Goal: Task Accomplishment & Management: Manage account settings

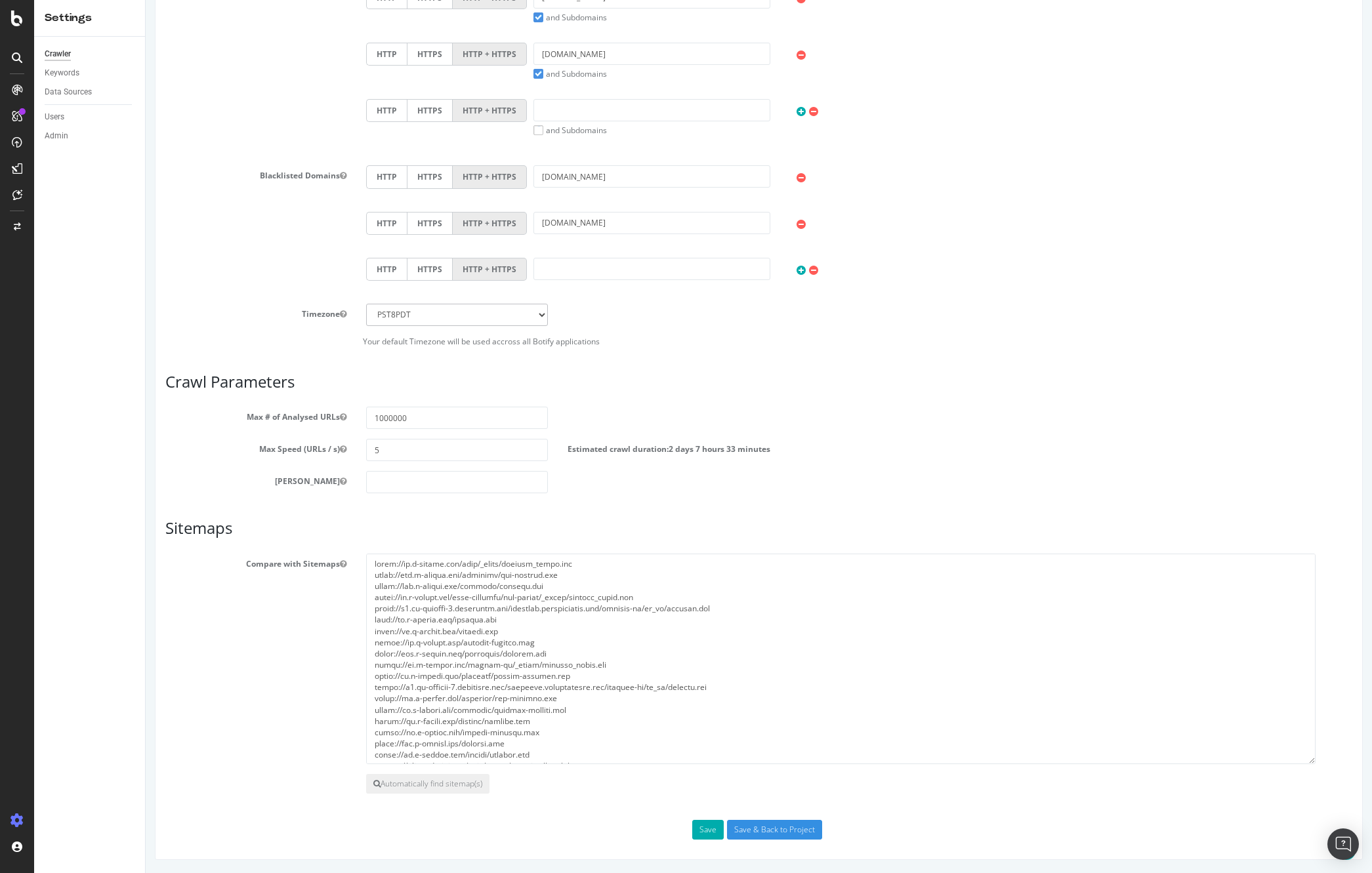
scroll to position [147, 0]
click at [565, 603] on textarea at bounding box center [841, 659] width 949 height 211
paste textarea "[DOMAIN_NAME][URL] [URL][DOMAIN_NAME] [URL][DOMAIN_NAME] [URL][DOMAIN_NAME] [UR…"
type textarea "[URL][DOMAIN_NAME] [URL][DOMAIN_NAME] [URL][DOMAIN_NAME] [URL][DOMAIN_NAME] [UR…"
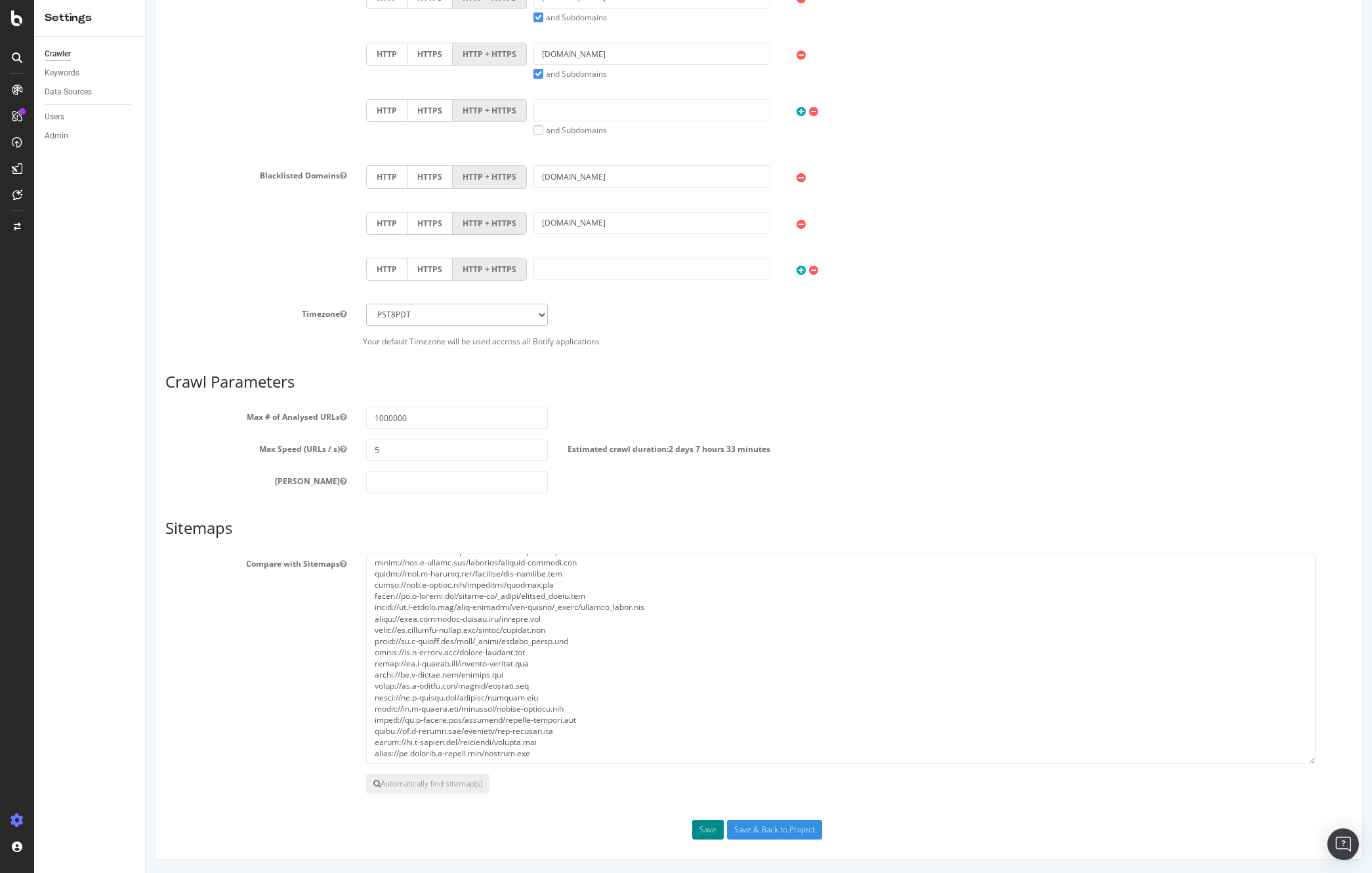
click at [699, 827] on button "Save" at bounding box center [708, 830] width 31 height 20
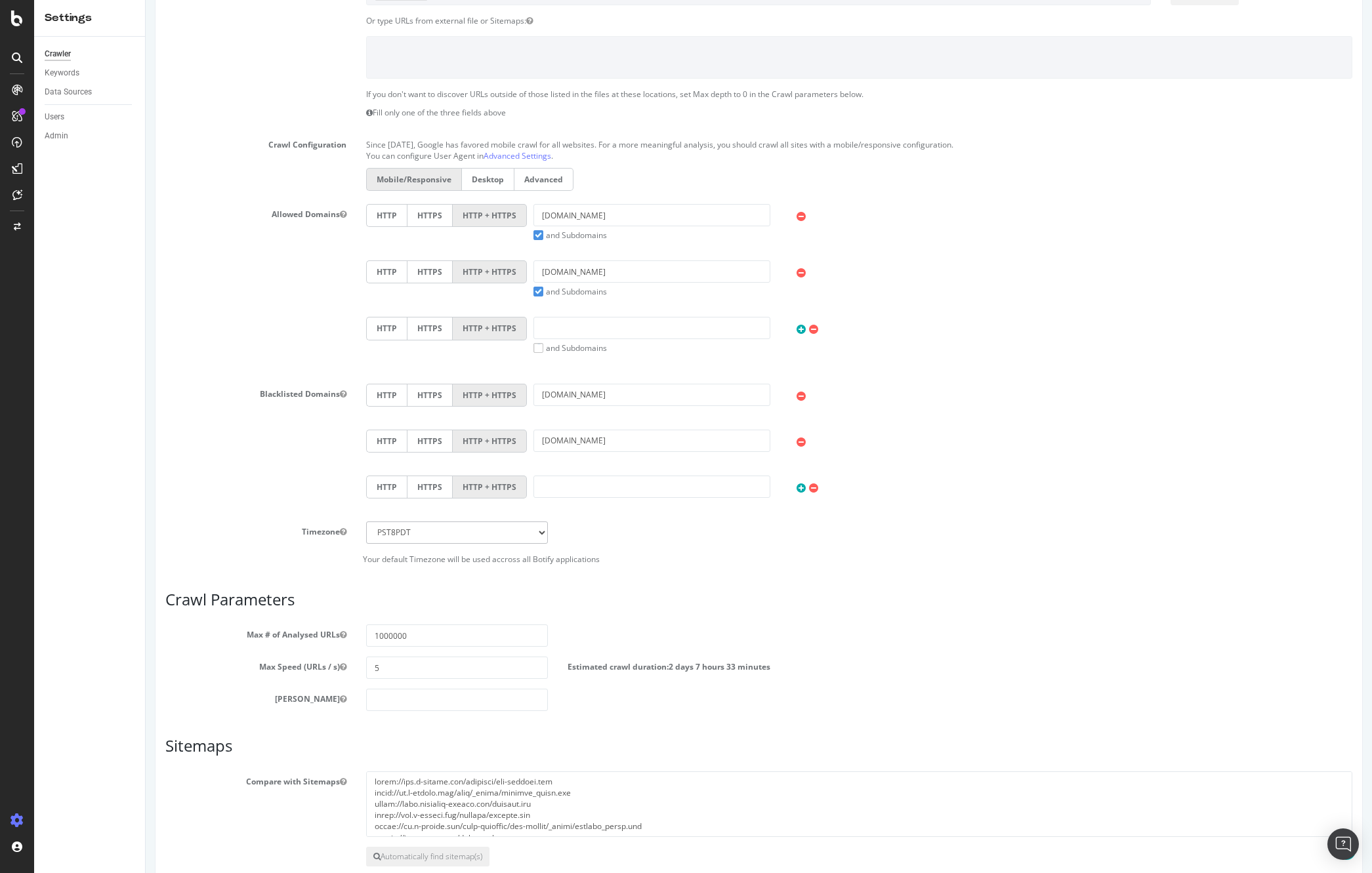
scroll to position [486, 0]
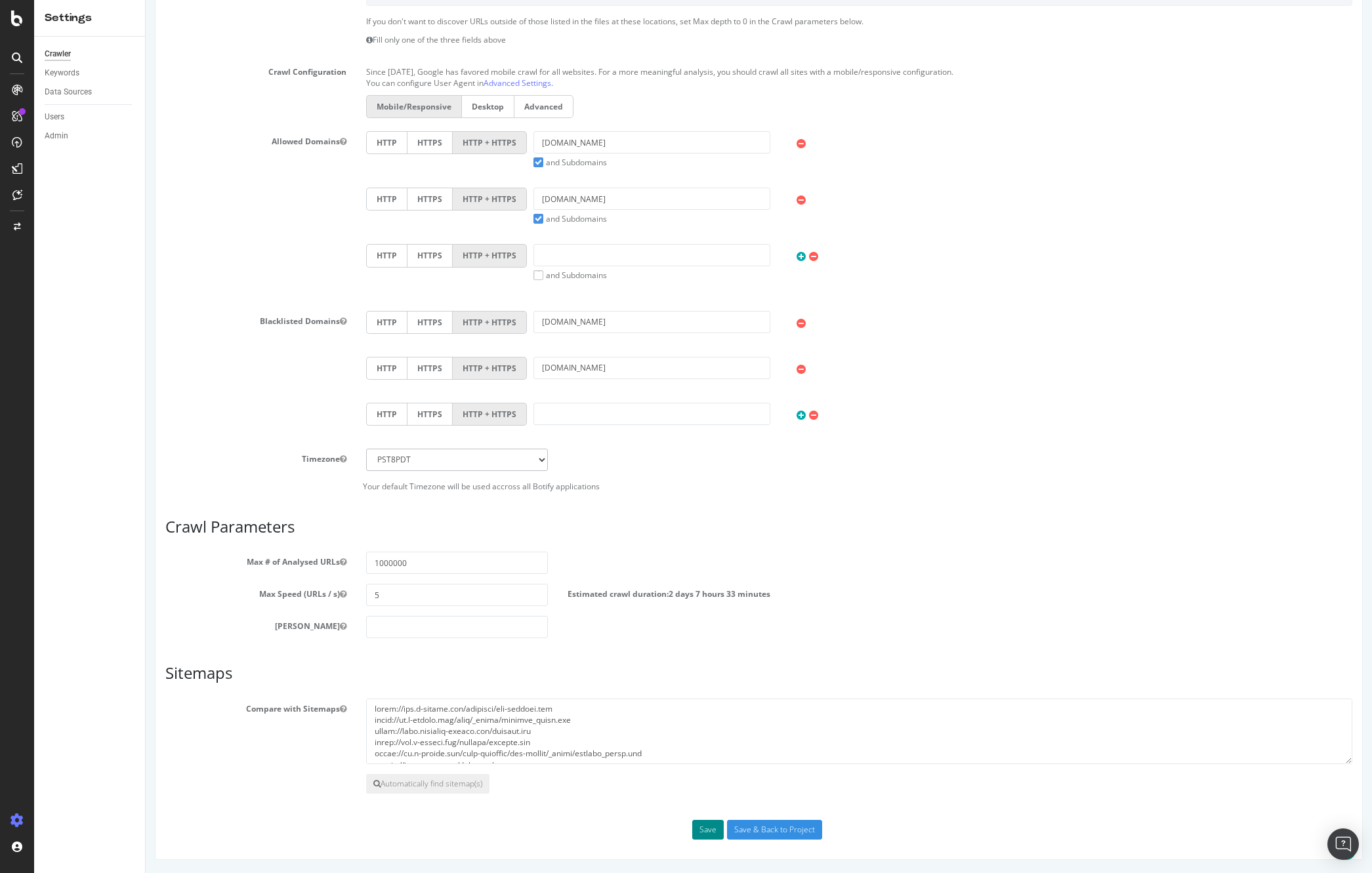
click at [705, 827] on button "Save" at bounding box center [708, 830] width 31 height 20
click at [591, 715] on textarea at bounding box center [859, 731] width 986 height 66
click at [554, 743] on textarea at bounding box center [859, 731] width 986 height 66
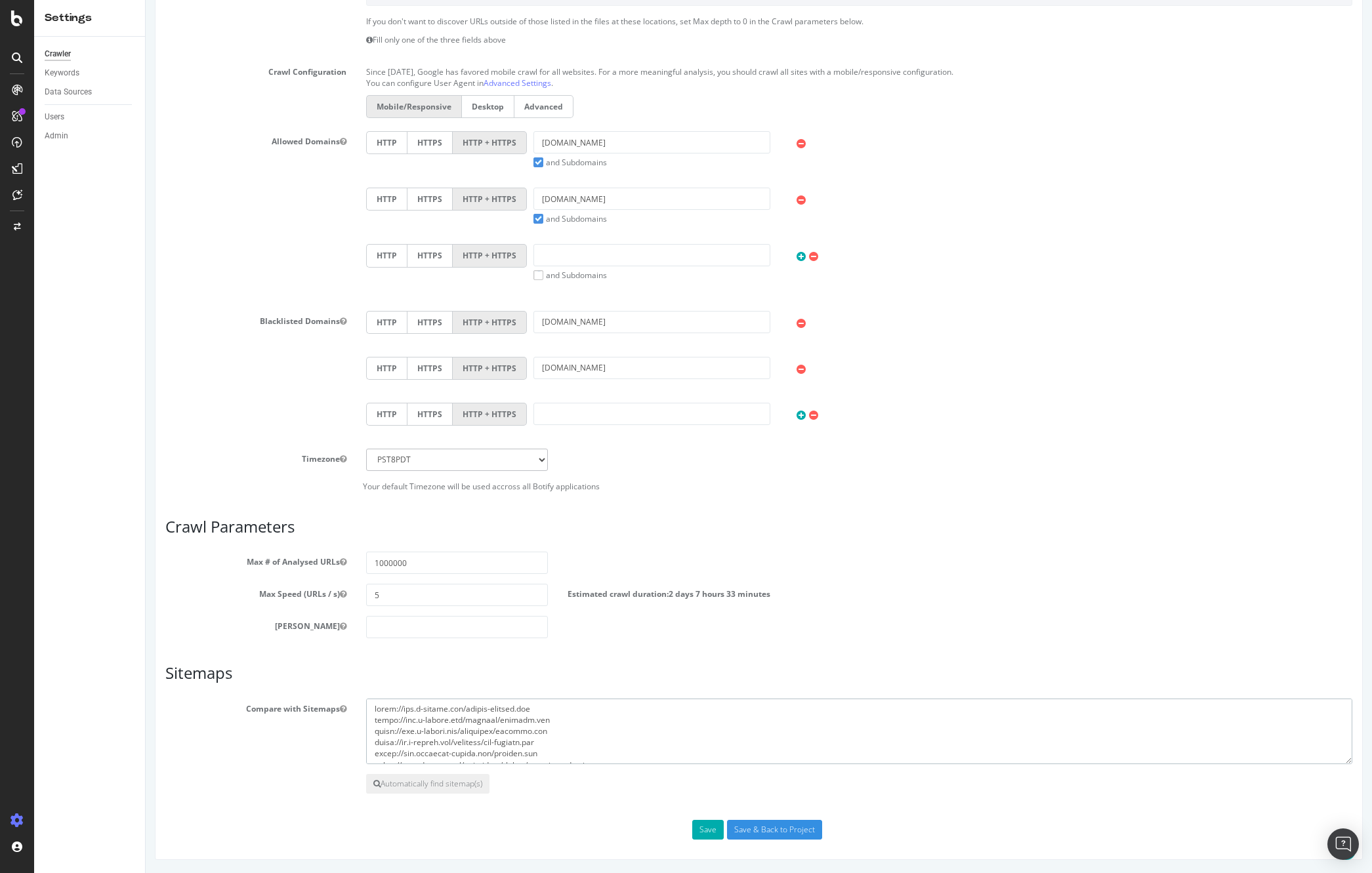
click at [555, 751] on textarea at bounding box center [859, 731] width 986 height 66
click at [538, 751] on textarea at bounding box center [859, 731] width 986 height 66
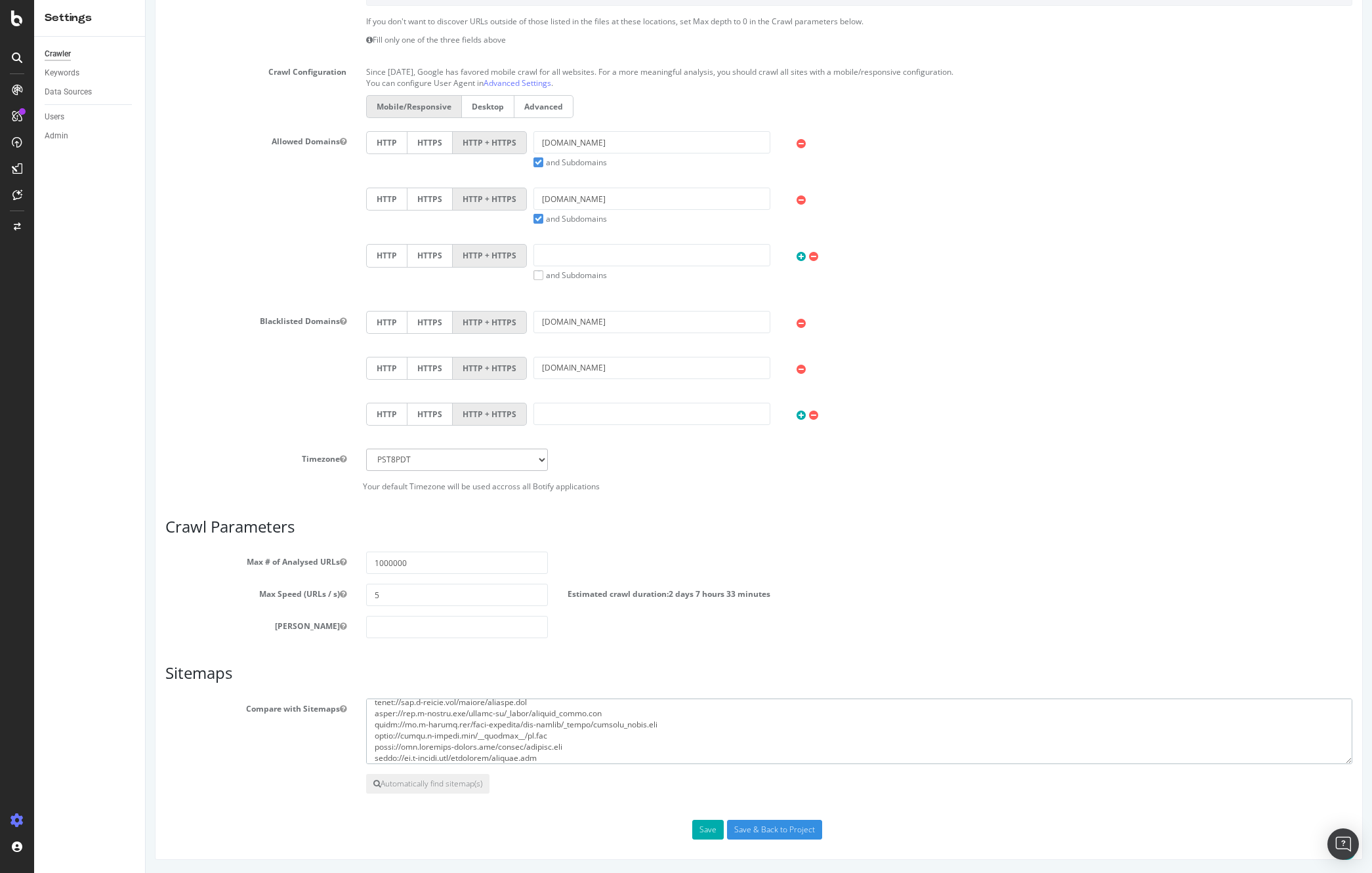
drag, startPoint x: 1338, startPoint y: 764, endPoint x: 1336, endPoint y: 805, distance: 41.0
click at [1324, 848] on div "Scope Project Name TMobile - Weekly (JS) Start URLs [URL][DOMAIN_NAME] [URL][DO…" at bounding box center [758, 303] width 1208 height 1113
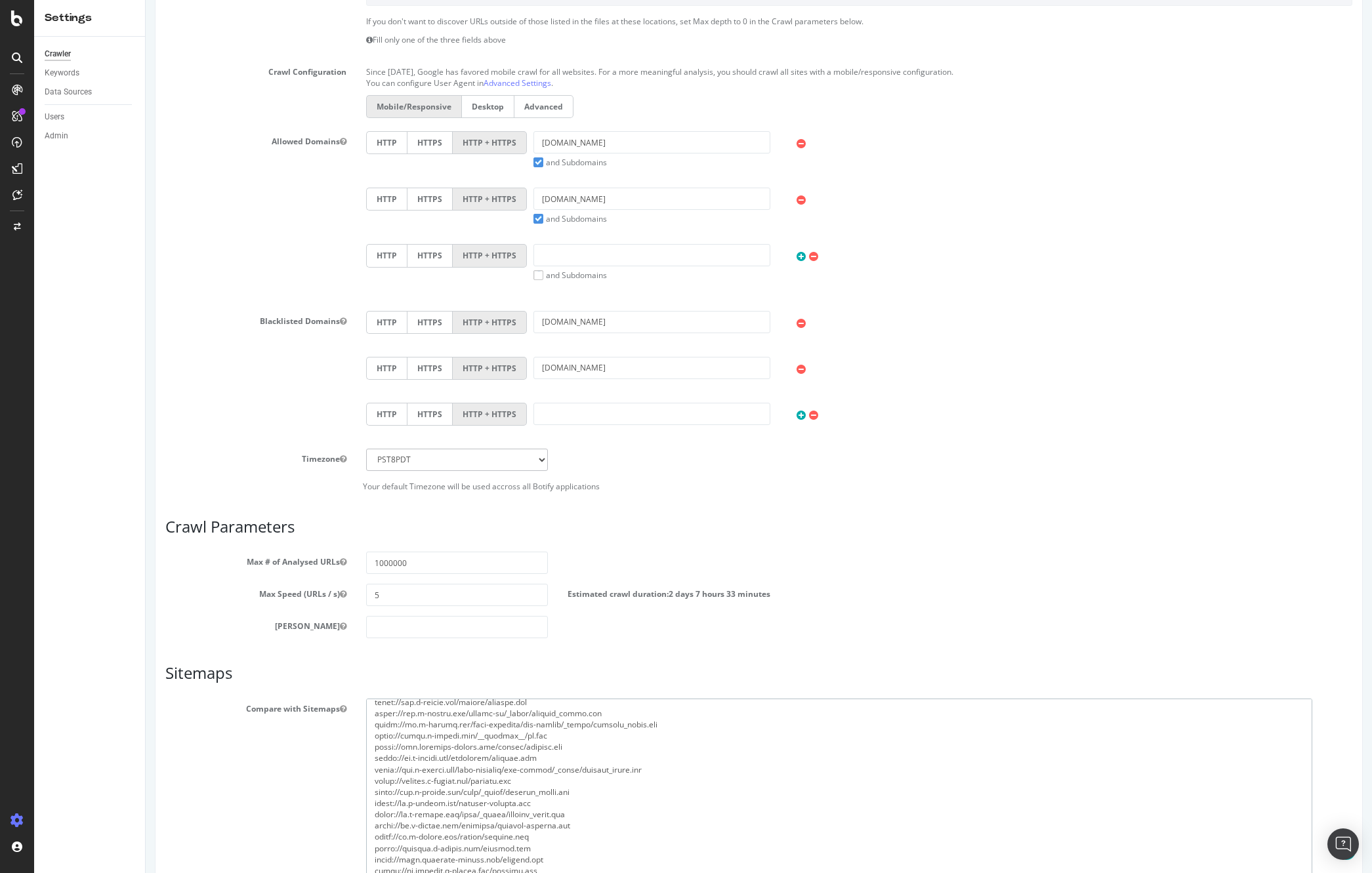
drag, startPoint x: 1338, startPoint y: 761, endPoint x: 1258, endPoint y: 766, distance: 80.2
click at [1302, 872] on html "TMobile - Weekly (JS) × New Settings saved. Thanks. Everything is good! × 24 si…" at bounding box center [758, 264] width 1226 height 1501
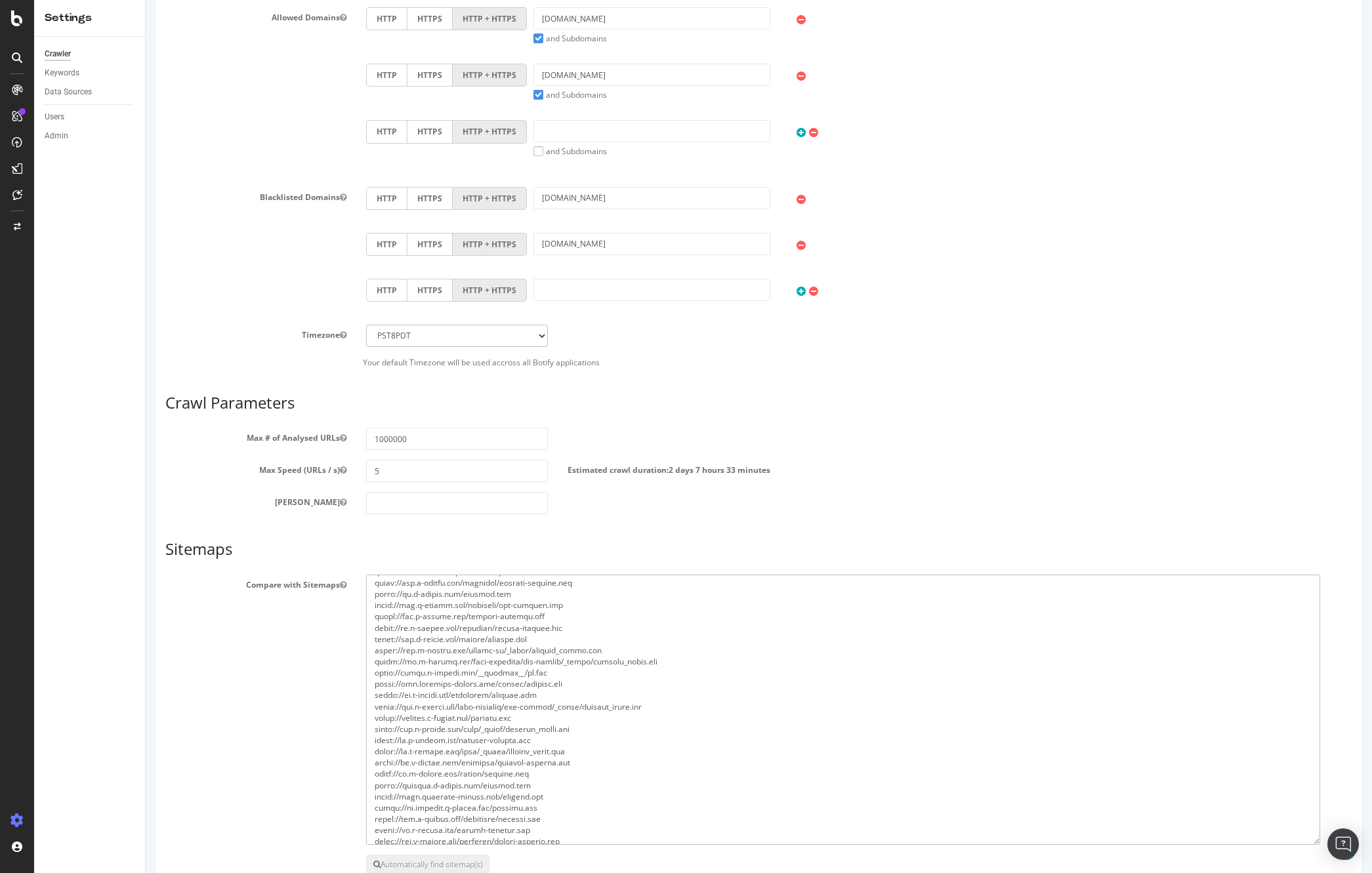
drag, startPoint x: 1303, startPoint y: 762, endPoint x: 1283, endPoint y: 805, distance: 47.4
click at [1314, 844] on textarea at bounding box center [843, 710] width 954 height 270
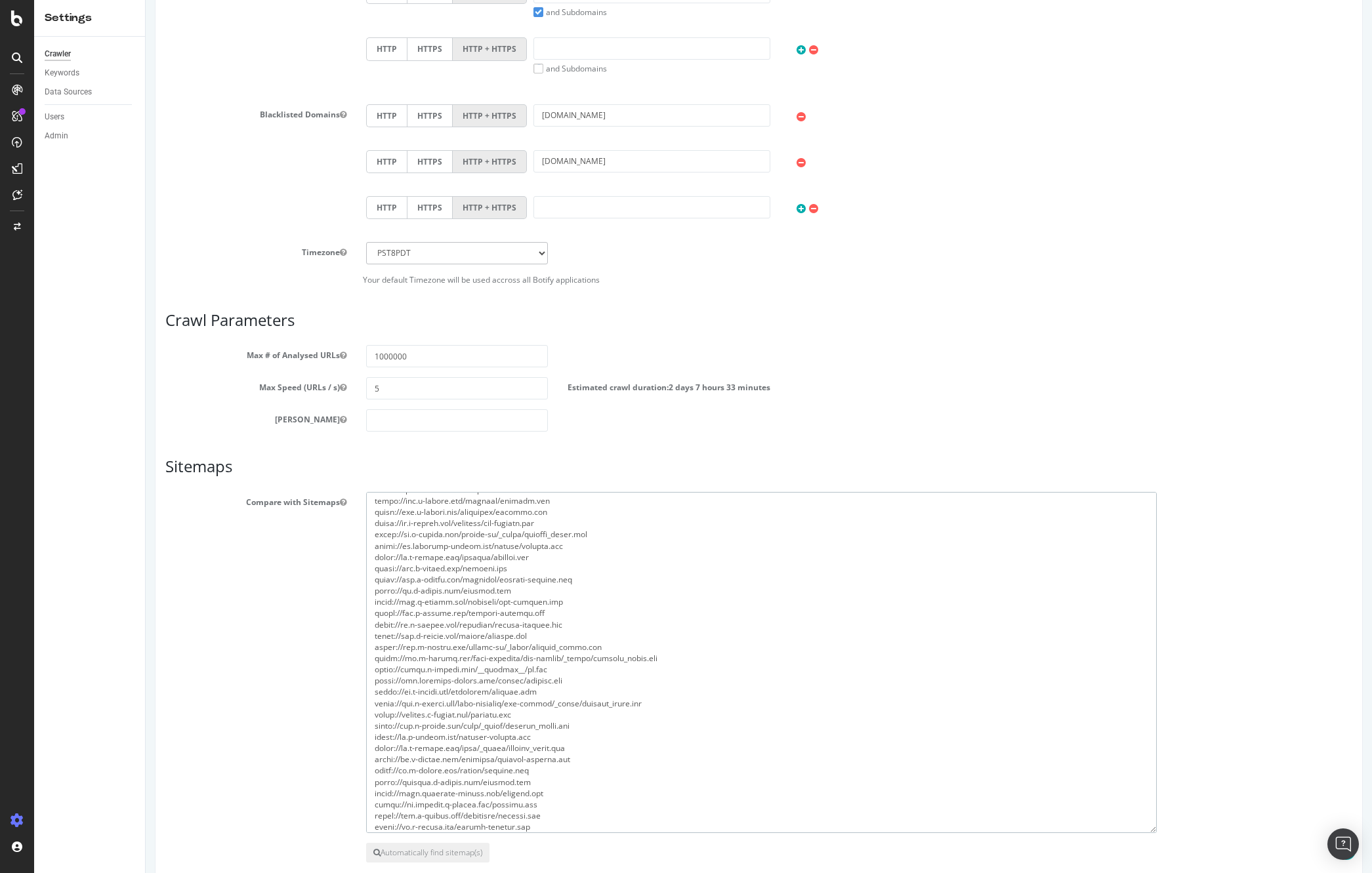
scroll to position [0, 0]
drag, startPoint x: 1315, startPoint y: 757, endPoint x: 1153, endPoint y: 860, distance: 192.0
click at [1153, 866] on textarea at bounding box center [762, 684] width 791 height 385
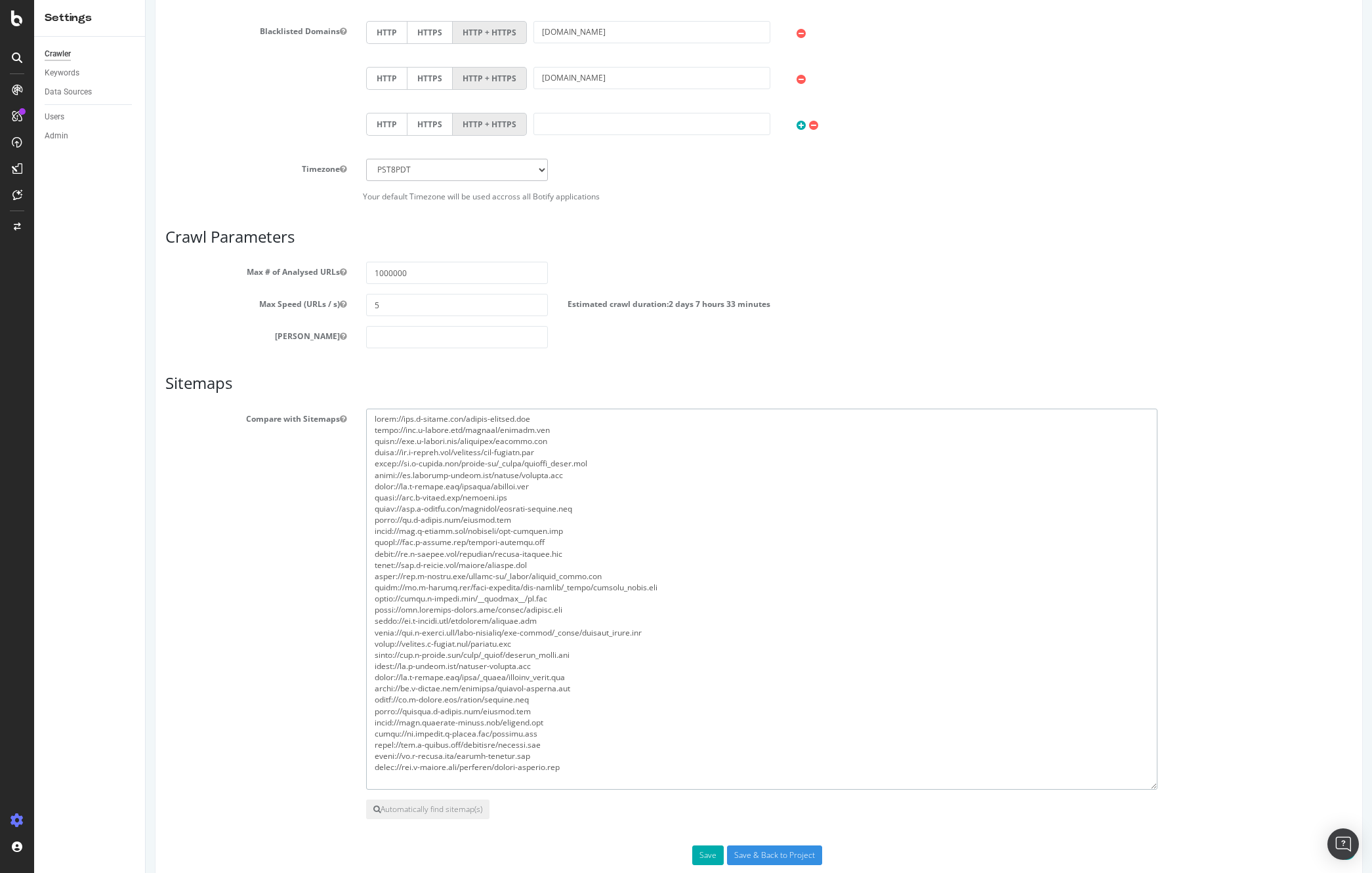
scroll to position [802, 0]
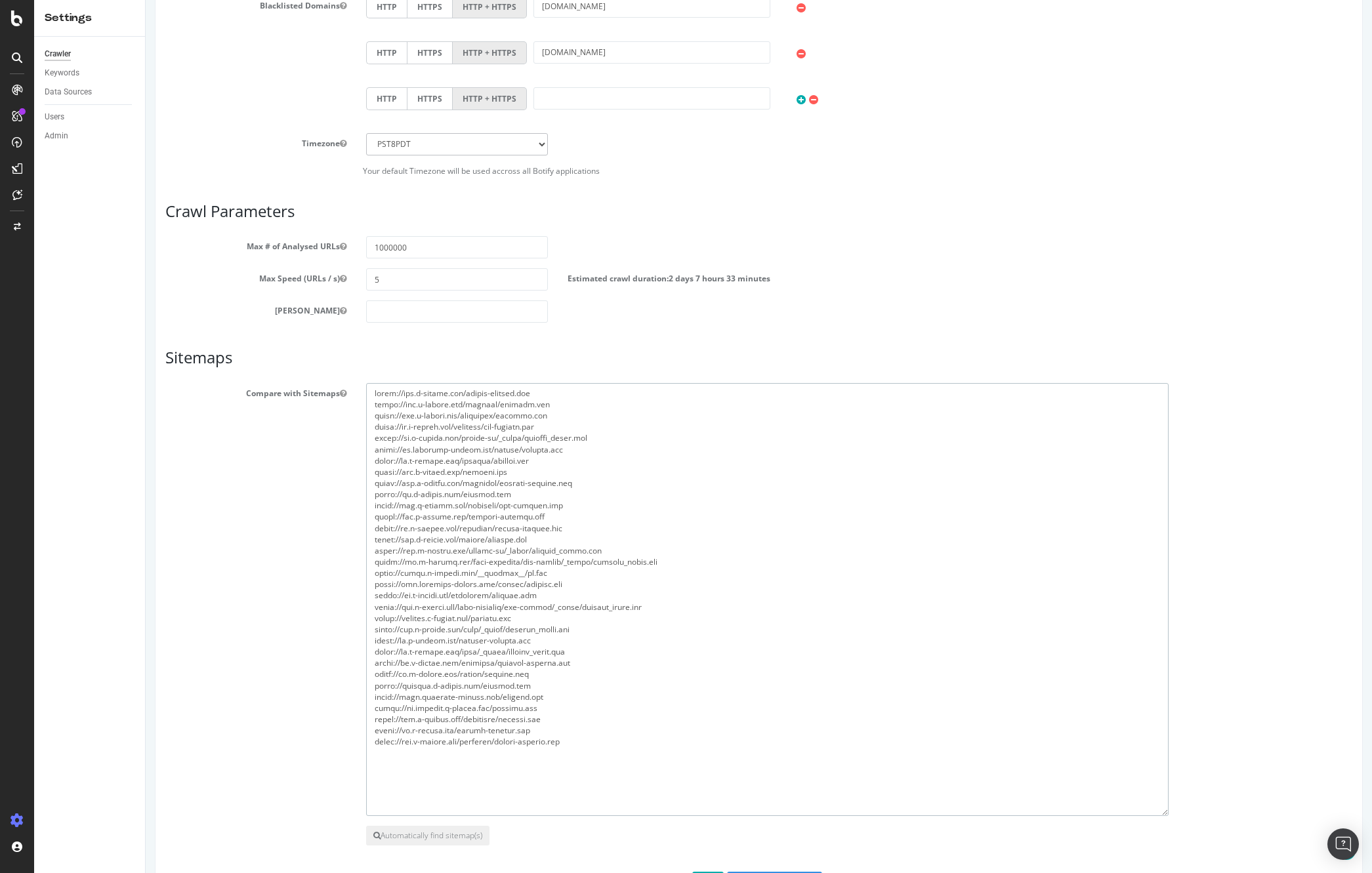
drag, startPoint x: 1150, startPoint y: 763, endPoint x: 1158, endPoint y: 802, distance: 39.8
click at [1161, 808] on textarea at bounding box center [767, 599] width 803 height 433
click at [462, 708] on textarea at bounding box center [767, 596] width 802 height 427
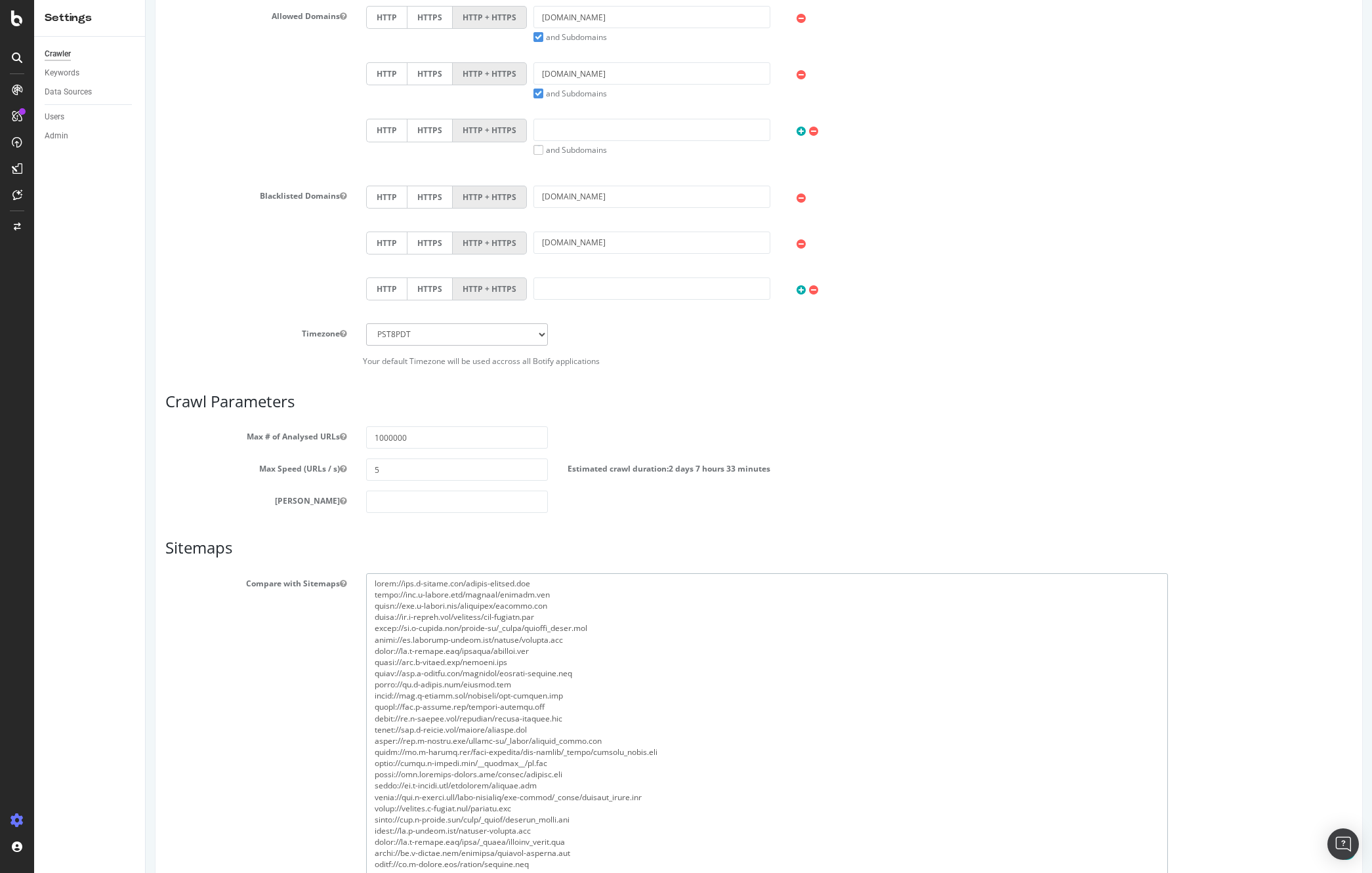
scroll to position [766, 0]
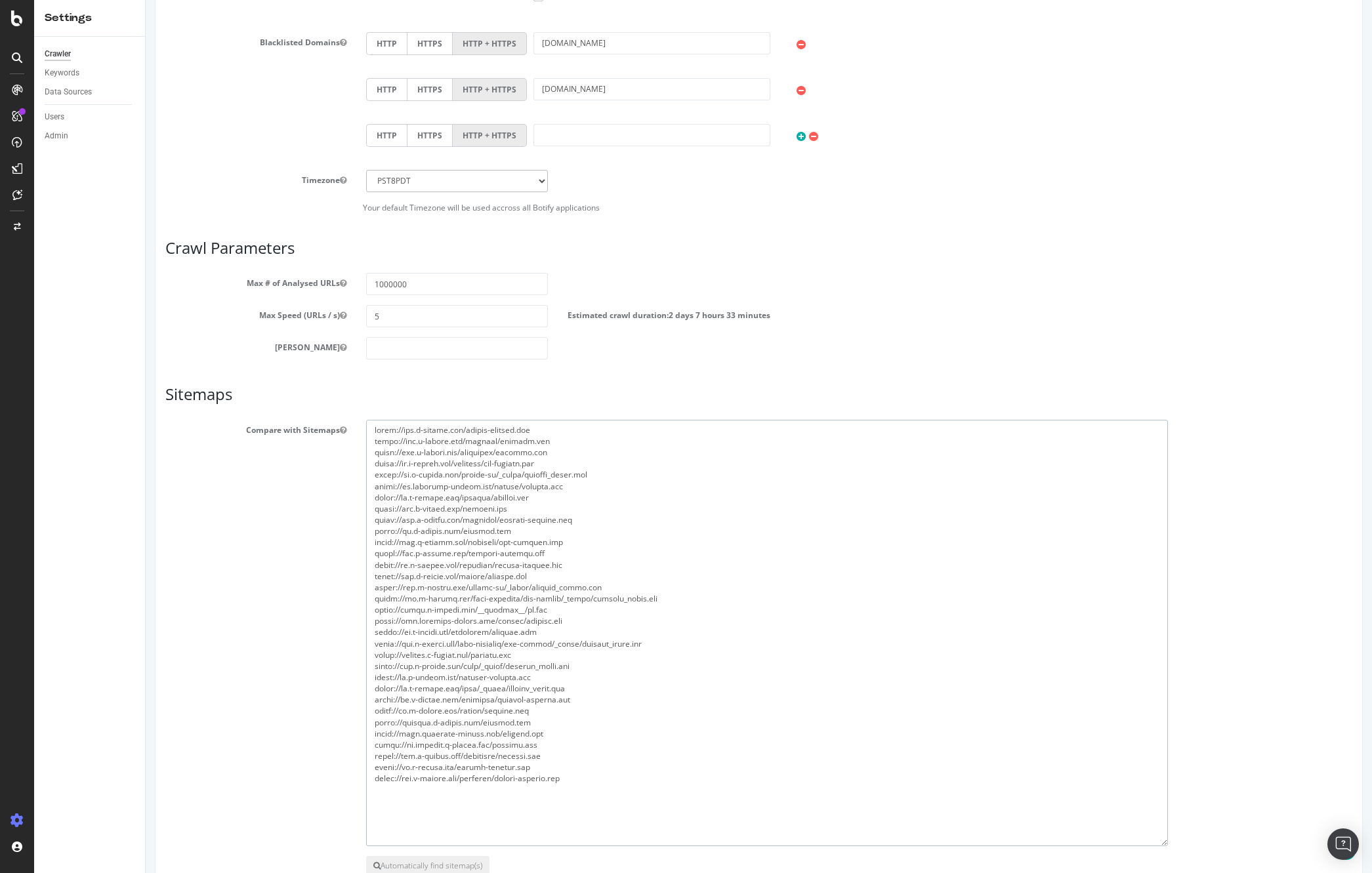
click at [499, 757] on textarea at bounding box center [767, 633] width 802 height 427
drag, startPoint x: 522, startPoint y: 429, endPoint x: 642, endPoint y: 669, distance: 268.3
click at [642, 669] on textarea at bounding box center [767, 633] width 802 height 427
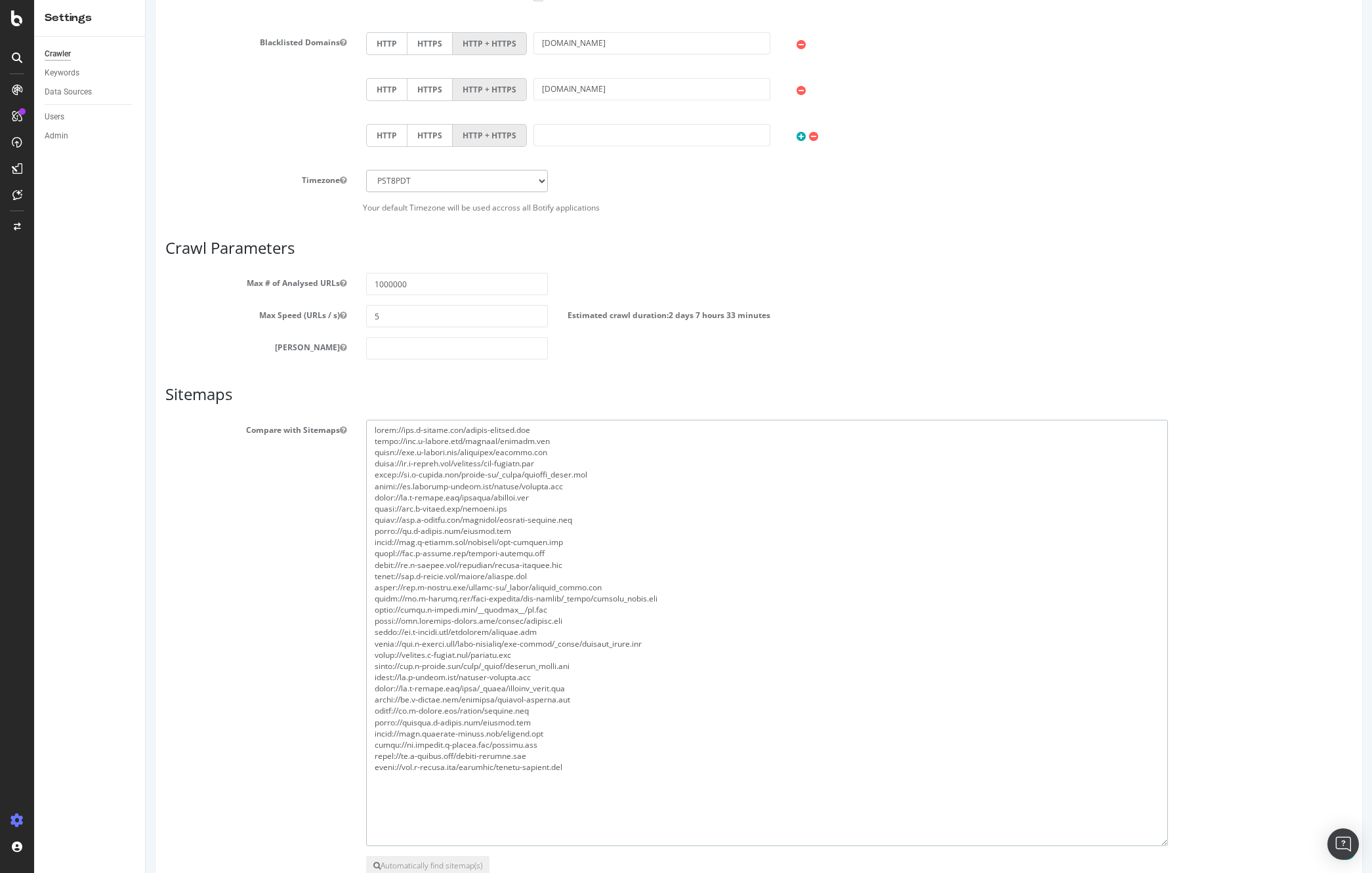
click at [642, 669] on textarea at bounding box center [767, 633] width 802 height 427
click at [507, 655] on textarea at bounding box center [767, 633] width 802 height 427
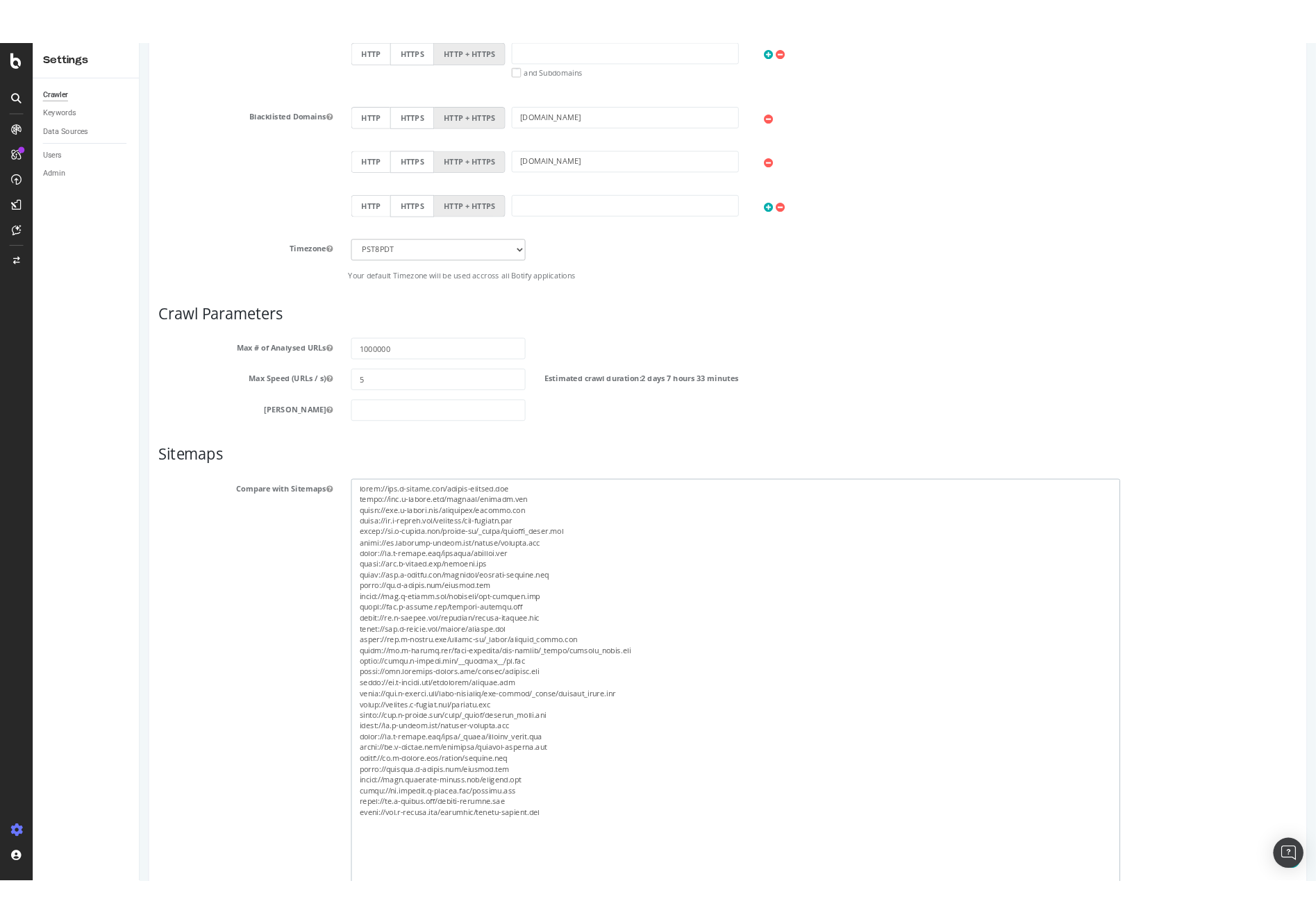
scroll to position [897, 0]
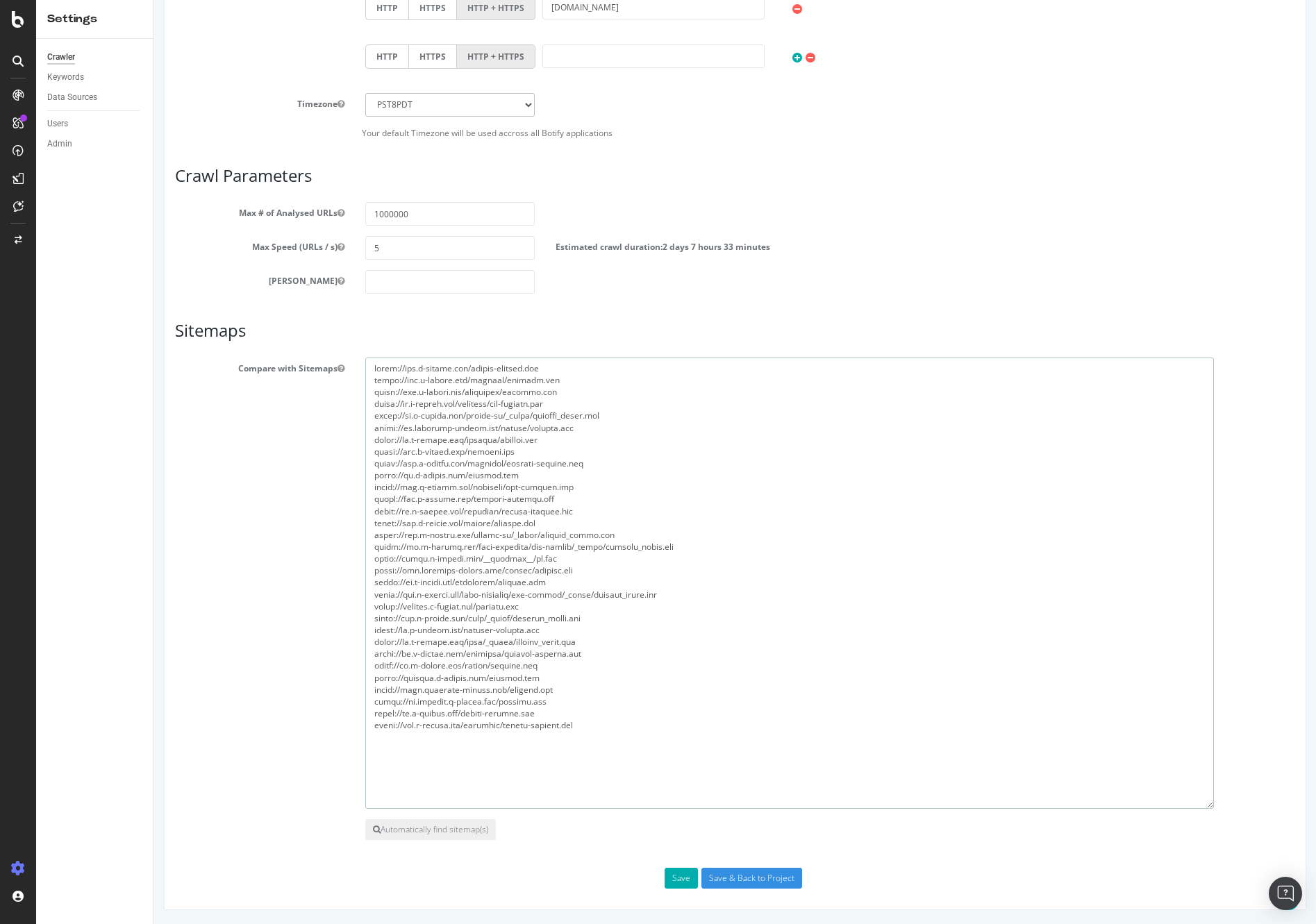
click at [503, 603] on textarea at bounding box center [790, 583] width 849 height 452
click at [595, 596] on textarea at bounding box center [790, 583] width 849 height 452
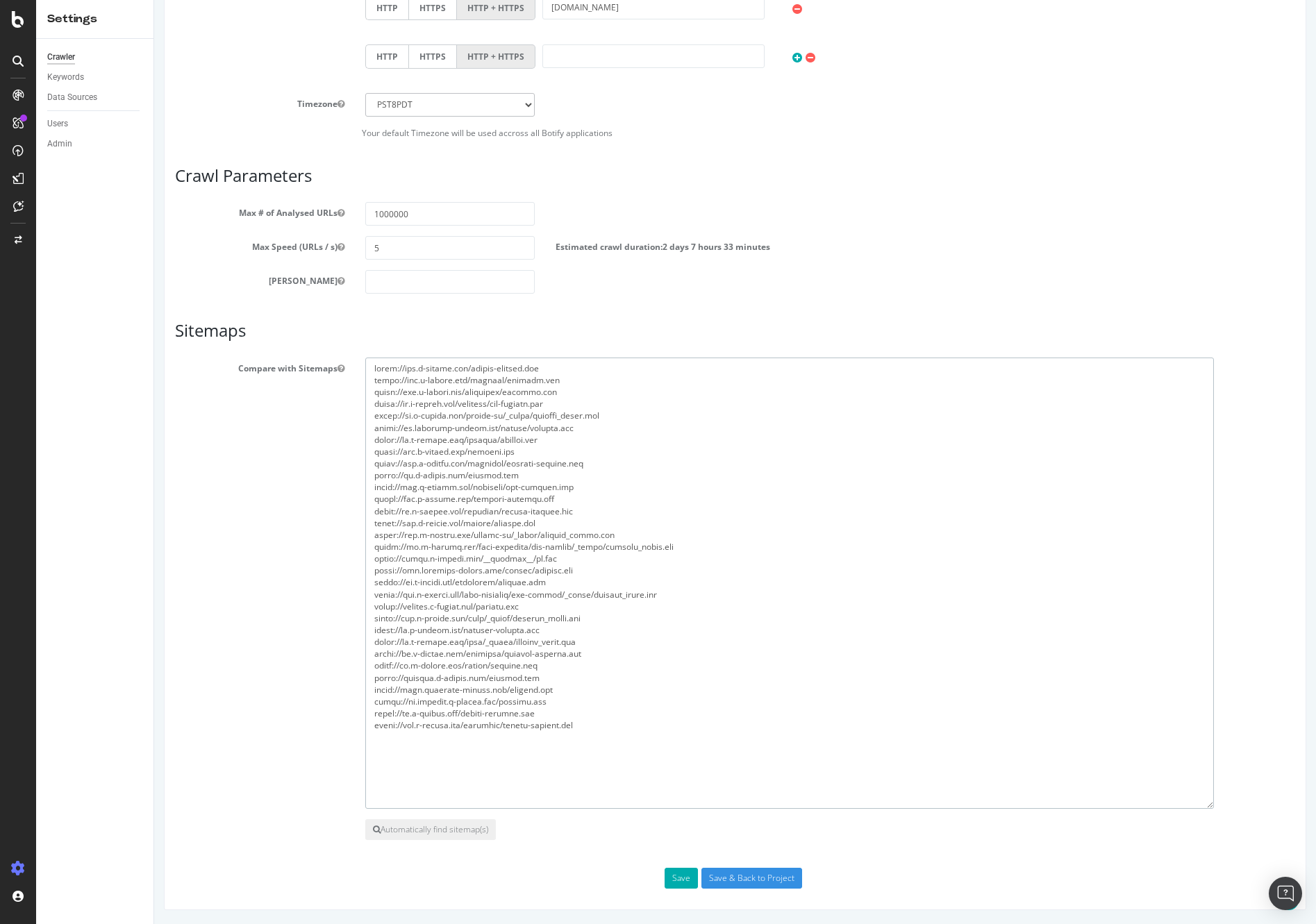
click at [545, 582] on textarea at bounding box center [790, 583] width 849 height 452
click at [550, 570] on textarea at bounding box center [790, 583] width 849 height 452
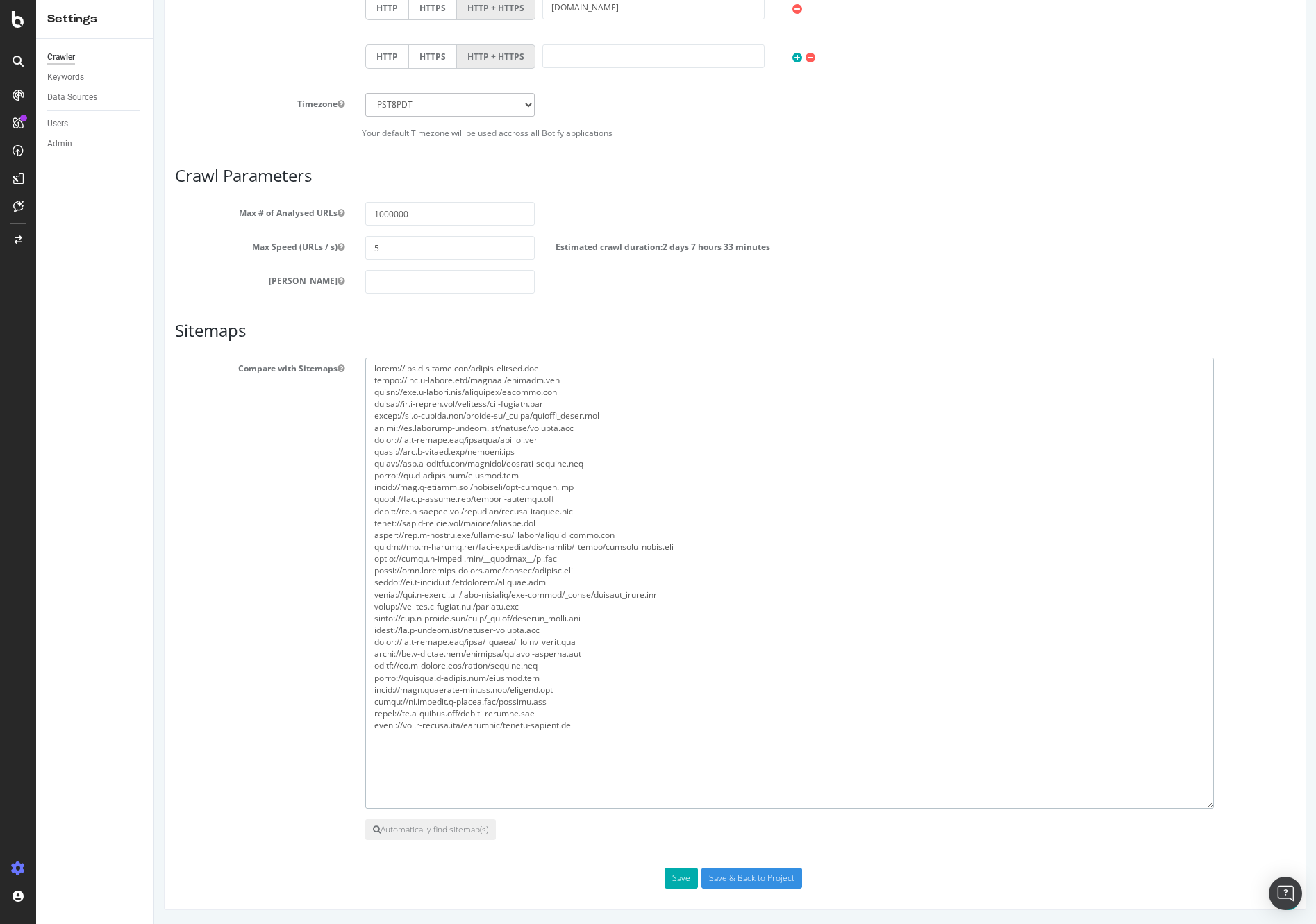
click at [550, 570] on textarea at bounding box center [790, 583] width 849 height 452
drag, startPoint x: 349, startPoint y: 693, endPoint x: 708, endPoint y: 674, distance: 359.5
click at [708, 674] on textarea at bounding box center [790, 583] width 849 height 452
click at [593, 580] on textarea at bounding box center [790, 583] width 849 height 452
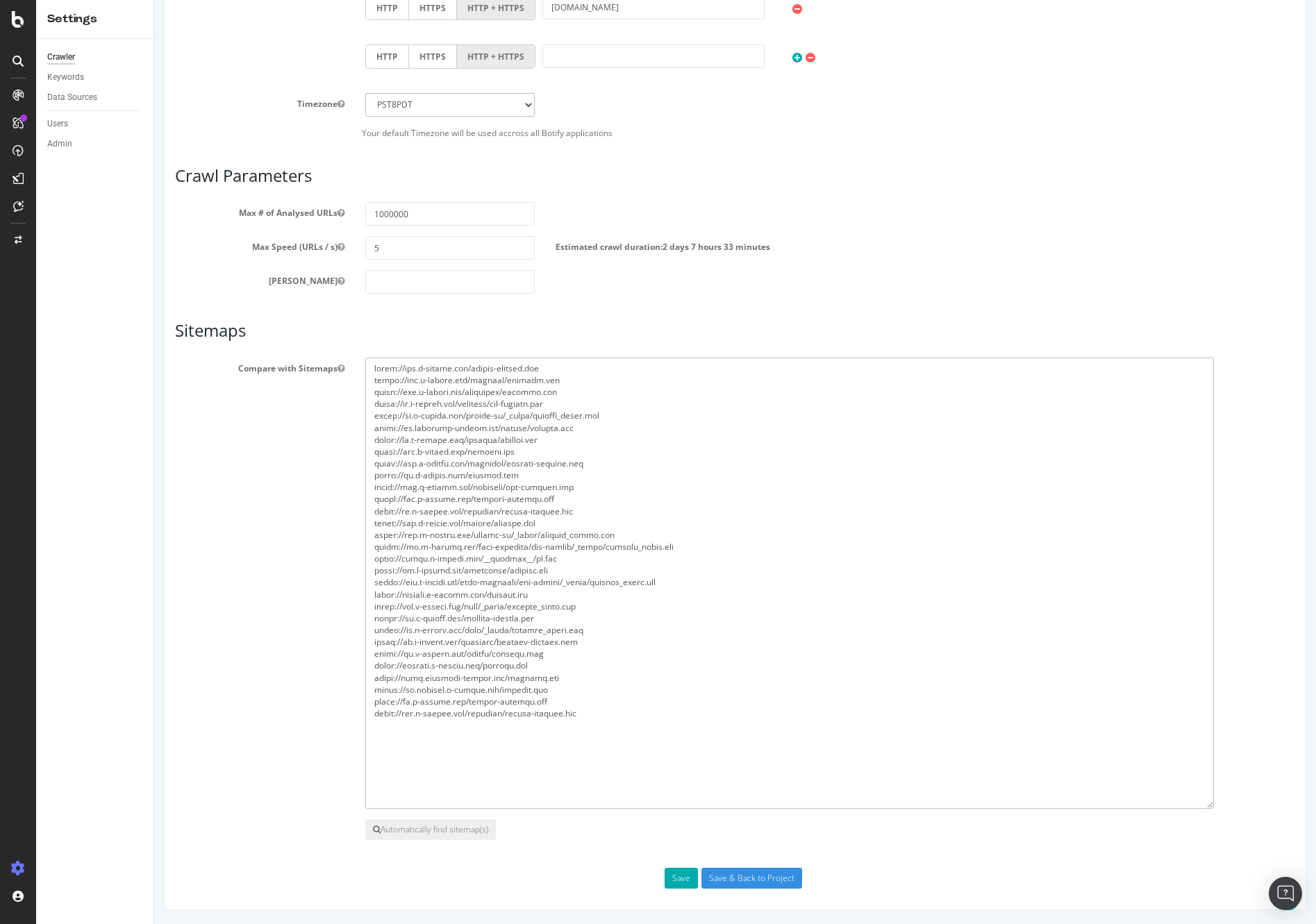
click at [593, 580] on textarea at bounding box center [790, 583] width 849 height 452
click at [707, 548] on textarea at bounding box center [790, 583] width 849 height 452
paste textarea "[URL][DOMAIN_NAME]"
click at [596, 379] on textarea at bounding box center [790, 583] width 849 height 452
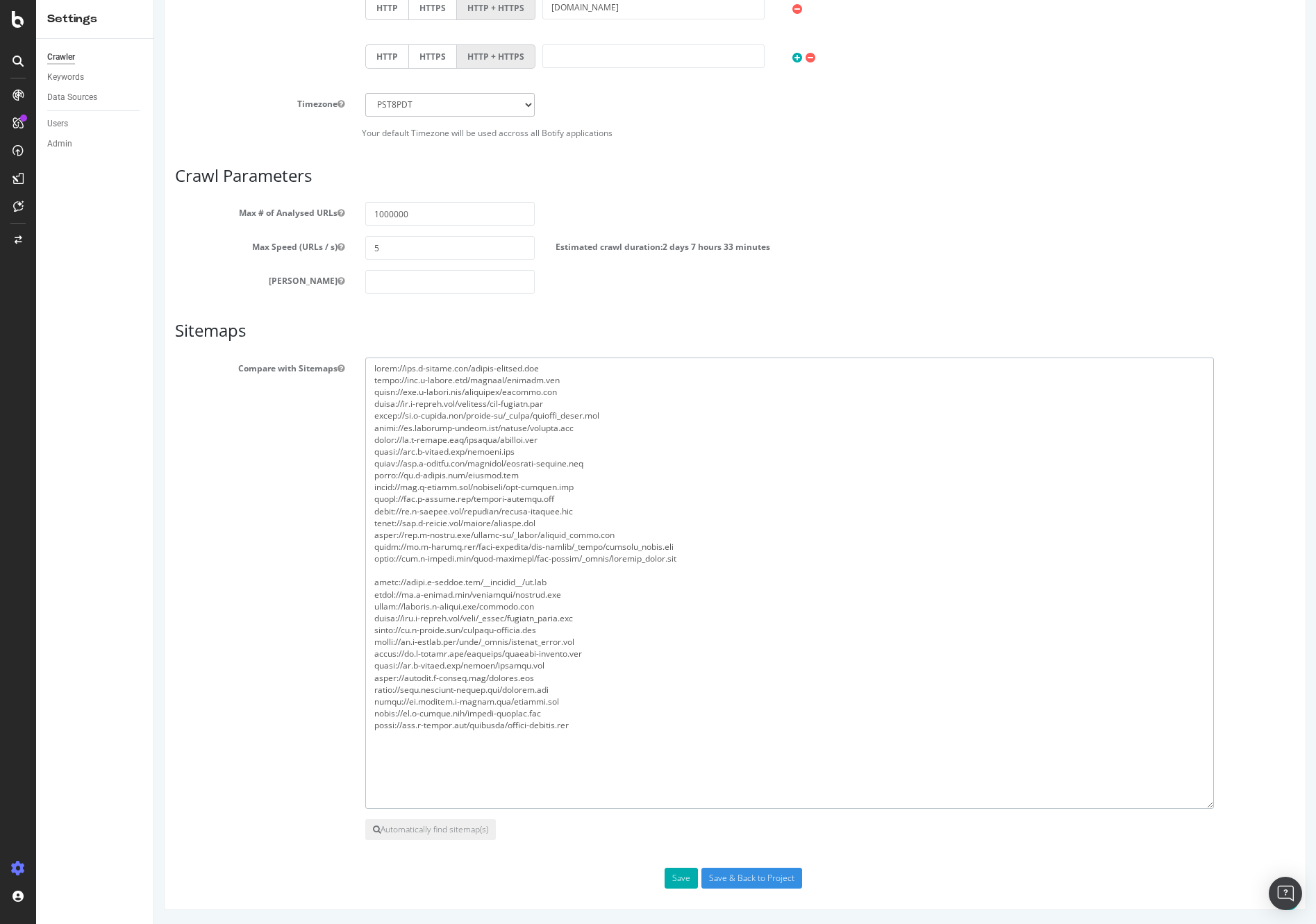
click at [366, 366] on textarea at bounding box center [790, 583] width 849 height 452
drag, startPoint x: 528, startPoint y: 526, endPoint x: 361, endPoint y: 522, distance: 167.0
click at [361, 522] on div at bounding box center [830, 583] width 951 height 452
click at [424, 385] on textarea at bounding box center [790, 583] width 849 height 452
paste textarea "[URL][DOMAIN_NAME]"
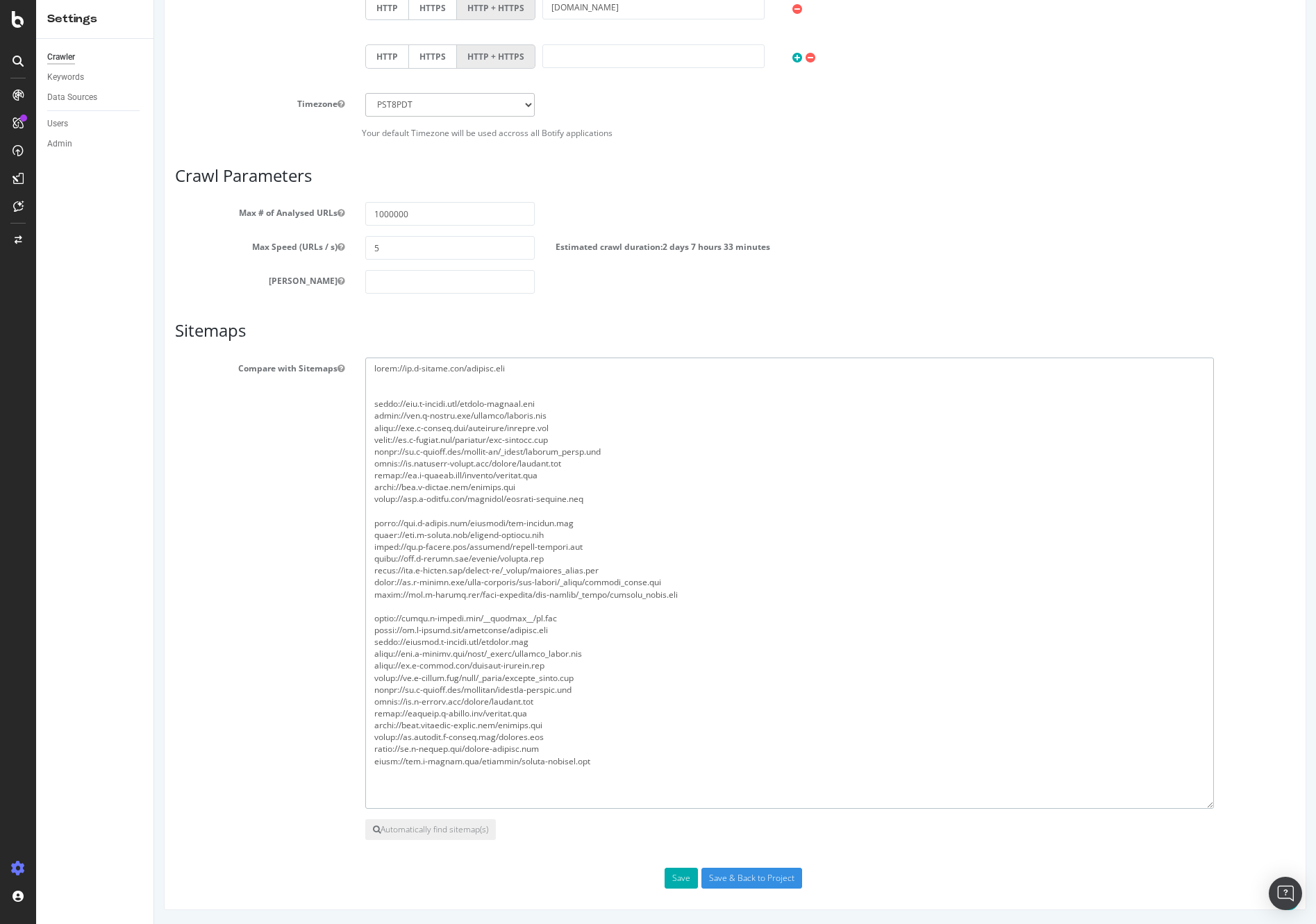
drag, startPoint x: 531, startPoint y: 498, endPoint x: 374, endPoint y: 450, distance: 164.2
click at [365, 496] on textarea at bounding box center [790, 583] width 849 height 452
click at [391, 368] on textarea at bounding box center [790, 583] width 849 height 452
paste textarea "[URL][DOMAIN_NAME]"
click at [529, 390] on textarea at bounding box center [790, 583] width 849 height 452
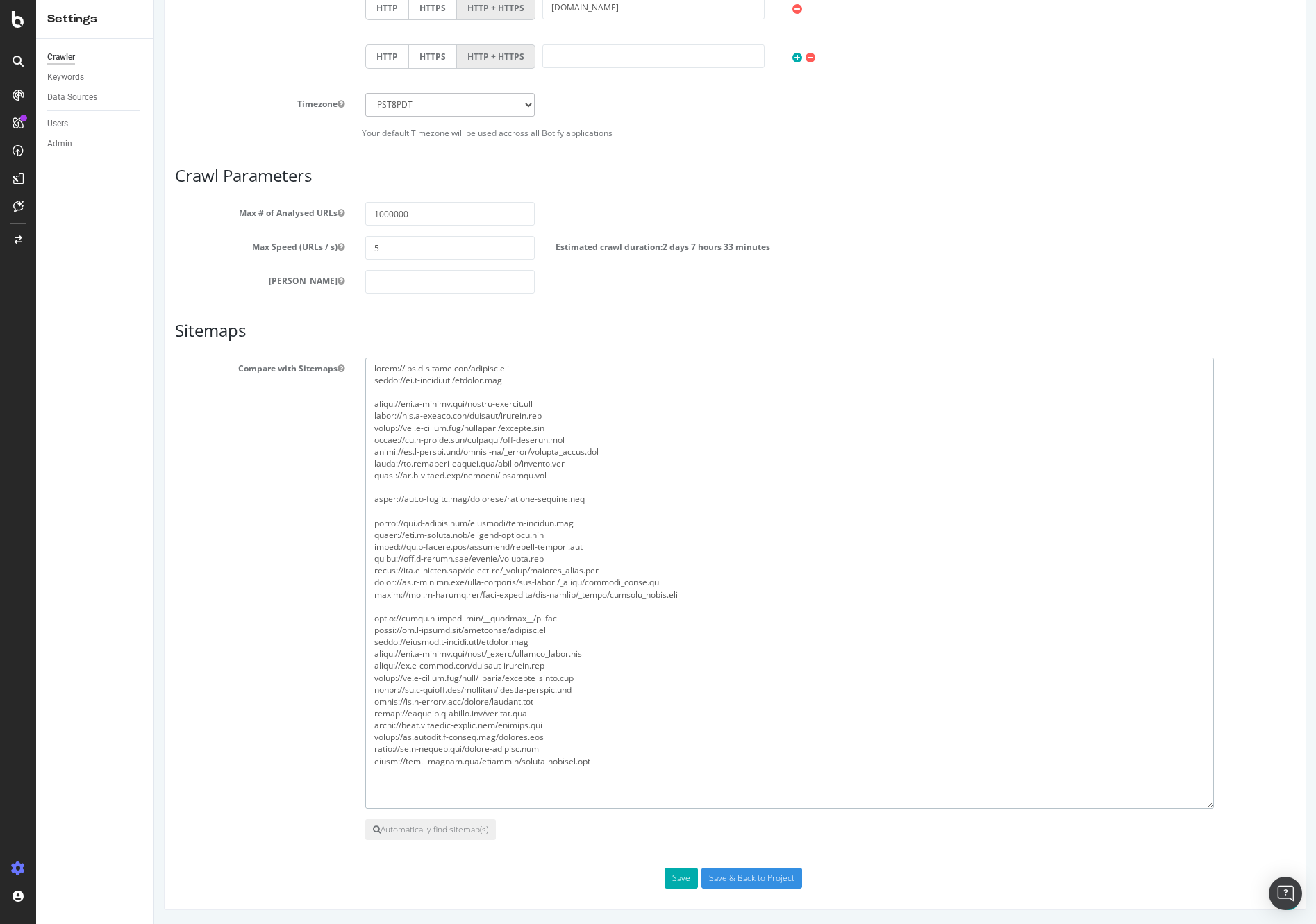
click at [583, 401] on textarea at bounding box center [790, 583] width 849 height 452
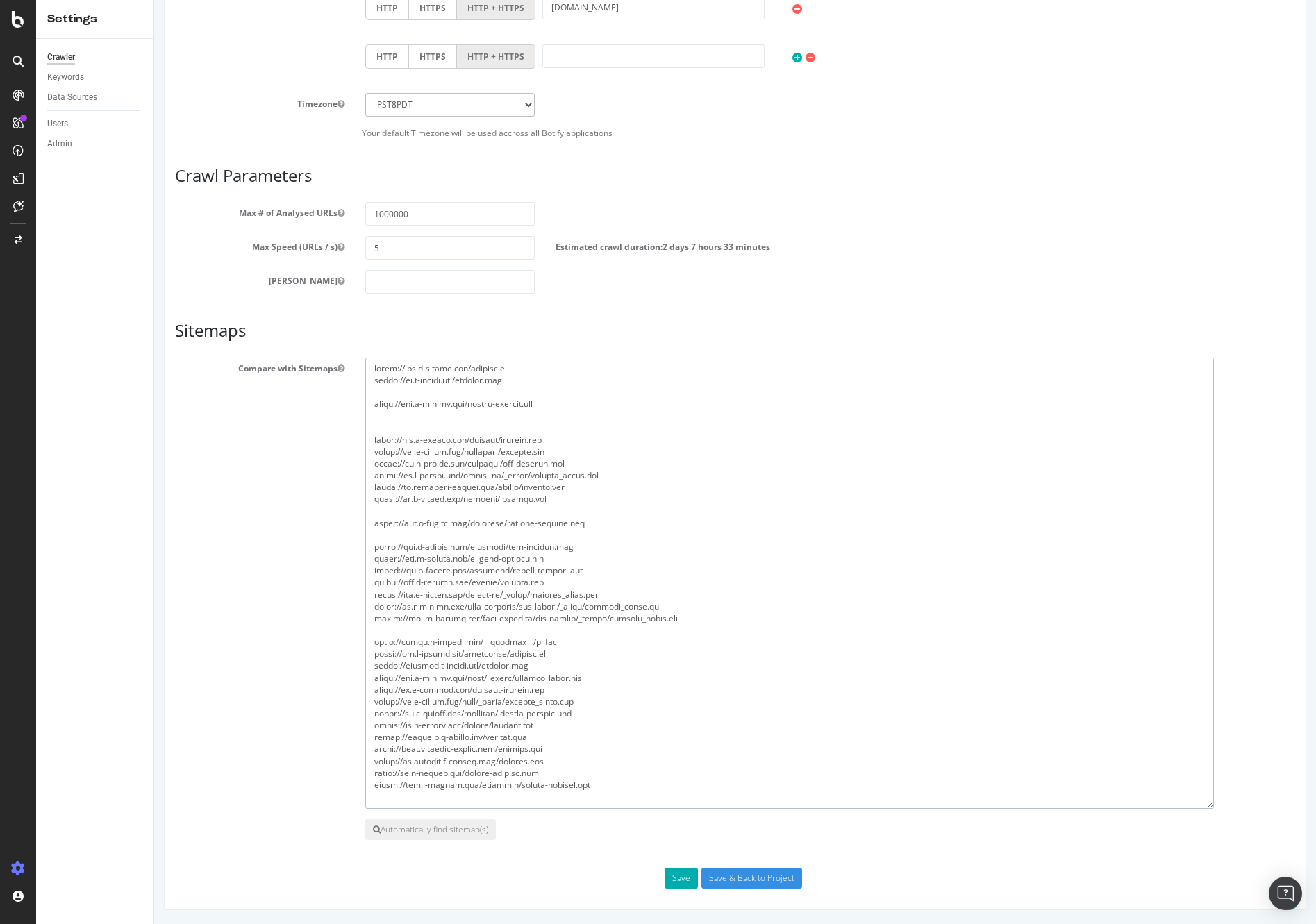
drag, startPoint x: 554, startPoint y: 687, endPoint x: 374, endPoint y: 675, distance: 180.4
click at [373, 688] on textarea at bounding box center [790, 583] width 849 height 452
click at [429, 425] on textarea at bounding box center [790, 583] width 849 height 452
paste textarea "[URL][DOMAIN_NAME]"
click at [580, 431] on textarea at bounding box center [790, 583] width 849 height 452
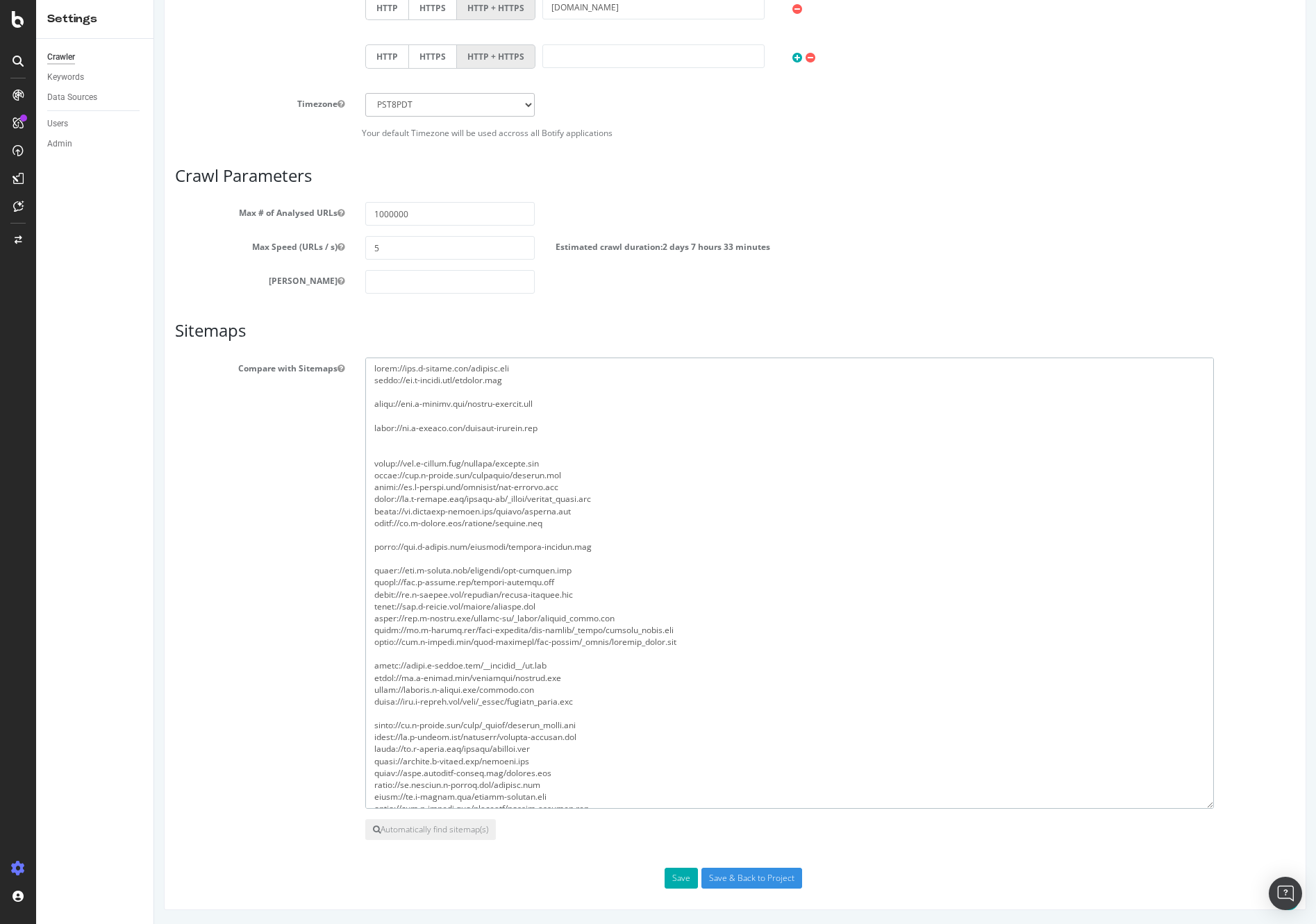
drag, startPoint x: 546, startPoint y: 747, endPoint x: 440, endPoint y: 753, distance: 106.2
click at [440, 753] on textarea at bounding box center [790, 583] width 849 height 452
click at [504, 749] on textarea at bounding box center [790, 583] width 849 height 452
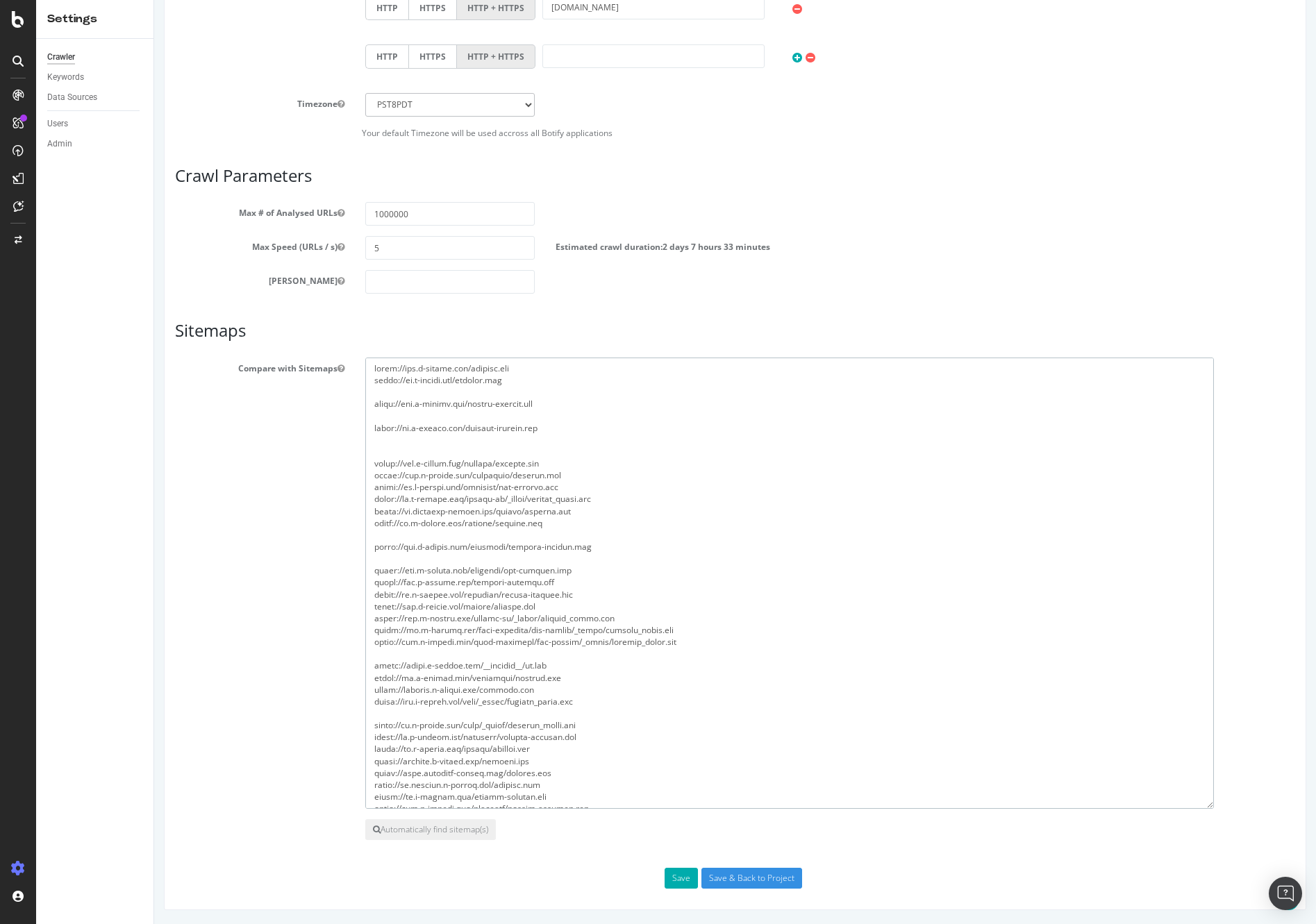
click at [502, 605] on textarea at bounding box center [790, 583] width 849 height 452
click at [504, 582] on textarea at bounding box center [790, 583] width 849 height 452
click at [568, 419] on textarea at bounding box center [790, 583] width 849 height 452
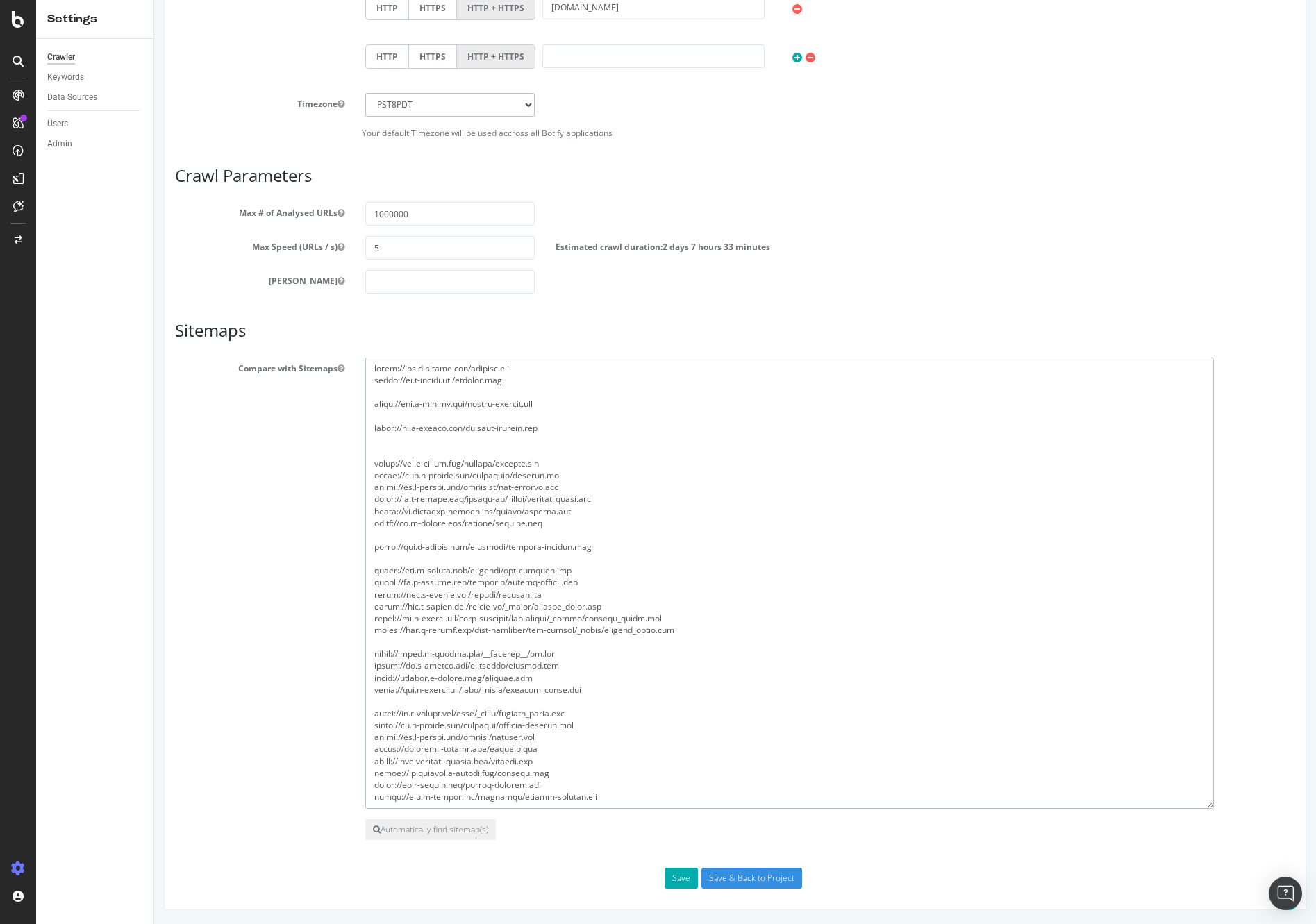
paste textarea "[URL][DOMAIN_NAME]"
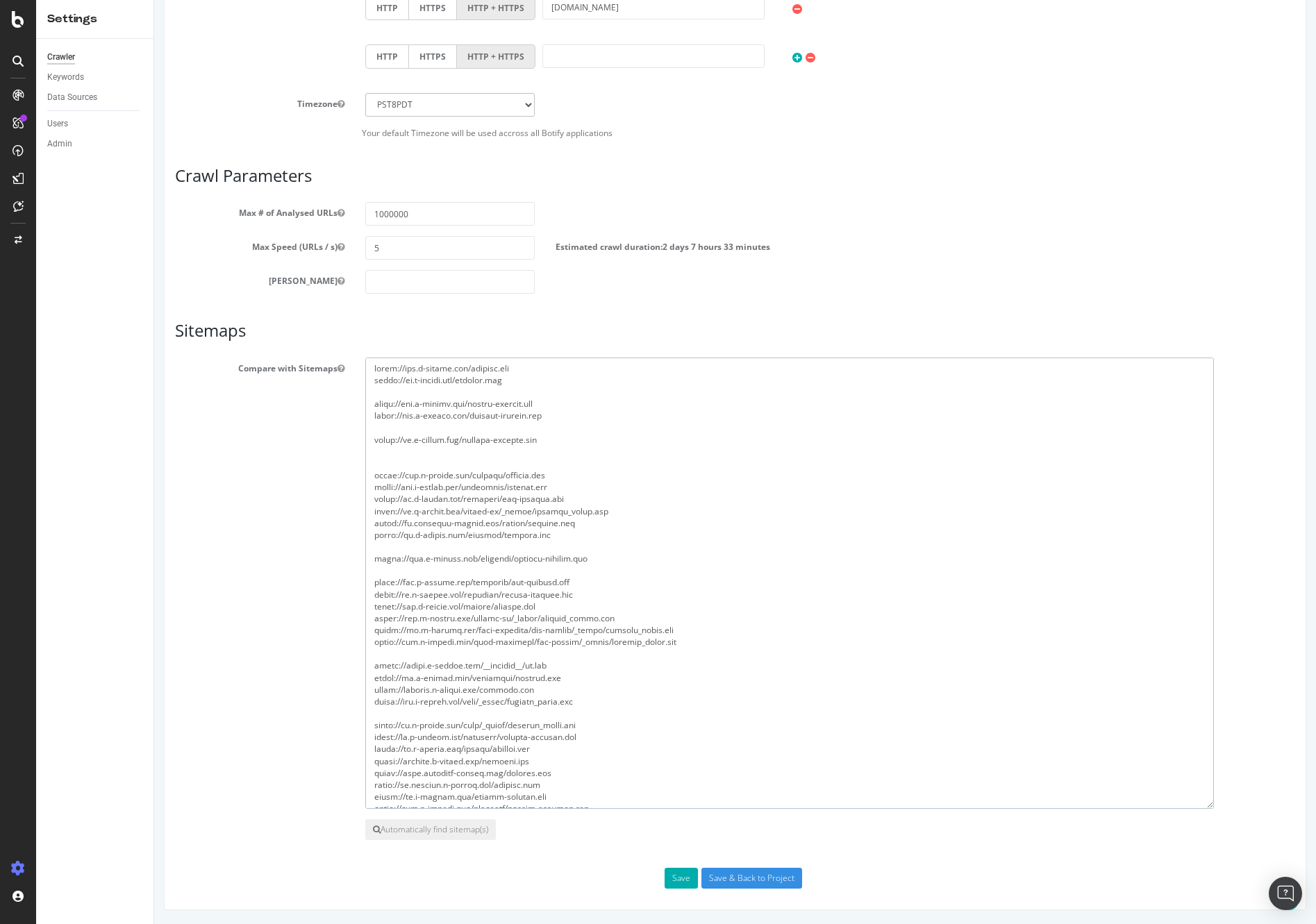
click at [577, 399] on textarea at bounding box center [790, 583] width 849 height 452
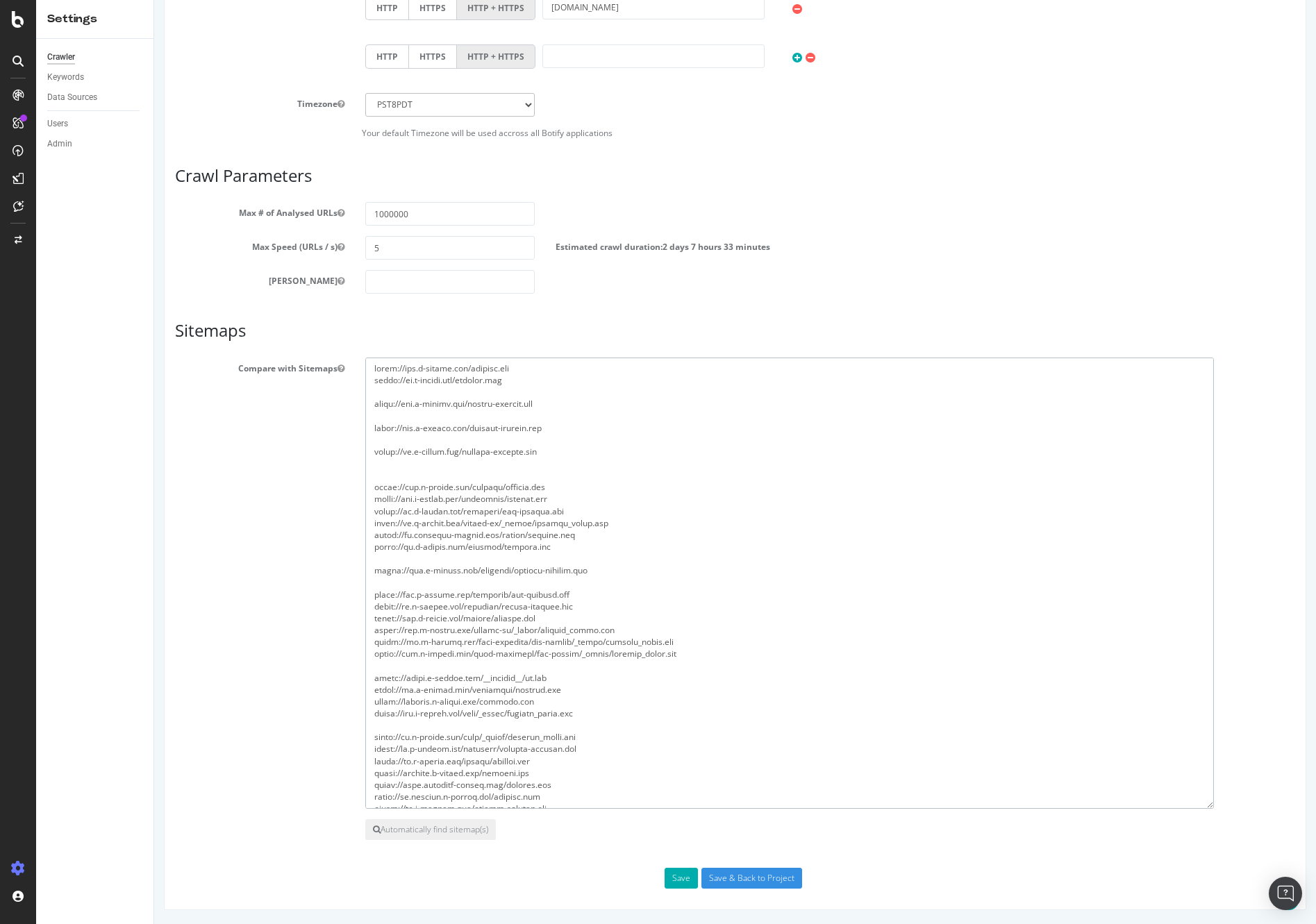
click at [556, 438] on textarea at bounding box center [790, 583] width 849 height 452
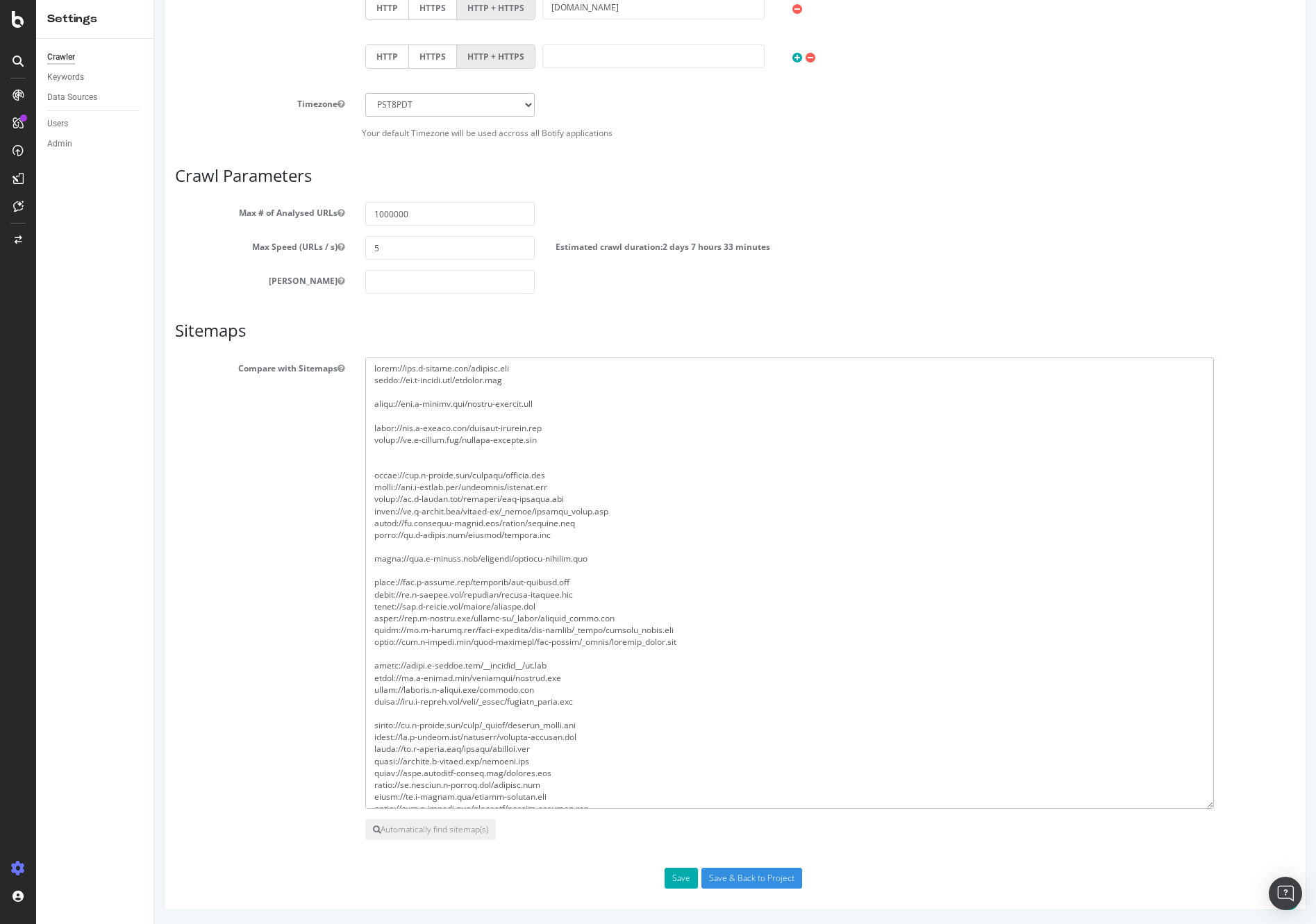
click at [582, 411] on textarea at bounding box center [790, 583] width 849 height 452
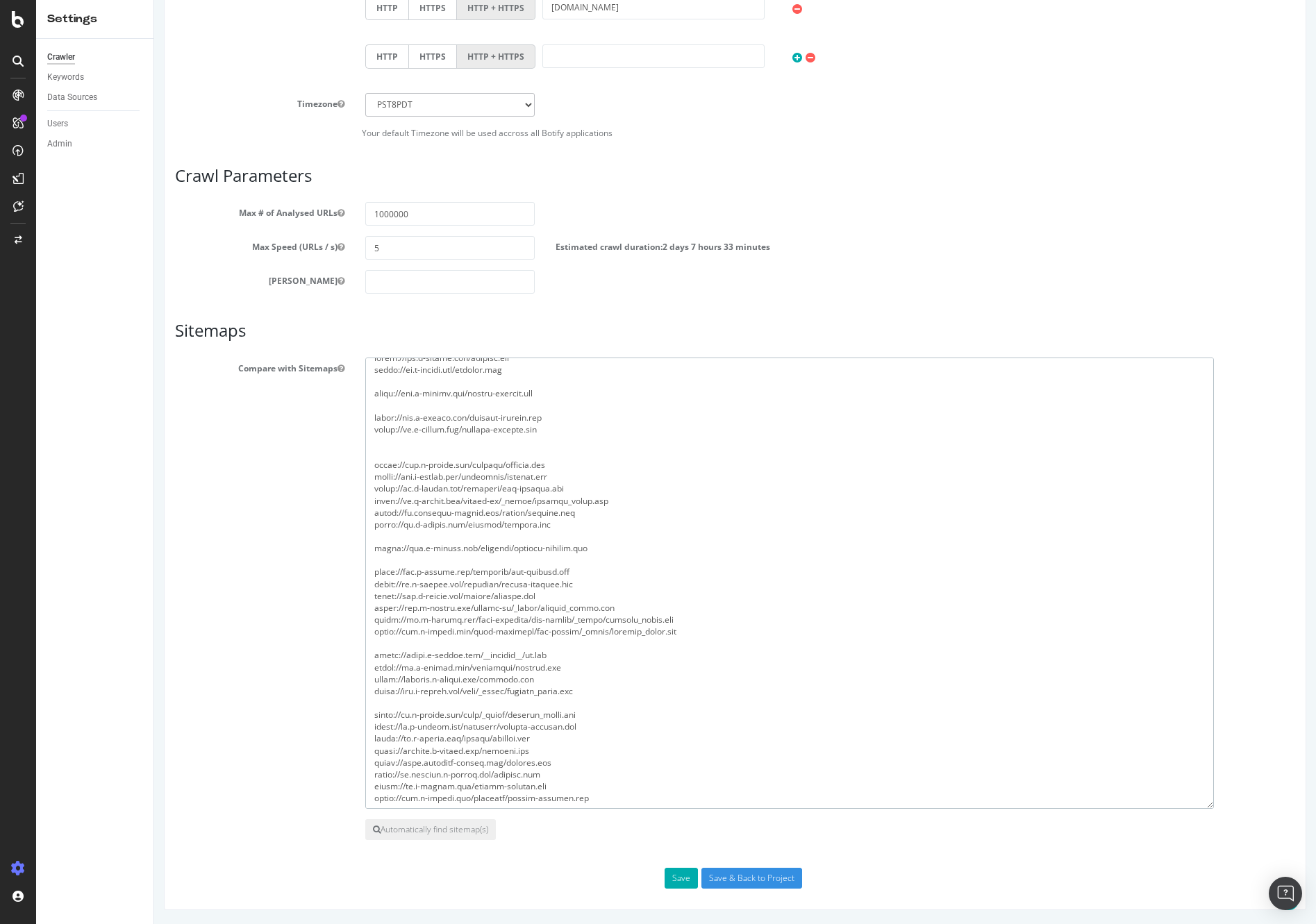
drag, startPoint x: 556, startPoint y: 790, endPoint x: 429, endPoint y: 628, distance: 205.8
click at [355, 789] on div at bounding box center [830, 583] width 951 height 452
click at [503, 403] on textarea at bounding box center [790, 583] width 849 height 452
paste textarea "[URL][DOMAIN_NAME]"
click at [594, 405] on textarea at bounding box center [790, 583] width 849 height 452
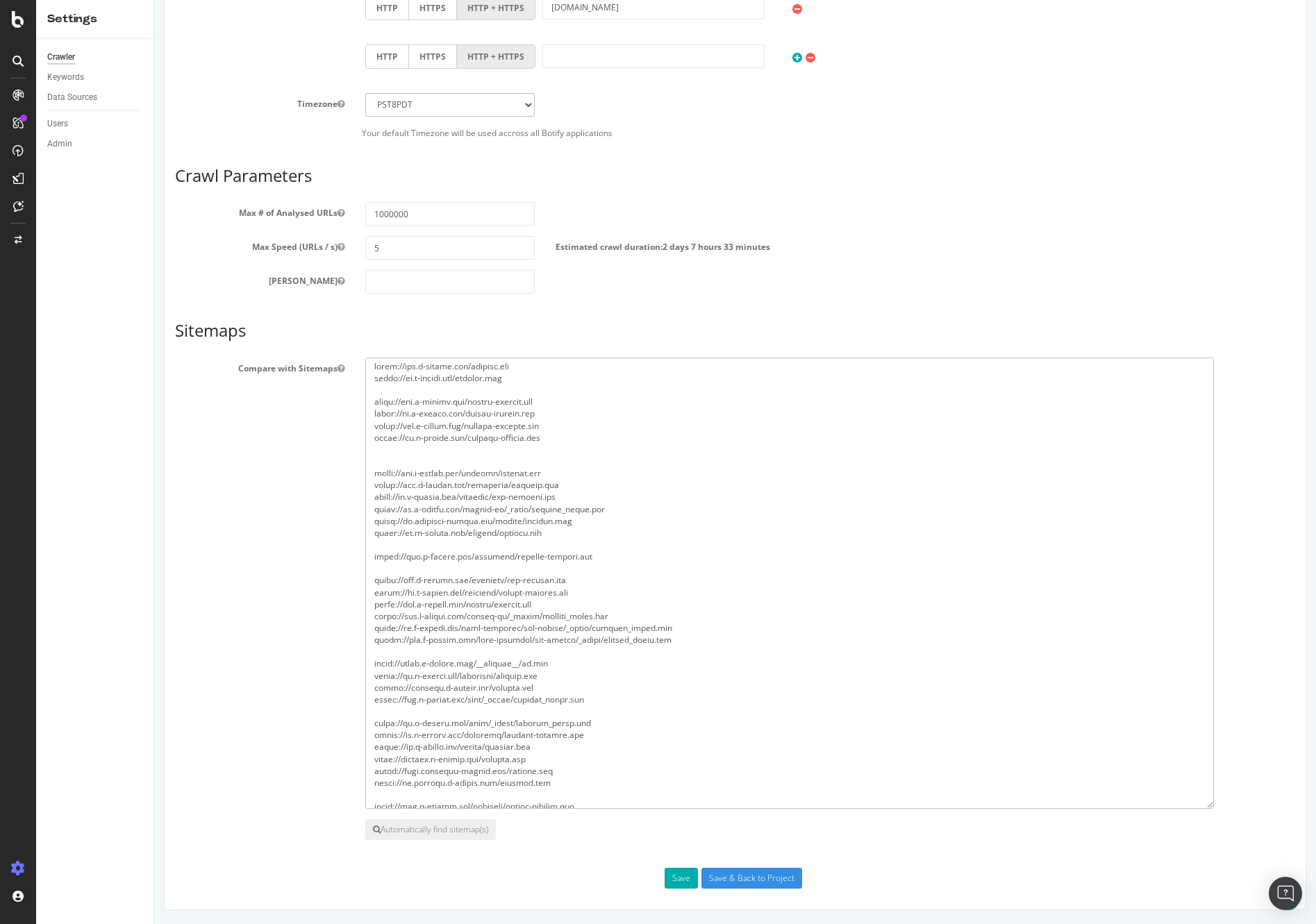
scroll to position [0, 0]
click at [535, 464] on textarea at bounding box center [790, 583] width 849 height 452
drag, startPoint x: 560, startPoint y: 536, endPoint x: 519, endPoint y: 493, distance: 59.4
click at [365, 538] on textarea at bounding box center [790, 583] width 849 height 452
click at [564, 477] on textarea at bounding box center [790, 583] width 849 height 452
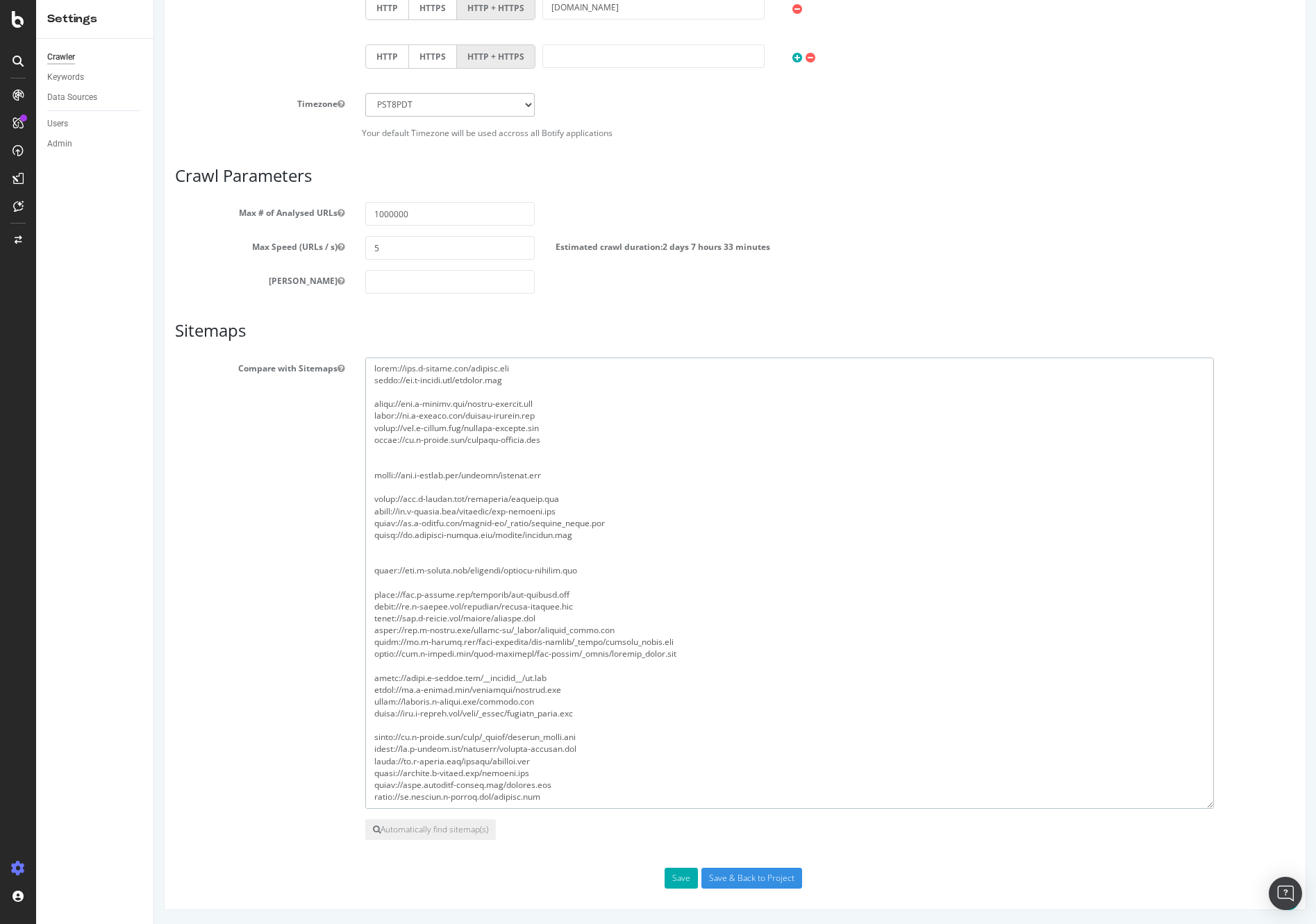
paste textarea "[URL][DOMAIN_NAME]"
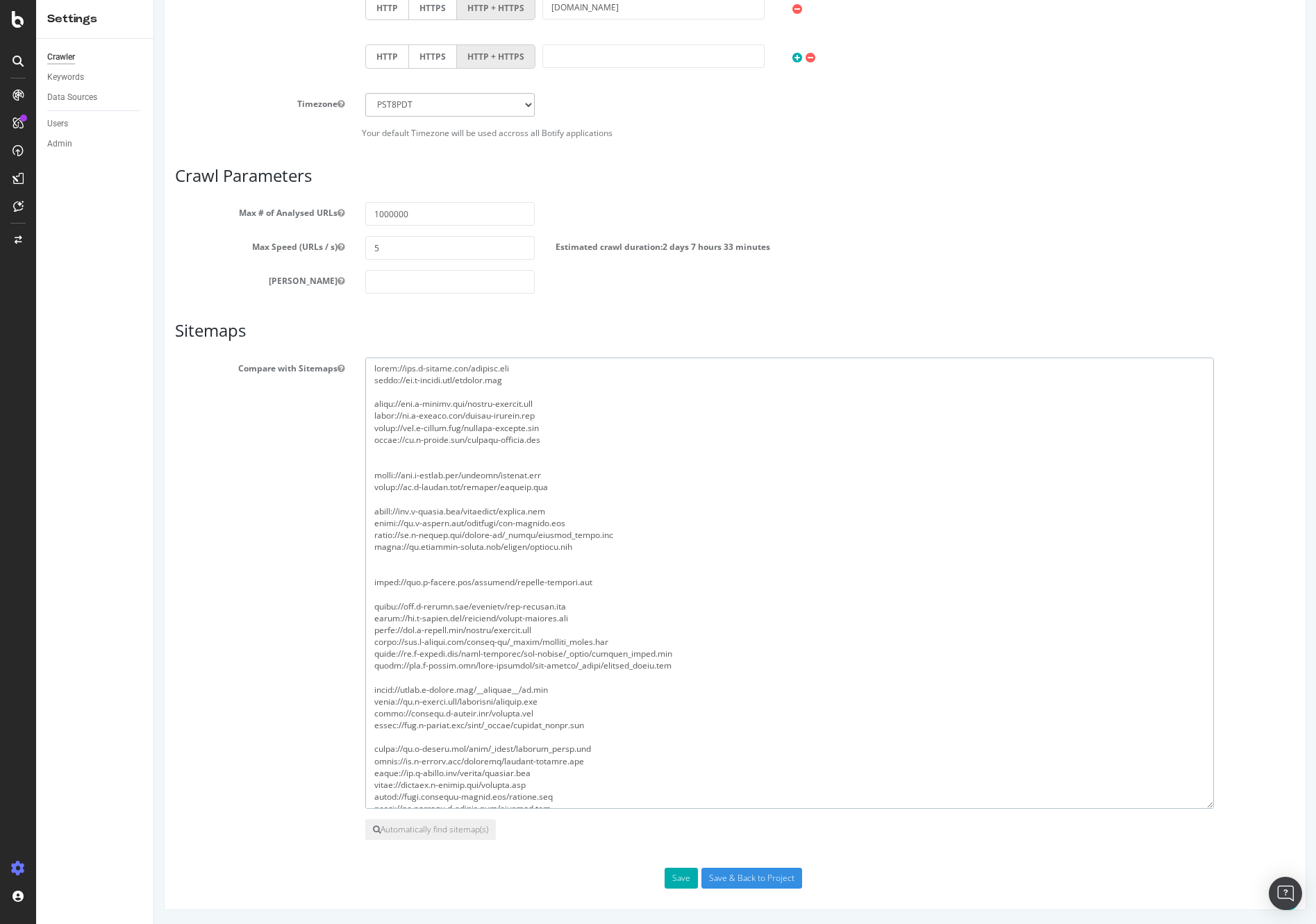
click at [551, 450] on textarea at bounding box center [790, 583] width 849 height 452
click at [591, 604] on textarea at bounding box center [790, 583] width 849 height 452
drag, startPoint x: 595, startPoint y: 605, endPoint x: 349, endPoint y: 611, distance: 246.1
click at [349, 611] on div "Compare with Sitemaps" at bounding box center [735, 583] width 1141 height 452
click at [408, 568] on textarea at bounding box center [790, 583] width 849 height 452
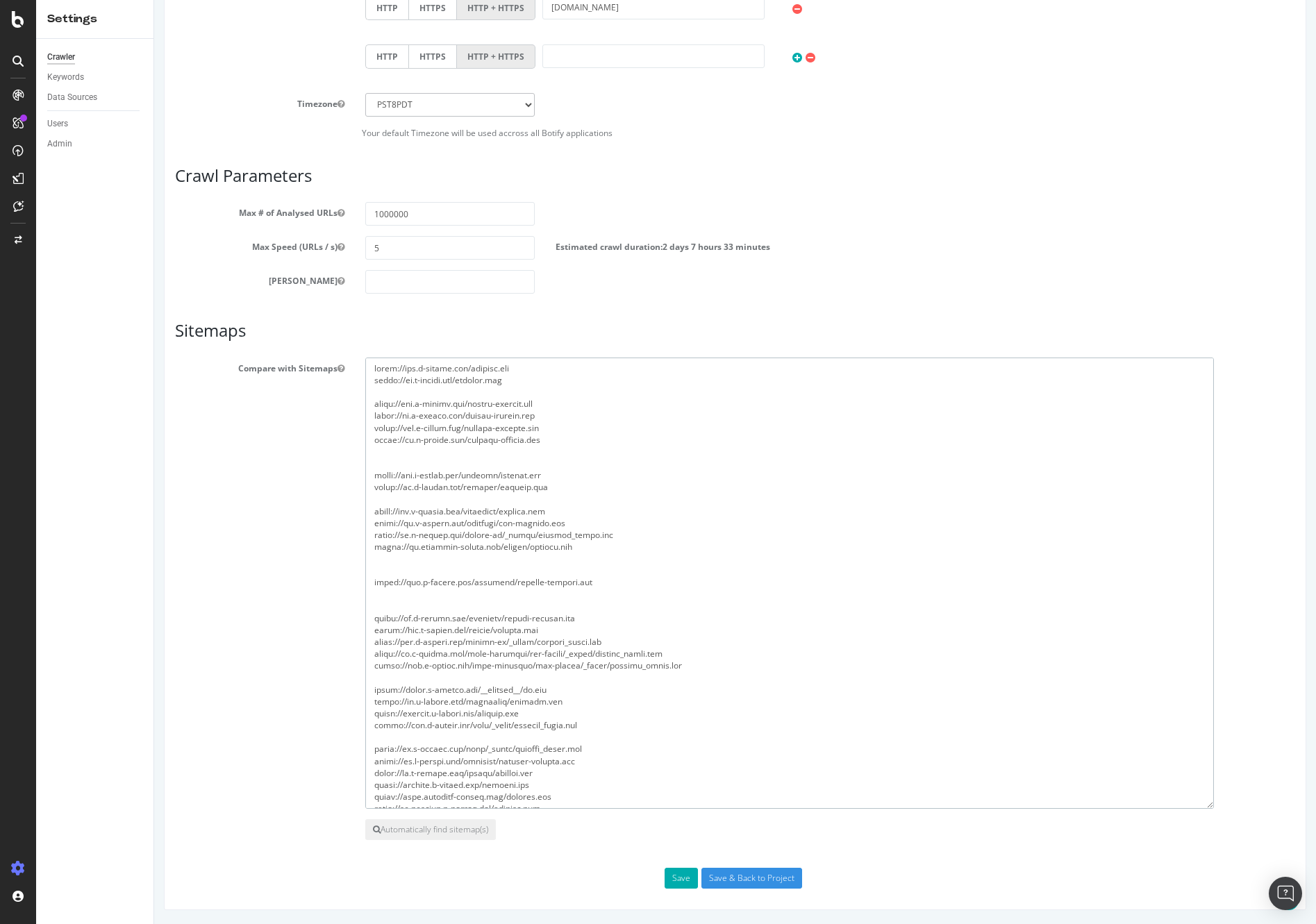
paste textarea "[URL][DOMAIN_NAME]"
drag, startPoint x: 585, startPoint y: 618, endPoint x: 359, endPoint y: 618, distance: 226.0
click at [359, 618] on div at bounding box center [830, 583] width 951 height 452
click at [586, 574] on textarea at bounding box center [790, 583] width 849 height 452
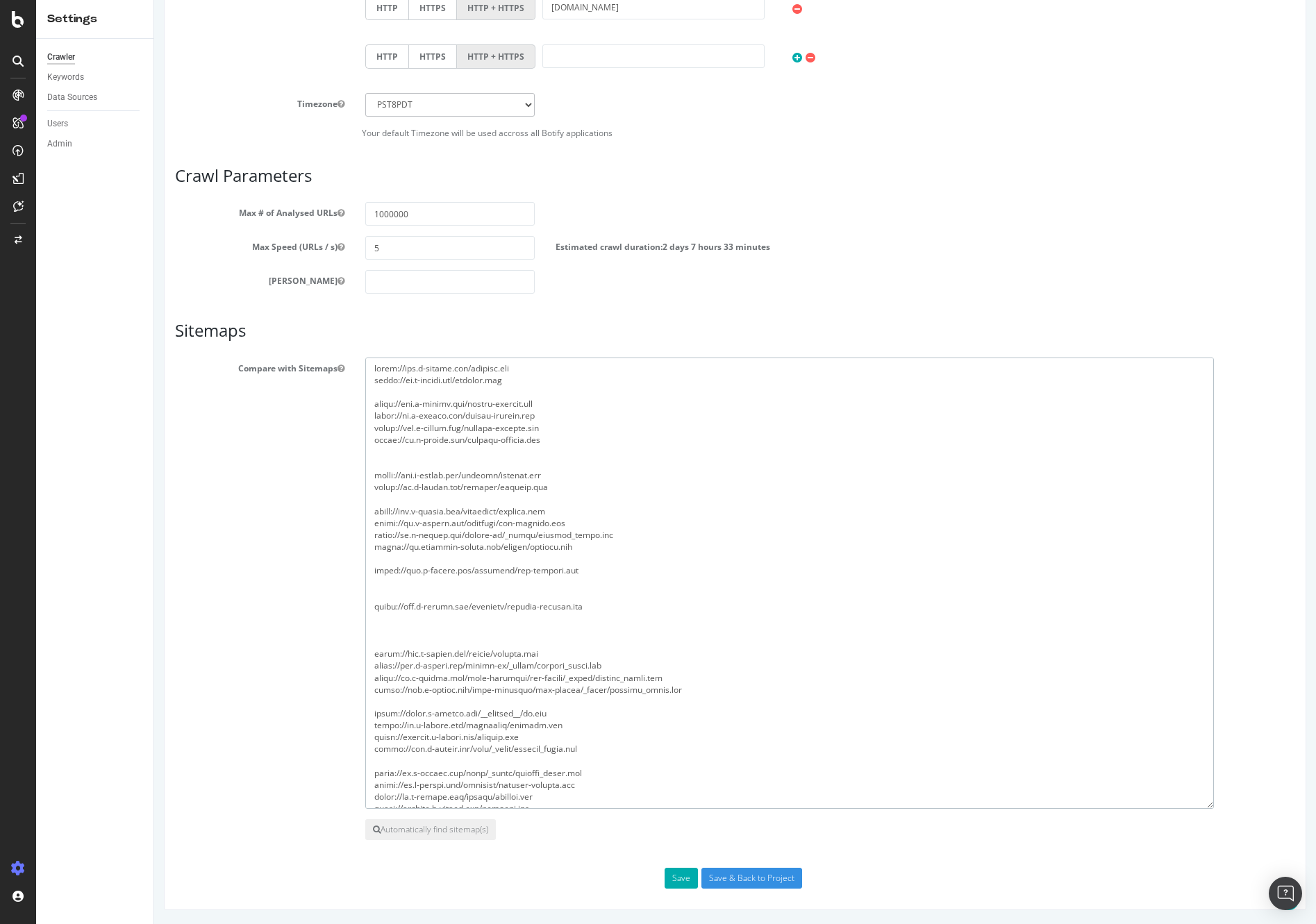
paste textarea "[URL][DOMAIN_NAME]"
click at [551, 723] on textarea at bounding box center [790, 583] width 849 height 452
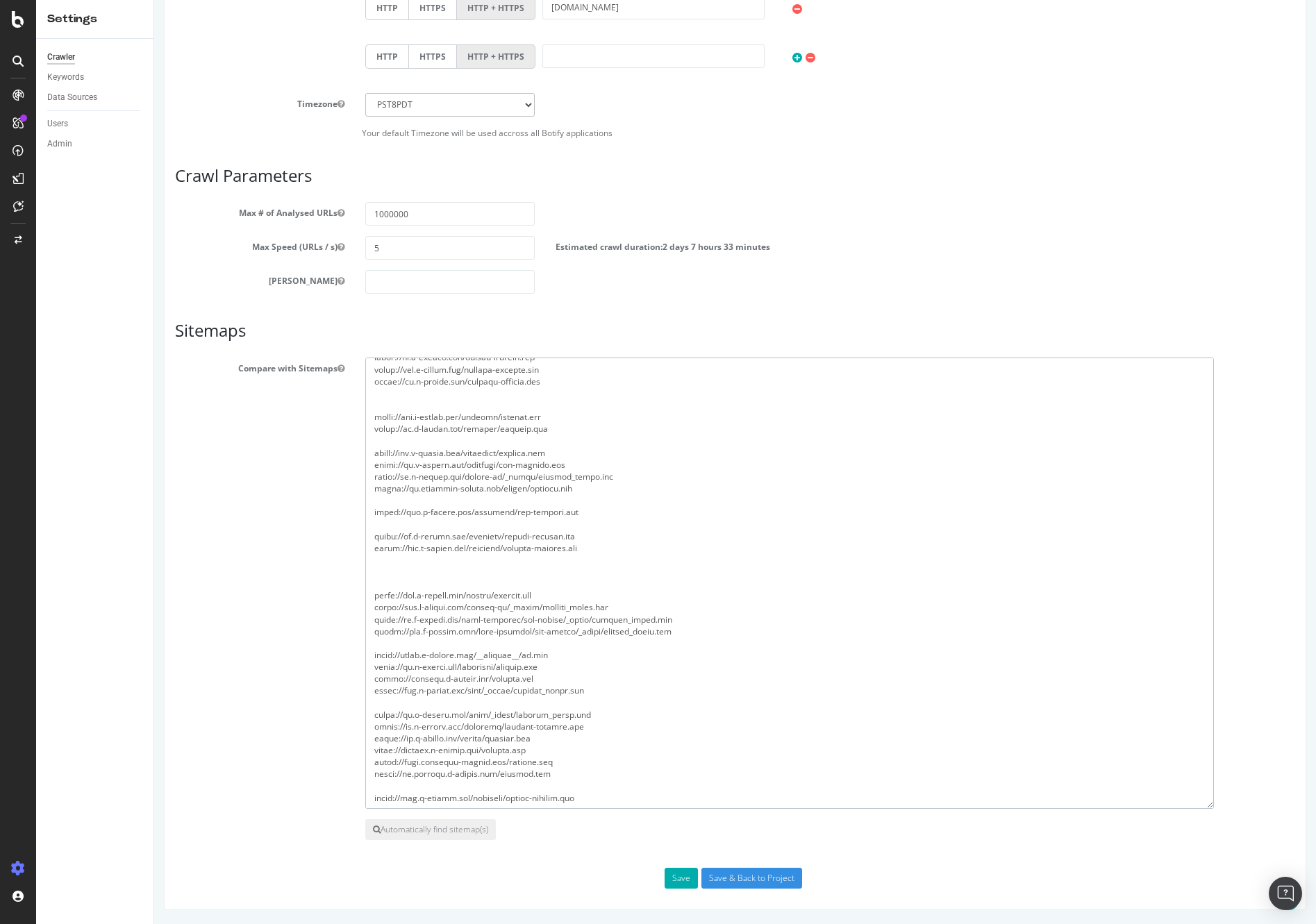
click at [546, 722] on textarea at bounding box center [790, 583] width 849 height 452
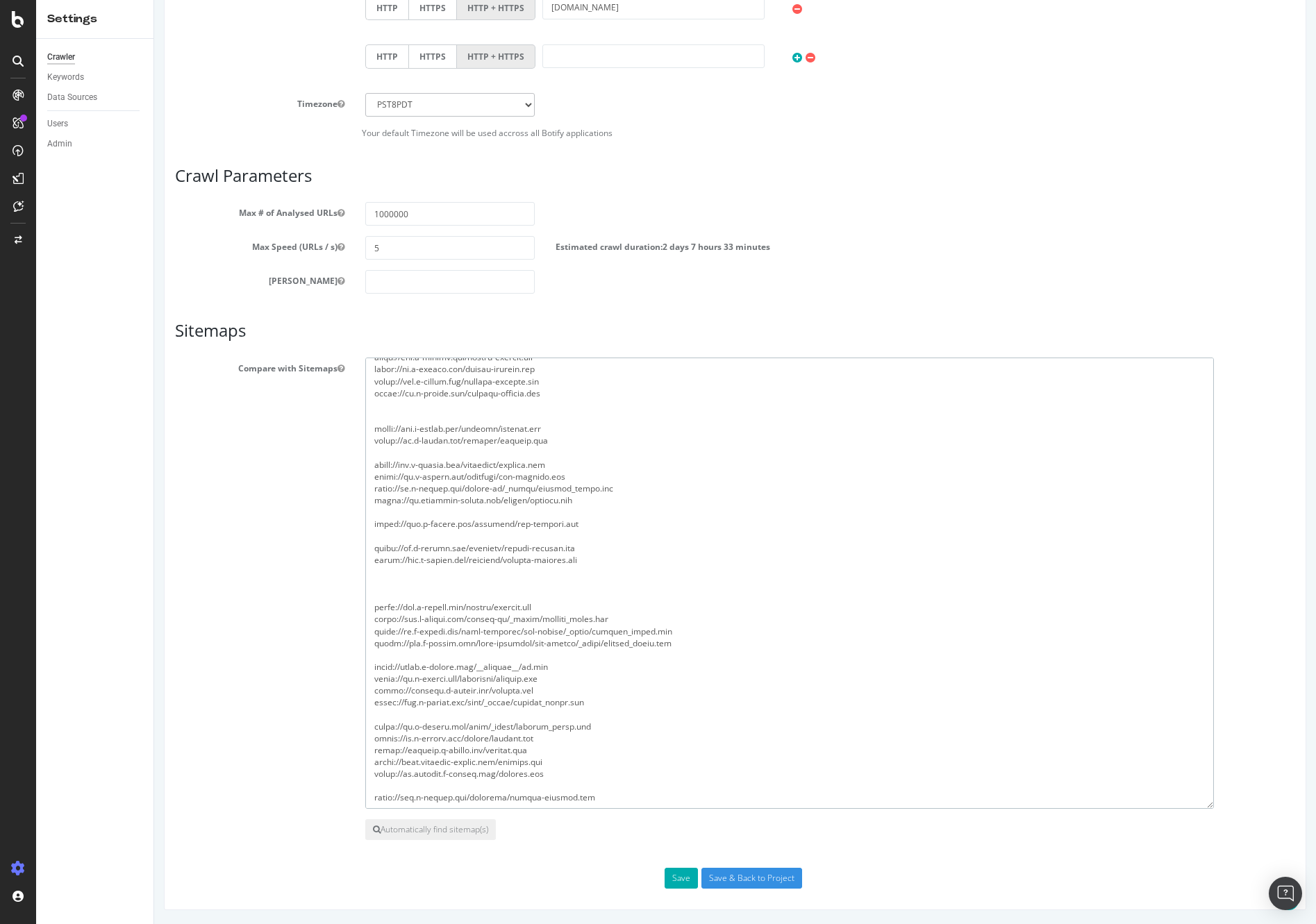
scroll to position [47, 0]
click at [587, 537] on textarea at bounding box center [790, 583] width 849 height 452
click at [595, 548] on textarea at bounding box center [790, 583] width 849 height 452
click at [623, 564] on textarea at bounding box center [790, 583] width 849 height 452
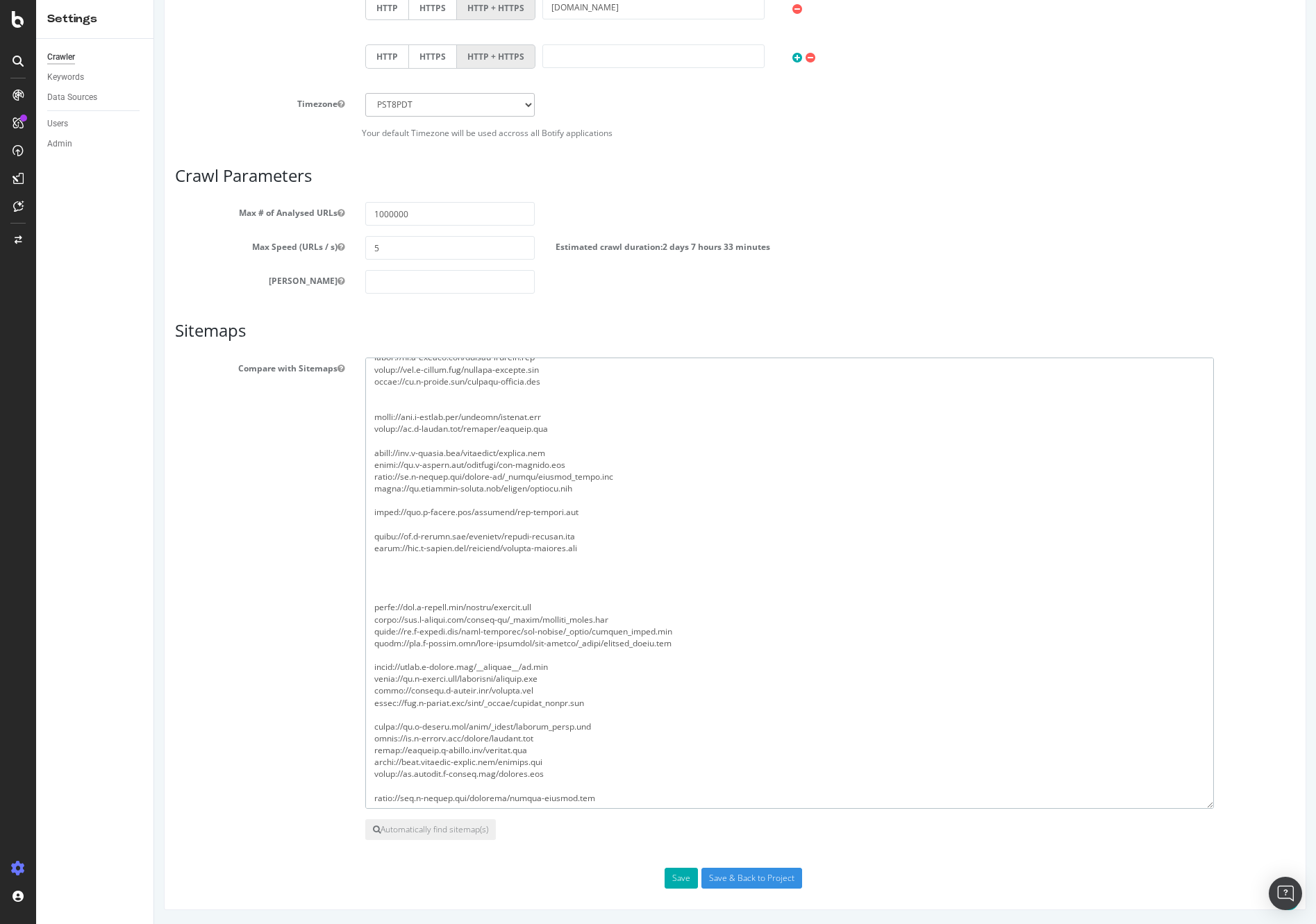
paste textarea "[URL][DOMAIN_NAME]"
click at [586, 573] on textarea at bounding box center [790, 583] width 849 height 452
click at [534, 738] on textarea at bounding box center [790, 583] width 849 height 452
drag, startPoint x: 564, startPoint y: 763, endPoint x: 348, endPoint y: 764, distance: 216.0
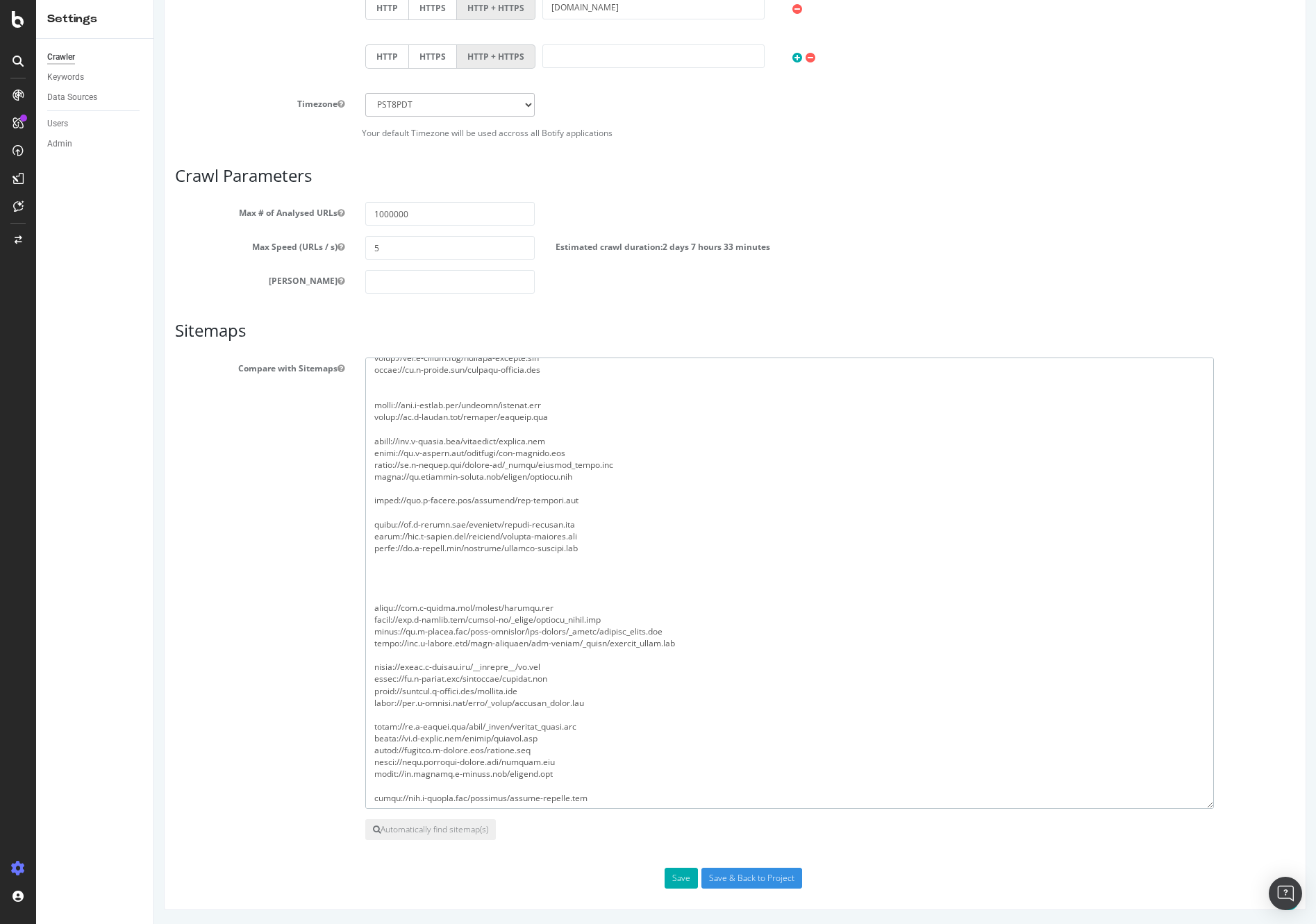
click at [348, 764] on div "Compare with Sitemaps" at bounding box center [735, 583] width 1141 height 452
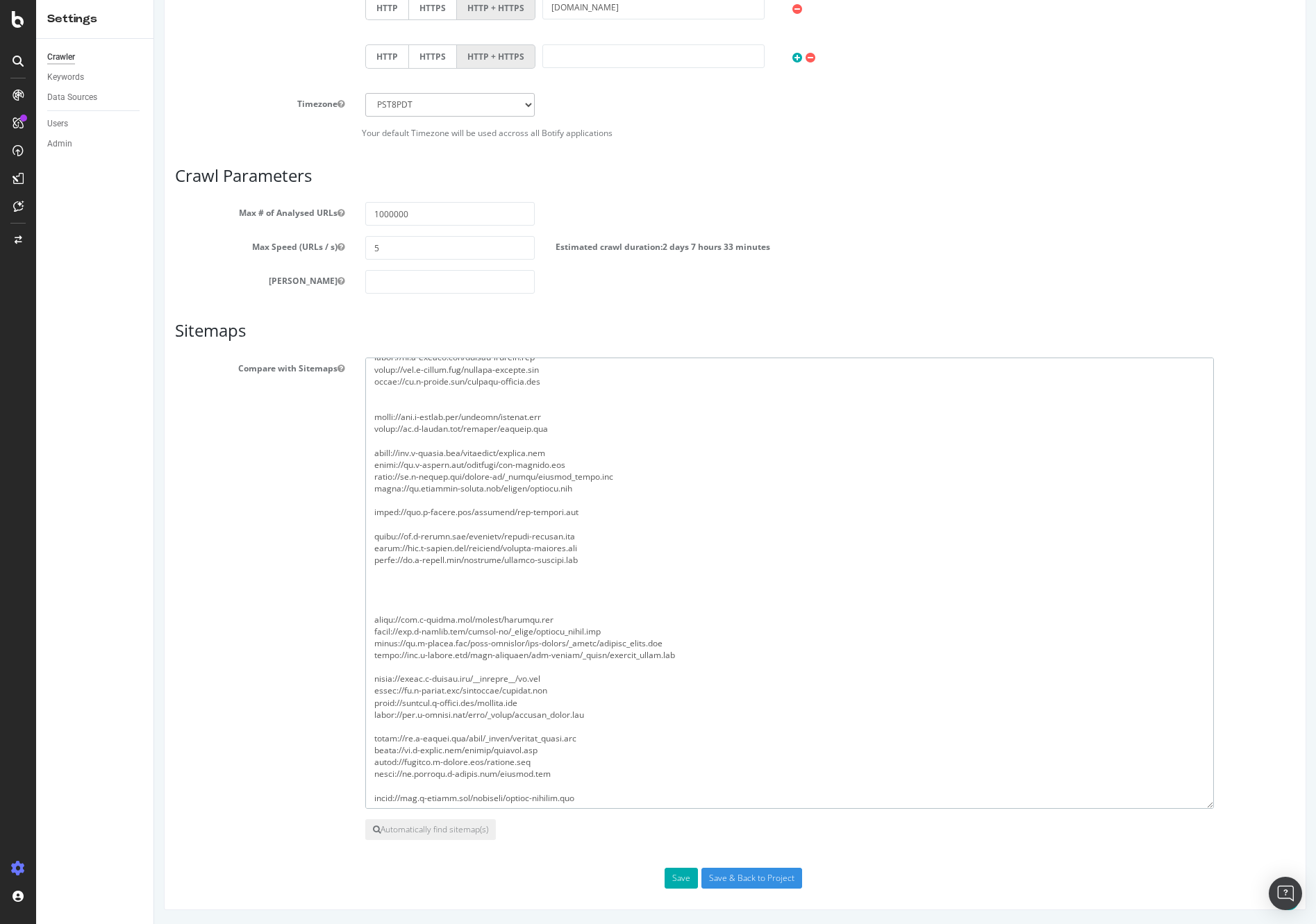
scroll to position [58, 0]
drag, startPoint x: 606, startPoint y: 801, endPoint x: 370, endPoint y: 801, distance: 236.0
click at [370, 801] on textarea at bounding box center [790, 583] width 849 height 452
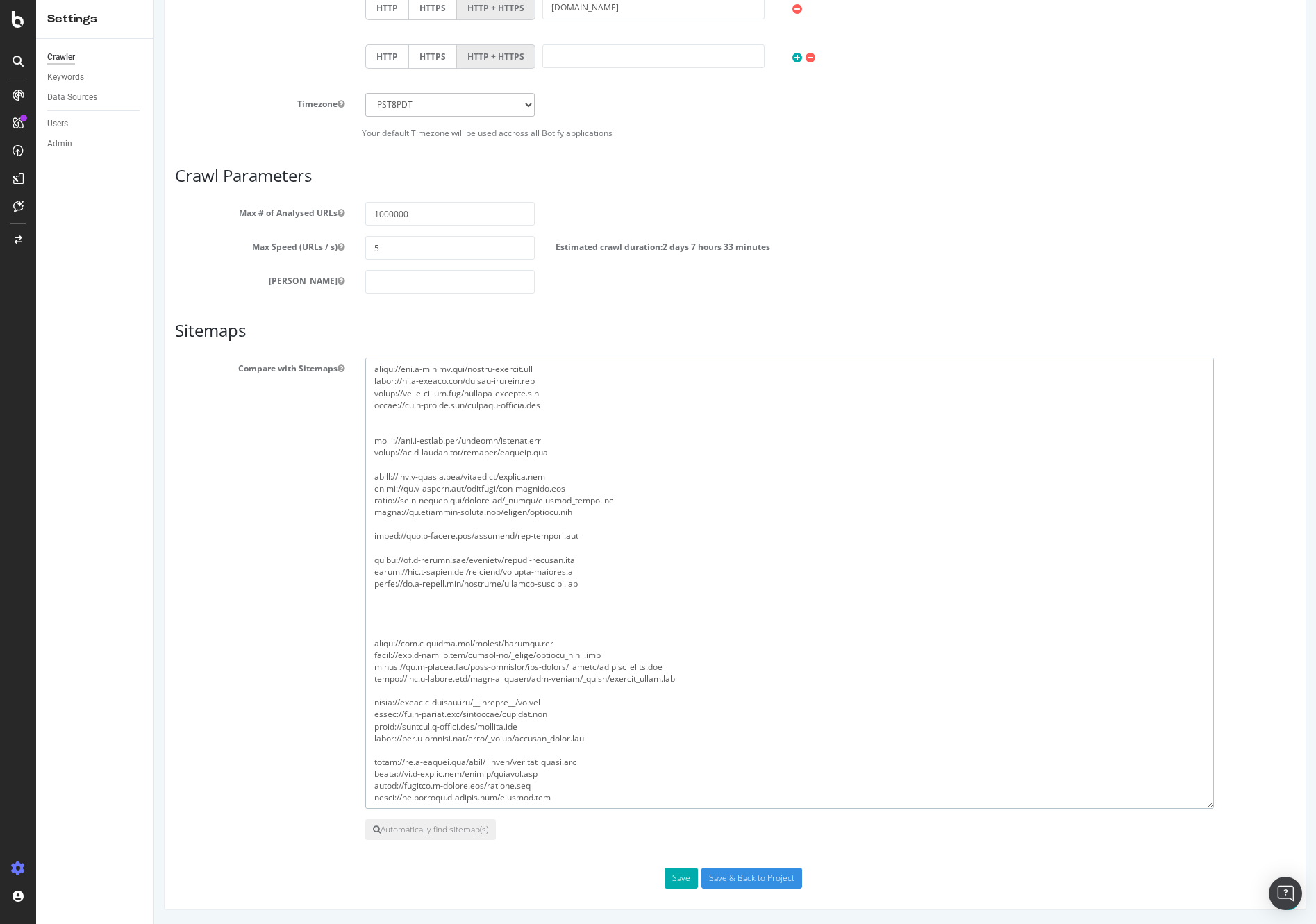
click at [555, 524] on textarea at bounding box center [790, 583] width 849 height 452
paste textarea "[URL][DOMAIN_NAME]"
click at [598, 488] on textarea at bounding box center [790, 583] width 849 height 452
click at [534, 633] on textarea at bounding box center [790, 583] width 849 height 452
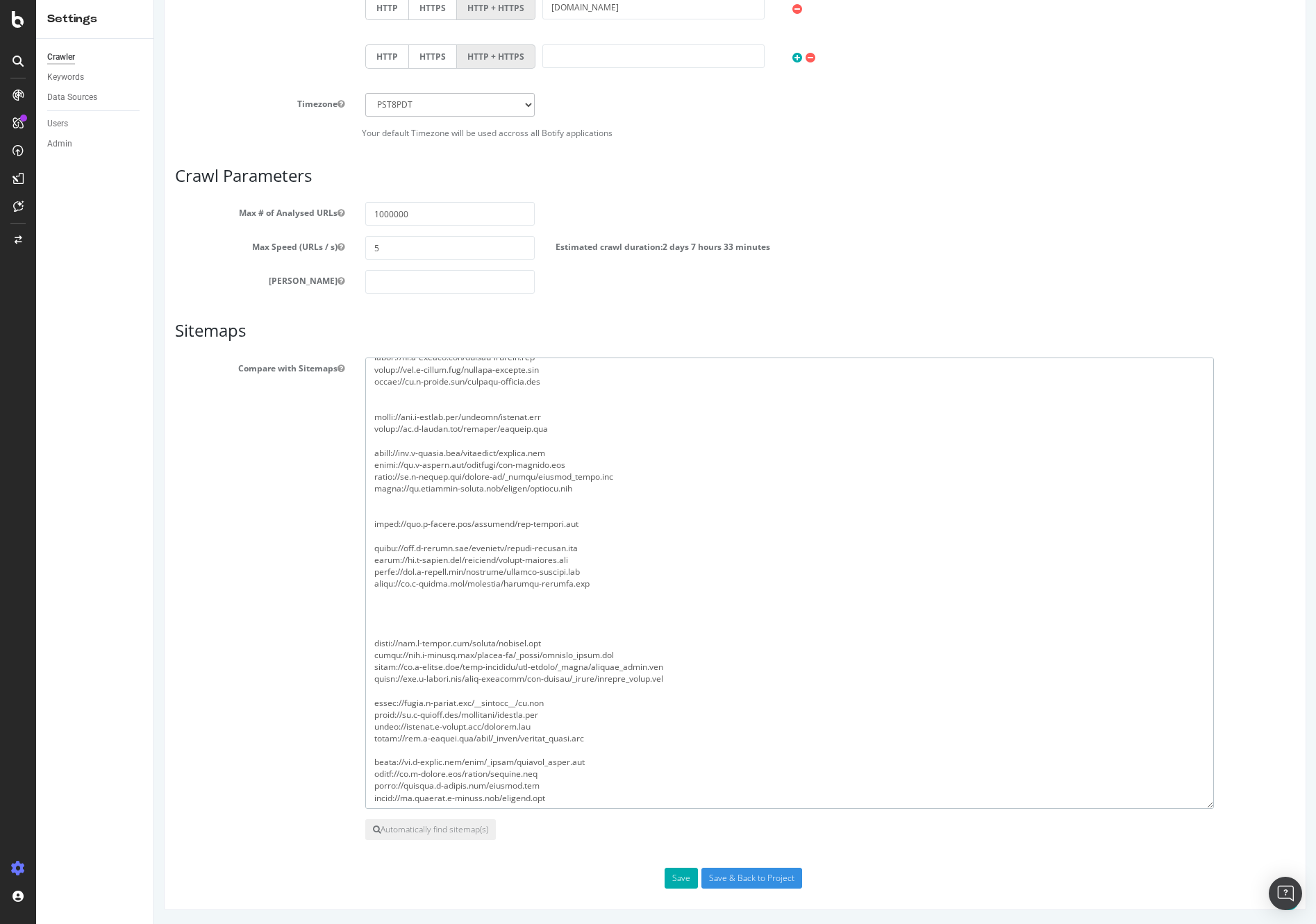
click at [534, 633] on textarea at bounding box center [790, 583] width 849 height 452
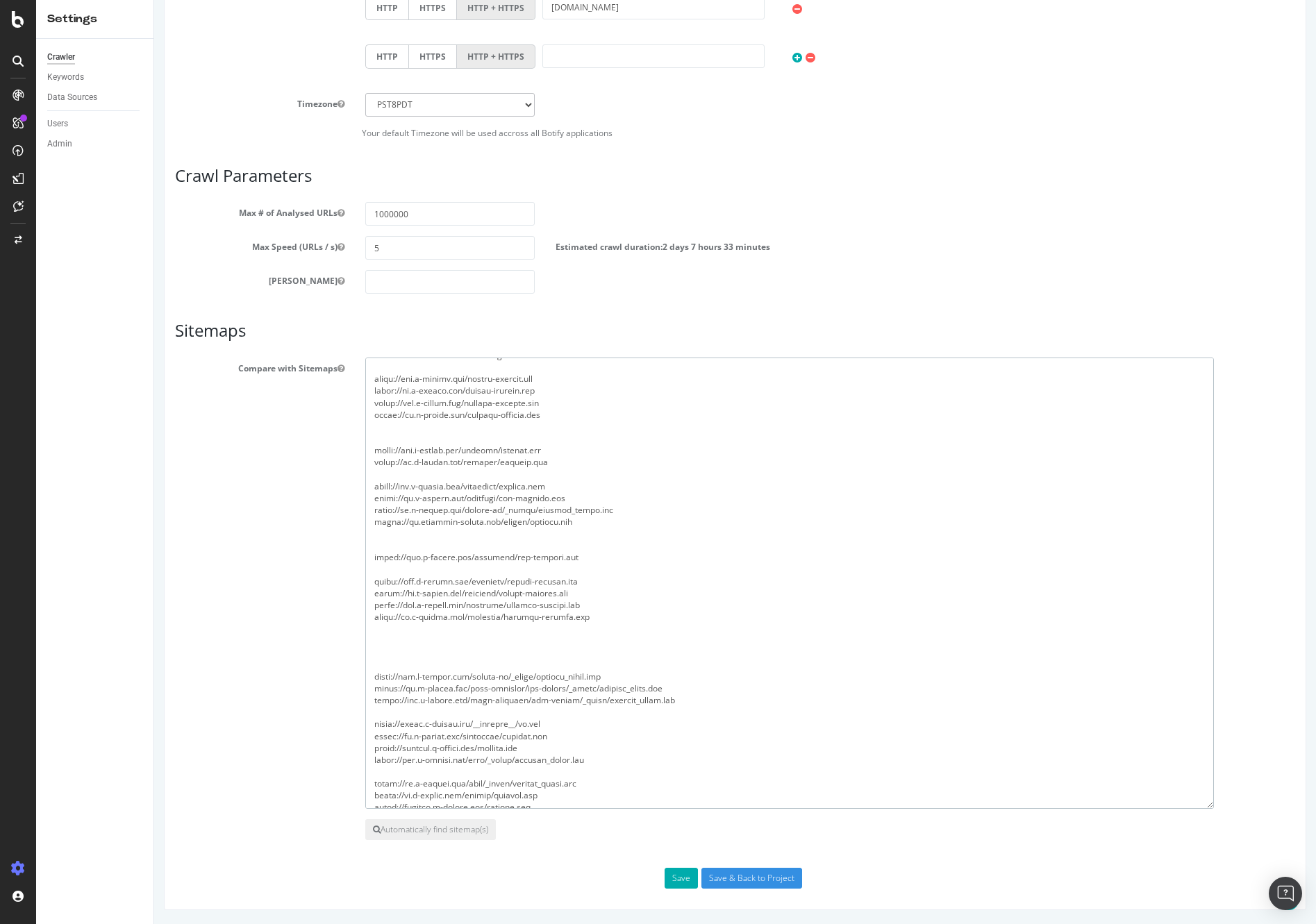
scroll to position [0, 0]
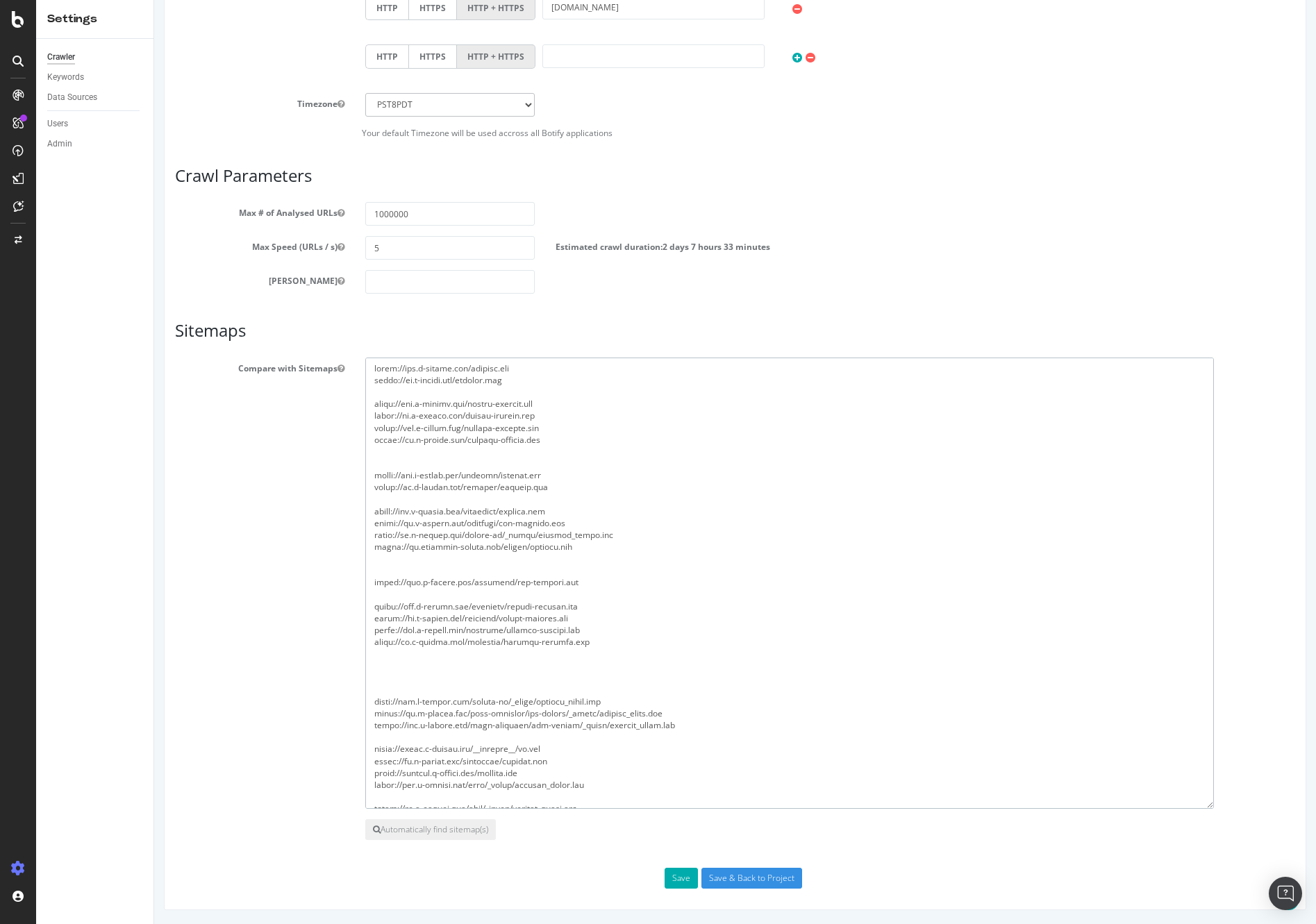
click at [526, 668] on textarea at bounding box center [790, 583] width 849 height 452
paste textarea "[URL][DOMAIN_NAME]"
click at [628, 713] on textarea at bounding box center [790, 583] width 849 height 452
click at [634, 721] on textarea at bounding box center [790, 583] width 849 height 452
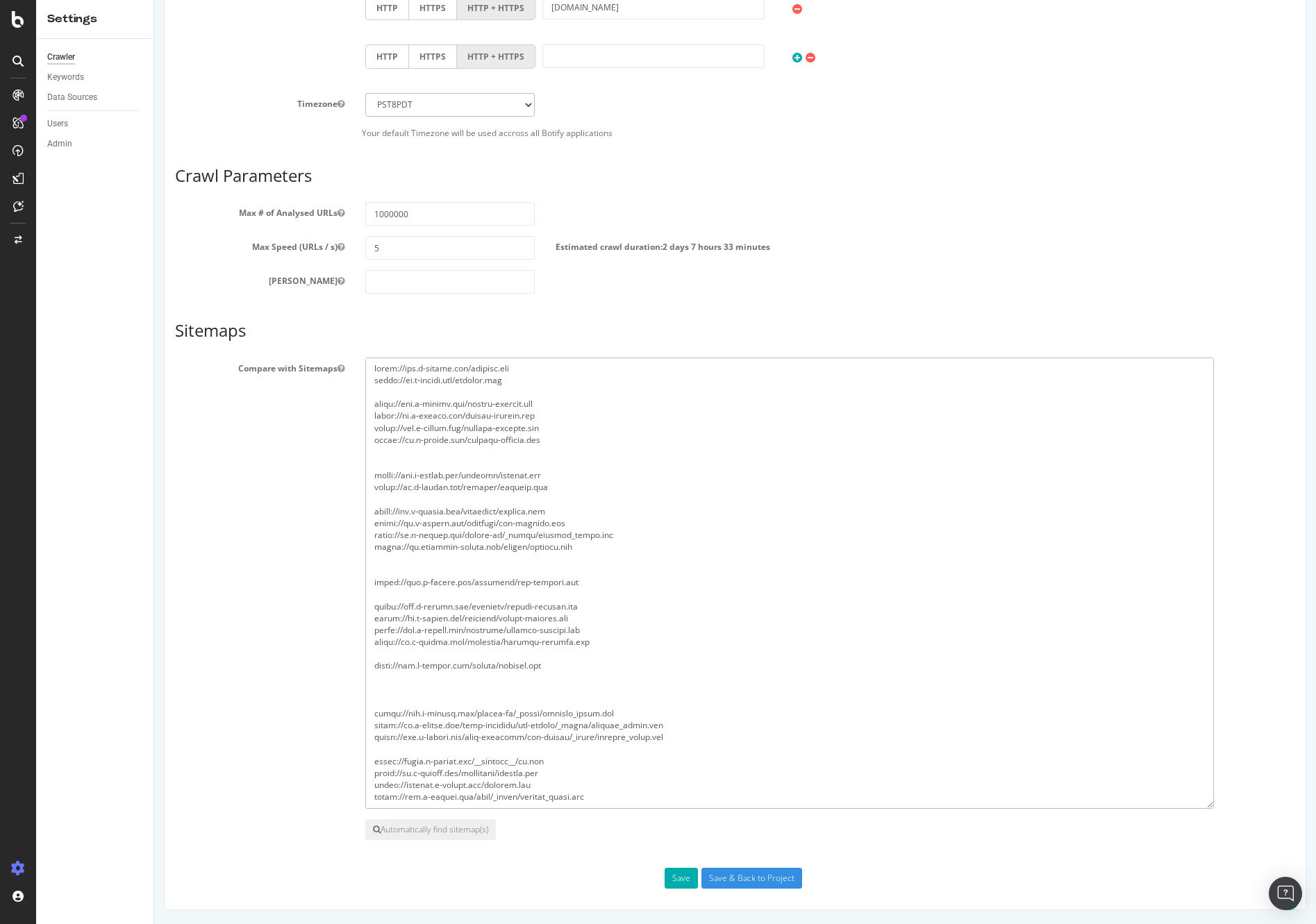
click at [634, 721] on textarea at bounding box center [790, 583] width 849 height 452
click at [582, 651] on textarea at bounding box center [790, 583] width 849 height 452
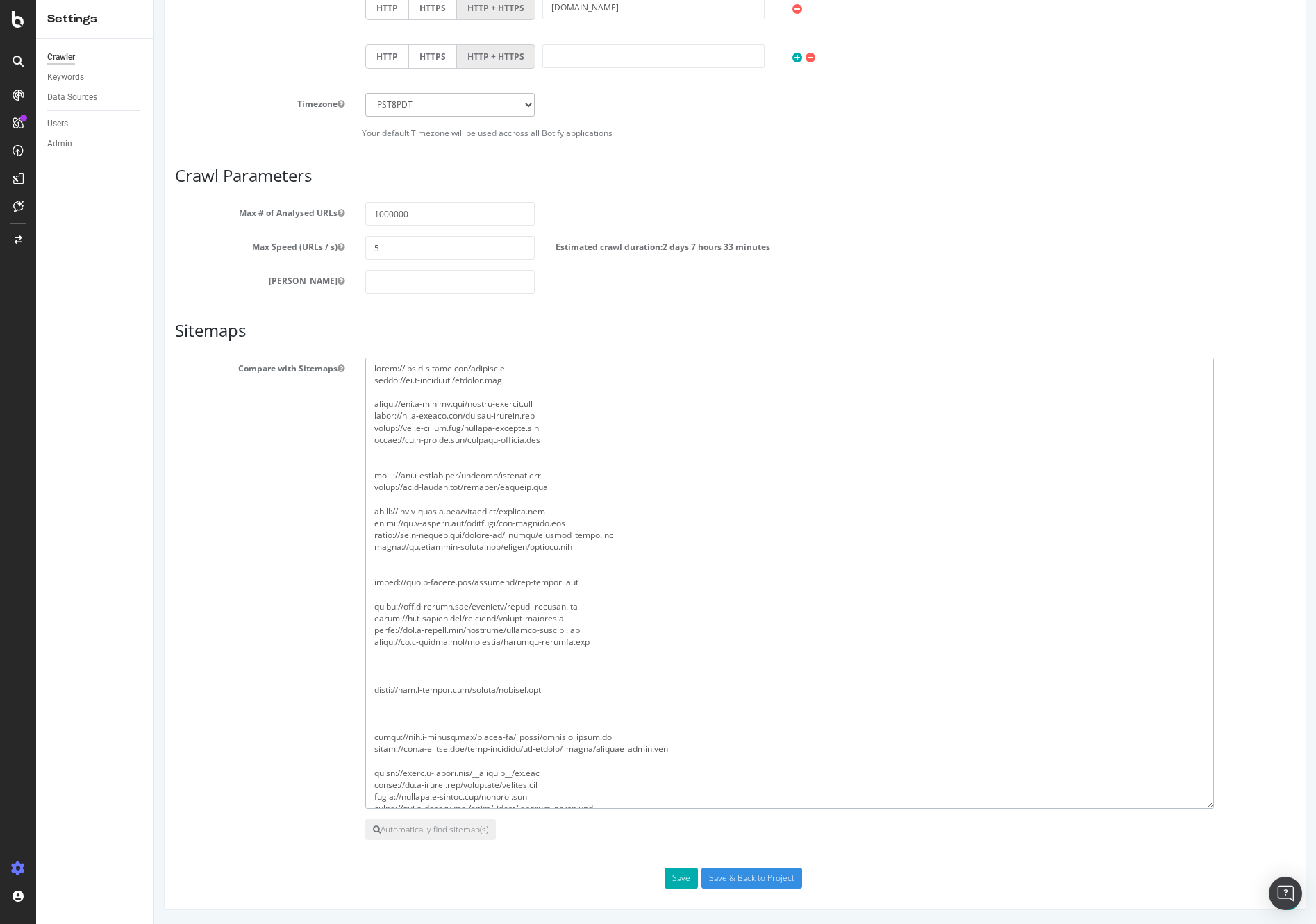
paste textarea "[URL][DOMAIN_NAME]"
click at [563, 654] on textarea at bounding box center [790, 583] width 849 height 452
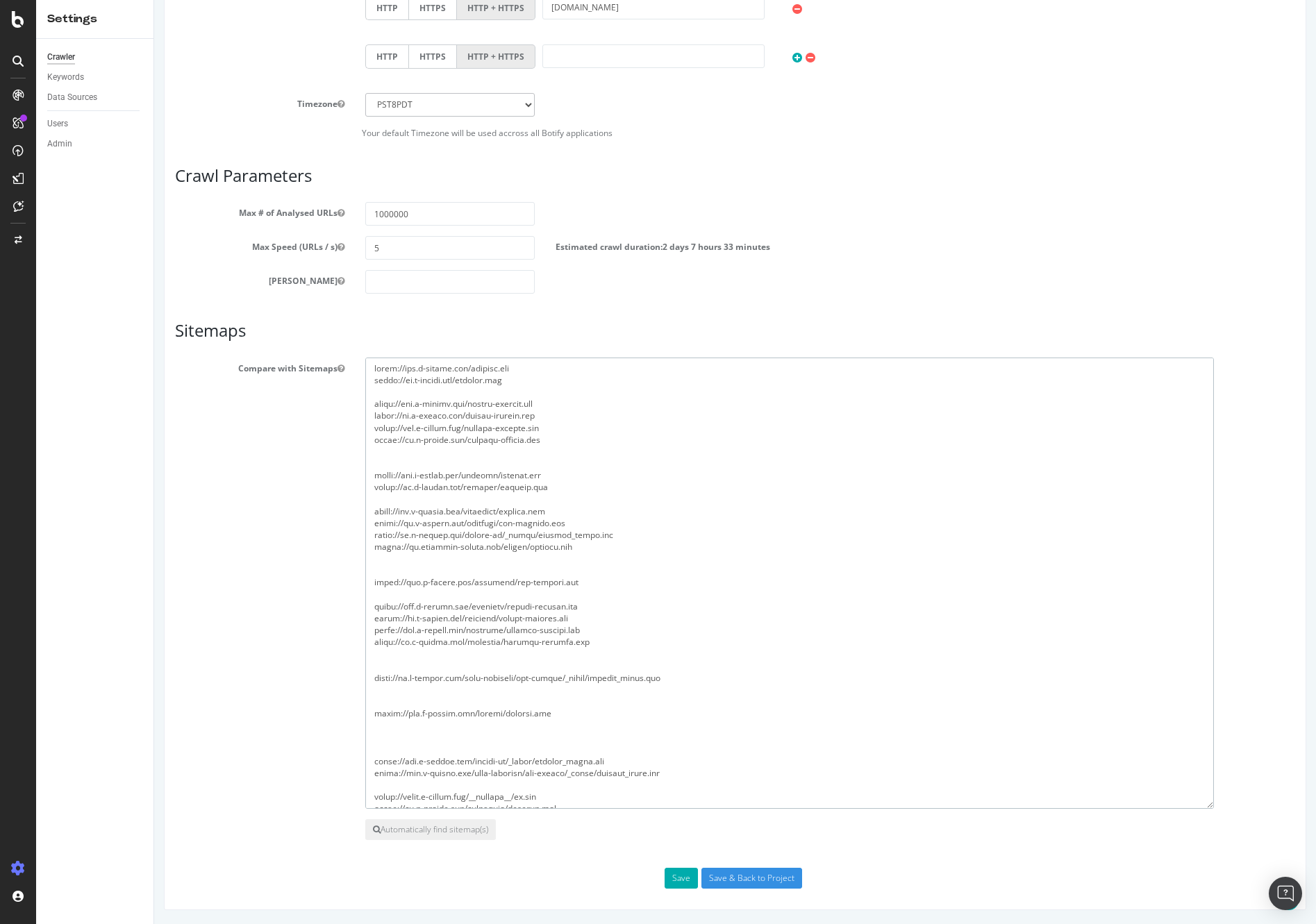
drag, startPoint x: 699, startPoint y: 774, endPoint x: 371, endPoint y: 774, distance: 328.0
click at [371, 774] on textarea at bounding box center [790, 583] width 849 height 452
click at [431, 668] on textarea at bounding box center [790, 583] width 849 height 452
paste textarea "[URL][DOMAIN_NAME]"
drag, startPoint x: 596, startPoint y: 761, endPoint x: 353, endPoint y: 761, distance: 243.0
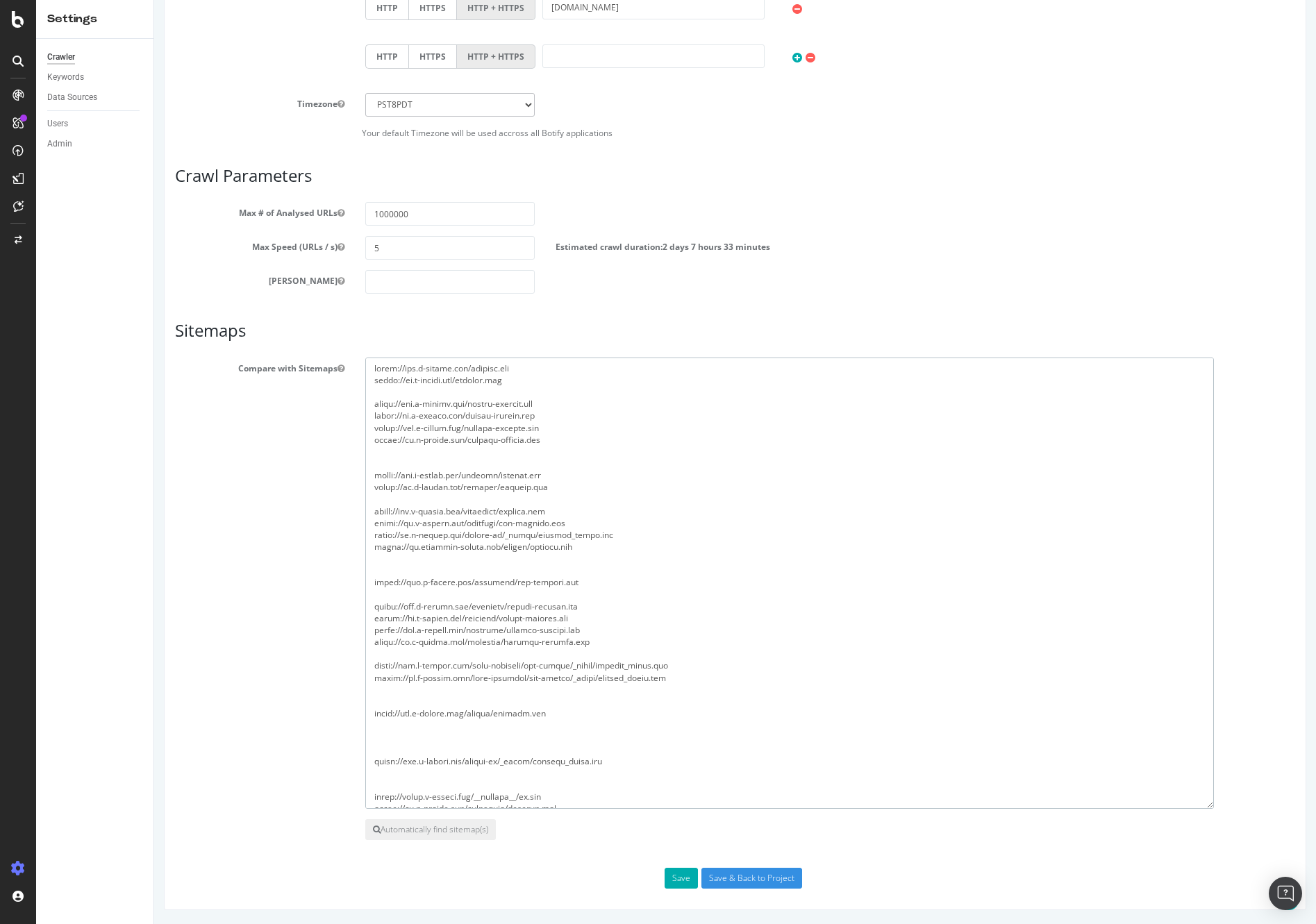
click at [355, 761] on div at bounding box center [830, 583] width 951 height 452
click at [434, 692] on textarea at bounding box center [790, 583] width 849 height 452
paste textarea "[URL][DOMAIN_NAME]"
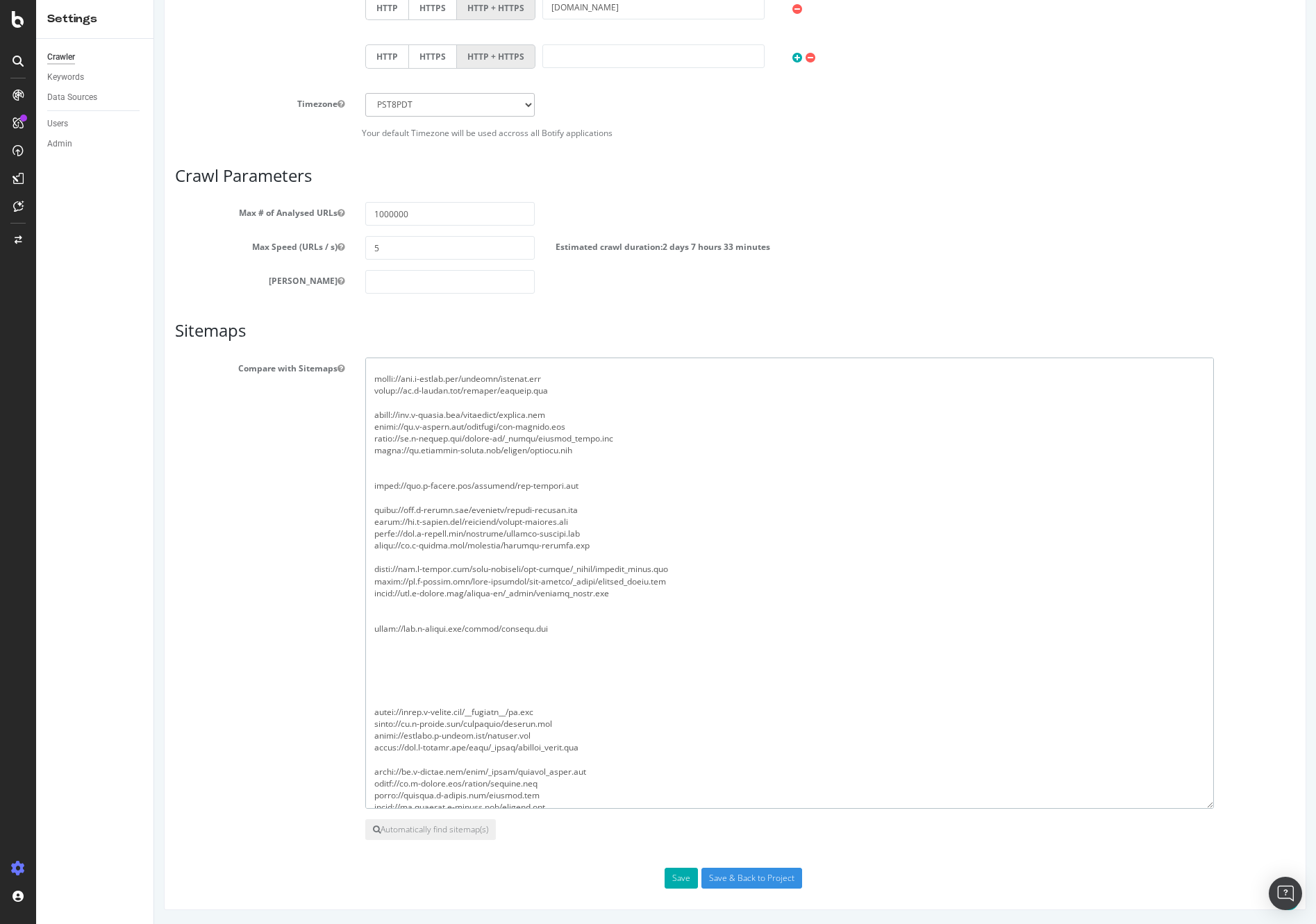
scroll to position [130, 0]
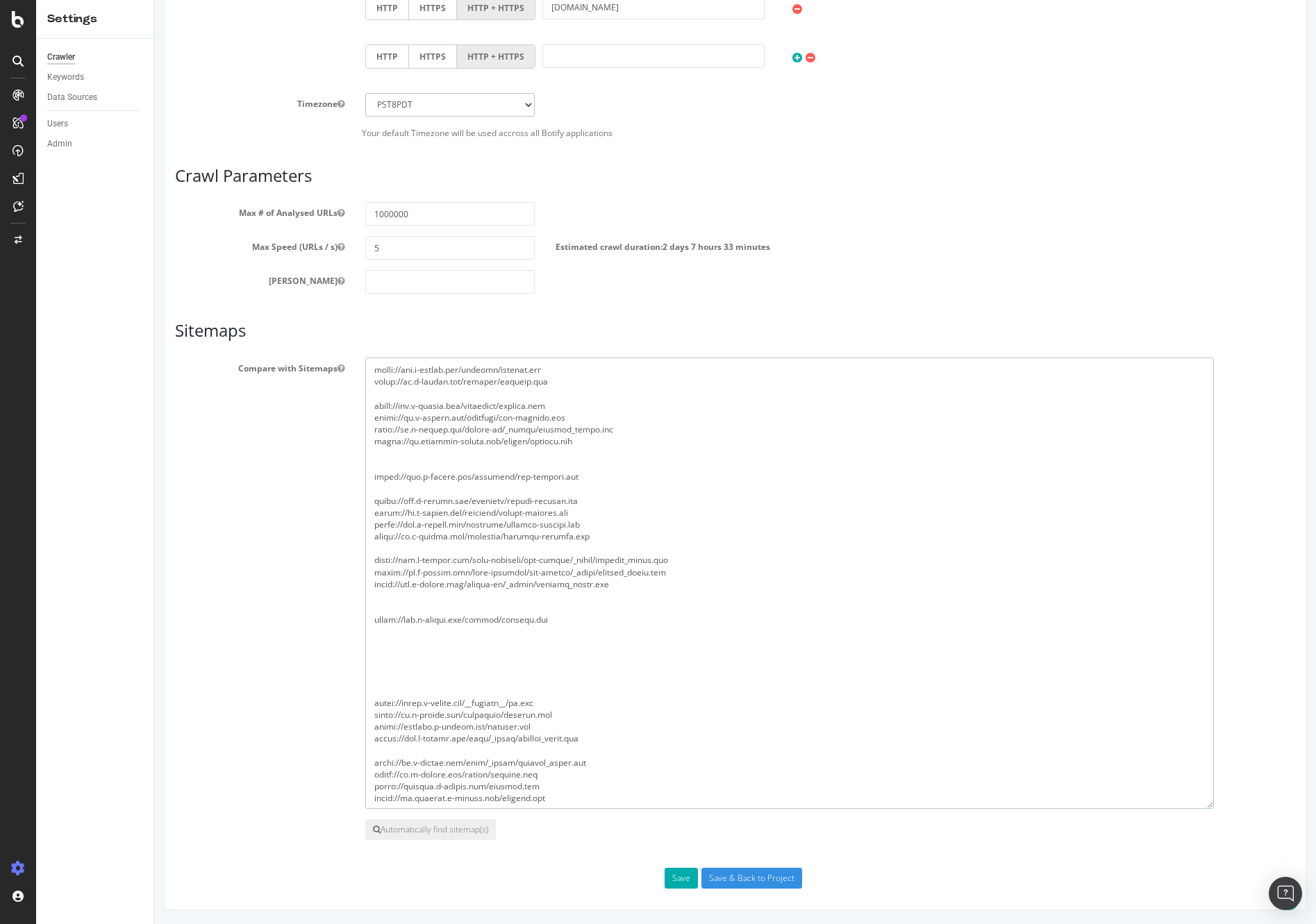
drag, startPoint x: 623, startPoint y: 717, endPoint x: 352, endPoint y: 719, distance: 271.0
click at [352, 719] on div "Compare with Sitemaps" at bounding box center [735, 583] width 1141 height 452
click at [477, 638] on textarea at bounding box center [790, 583] width 849 height 452
click at [501, 623] on textarea at bounding box center [790, 583] width 849 height 452
paste textarea "[URL][DOMAIN_NAME]"
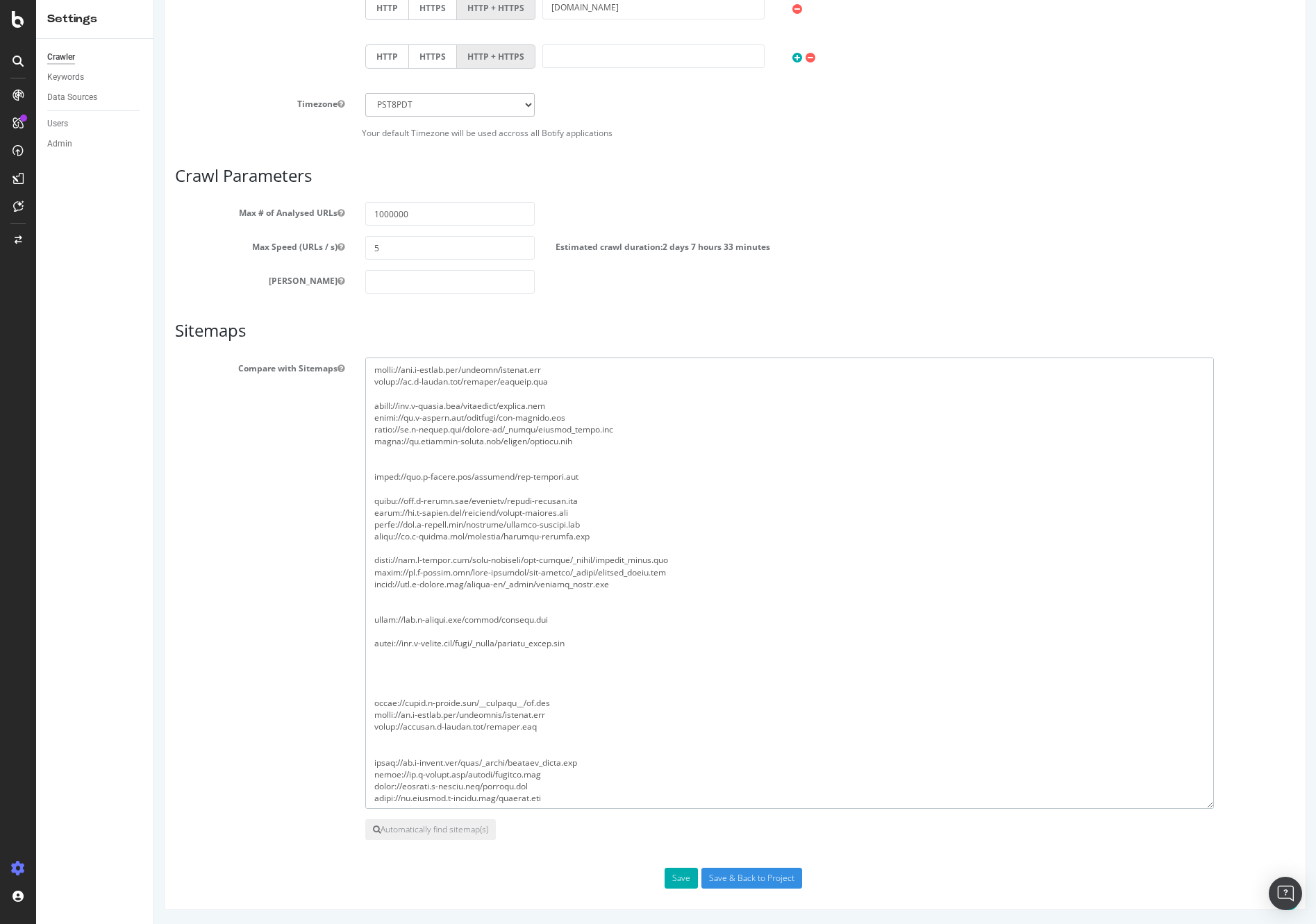
drag, startPoint x: 606, startPoint y: 733, endPoint x: 372, endPoint y: 737, distance: 234.0
click at [372, 737] on textarea at bounding box center [790, 583] width 849 height 452
click at [493, 634] on textarea at bounding box center [790, 583] width 849 height 452
paste textarea "[URL][DOMAIN_NAME]"
click at [498, 665] on textarea at bounding box center [790, 583] width 849 height 452
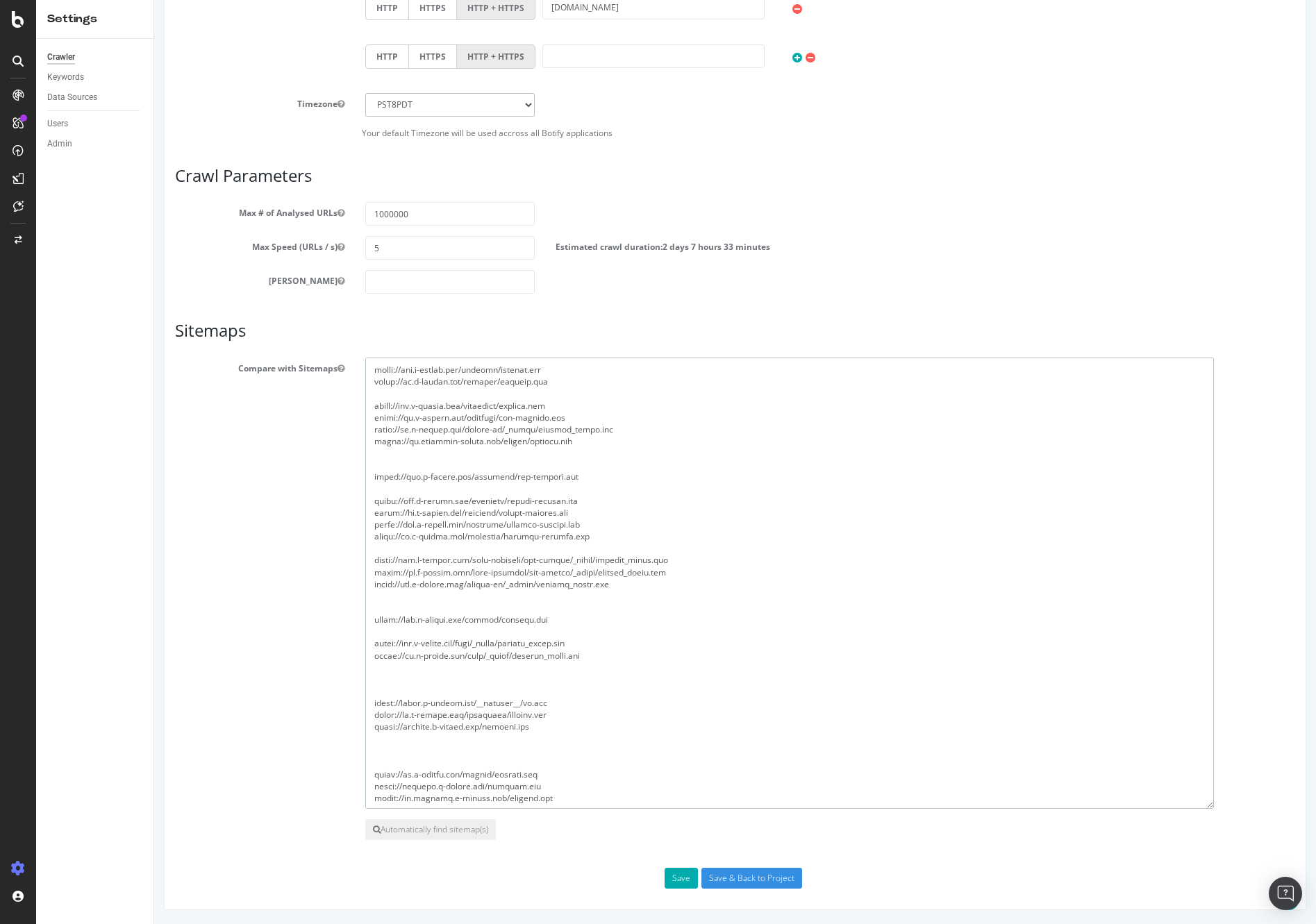
drag, startPoint x: 356, startPoint y: 678, endPoint x: 571, endPoint y: 680, distance: 215.0
click at [571, 680] on textarea at bounding box center [790, 583] width 849 height 452
click at [526, 680] on textarea at bounding box center [790, 583] width 849 height 452
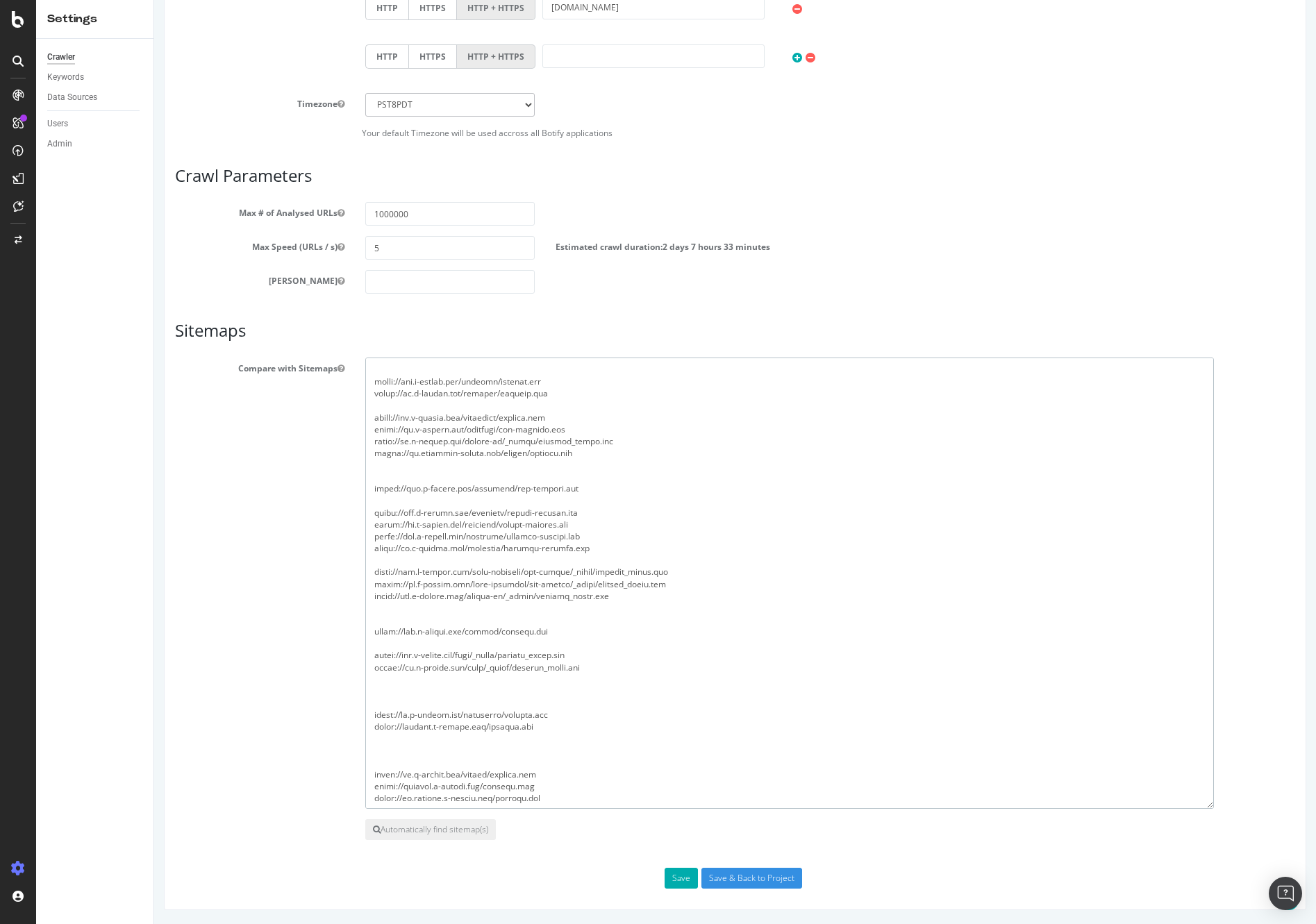
scroll to position [118, 0]
click at [608, 589] on textarea at bounding box center [790, 583] width 849 height 452
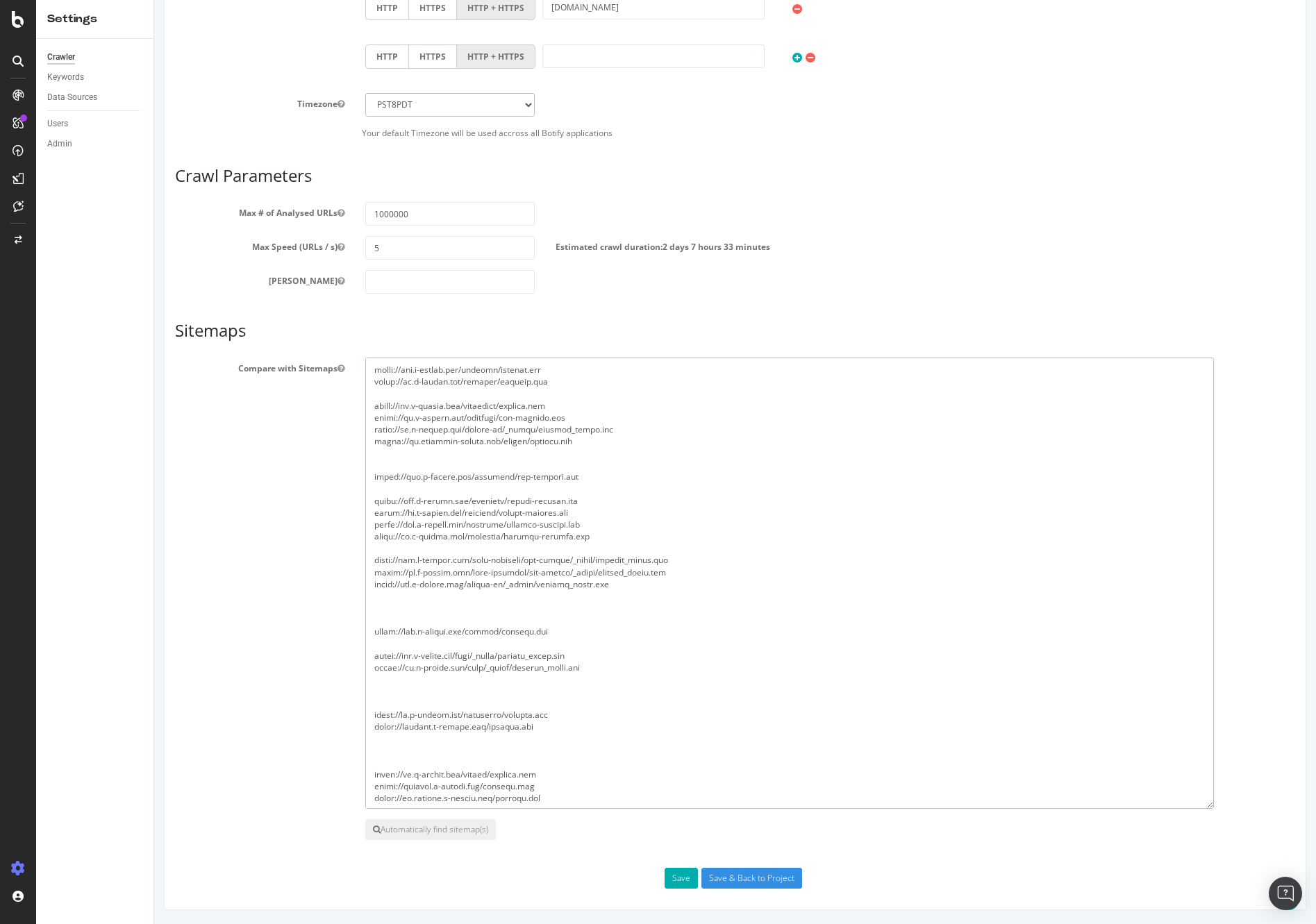
scroll to position [130, 0]
paste textarea "[URL][DOMAIN_NAME]"
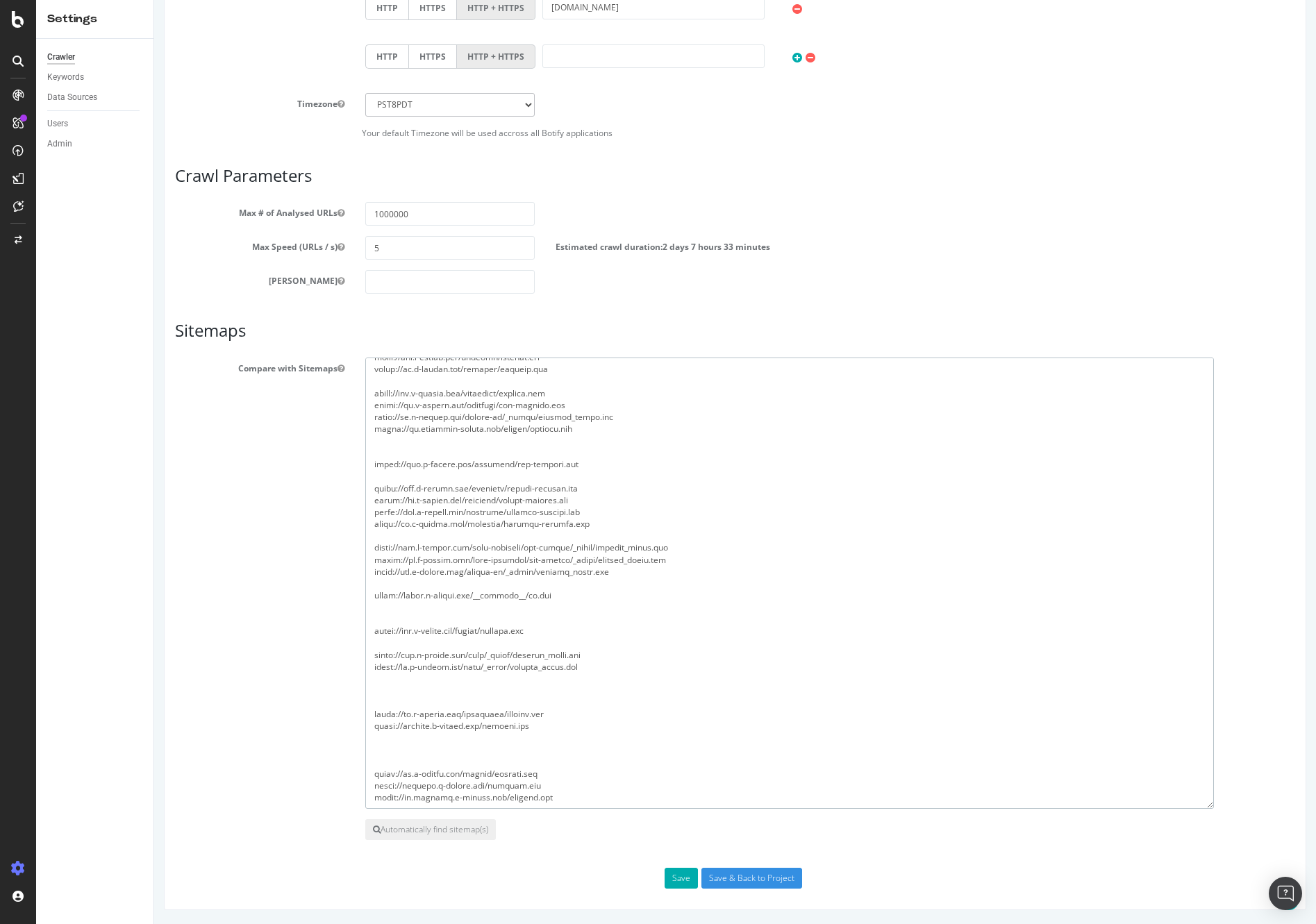
click at [597, 575] on textarea at bounding box center [790, 583] width 849 height 452
drag, startPoint x: 547, startPoint y: 760, endPoint x: 347, endPoint y: 763, distance: 200.0
click at [347, 763] on div "Compare with Sitemaps" at bounding box center [735, 583] width 1141 height 452
click at [570, 619] on textarea at bounding box center [790, 583] width 849 height 452
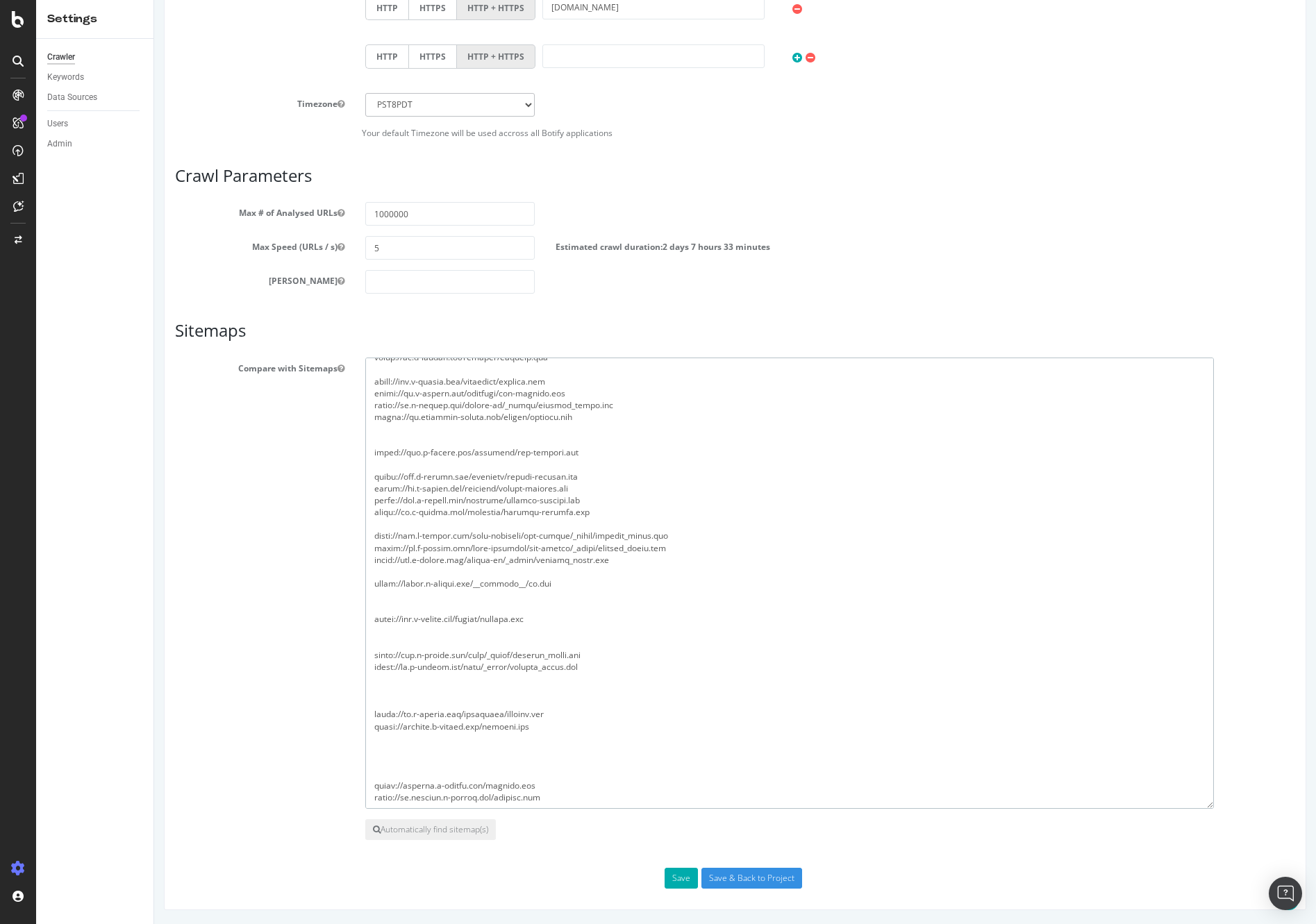
paste textarea "[URL][DOMAIN_NAME]"
drag, startPoint x: 573, startPoint y: 761, endPoint x: 326, endPoint y: 767, distance: 247.1
click at [326, 767] on div "Compare with Sitemaps" at bounding box center [735, 583] width 1141 height 452
click at [465, 745] on textarea at bounding box center [790, 583] width 849 height 452
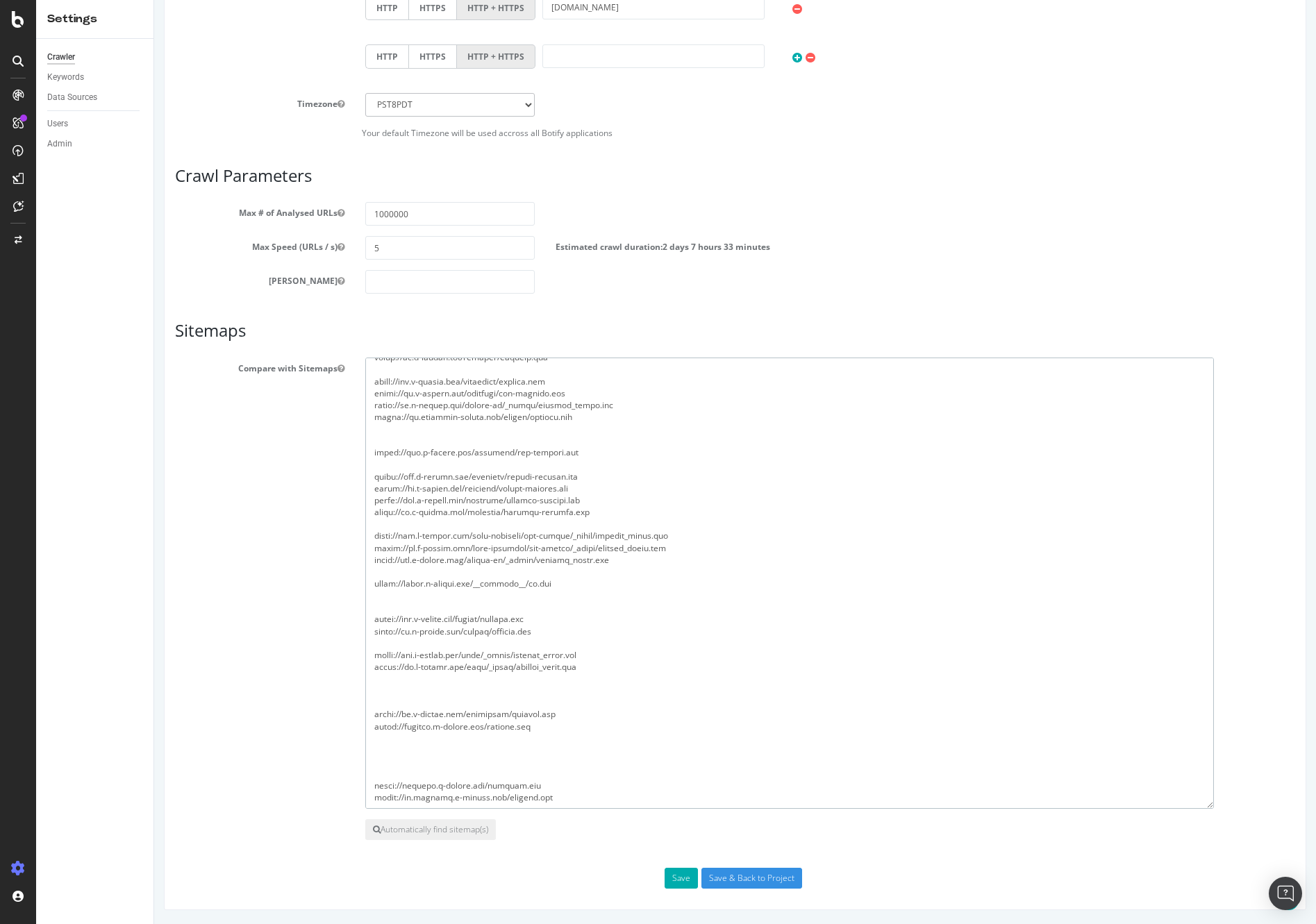
drag, startPoint x: 581, startPoint y: 690, endPoint x: 354, endPoint y: 691, distance: 227.0
click at [355, 691] on div at bounding box center [830, 583] width 951 height 452
click at [649, 484] on textarea at bounding box center [790, 583] width 849 height 452
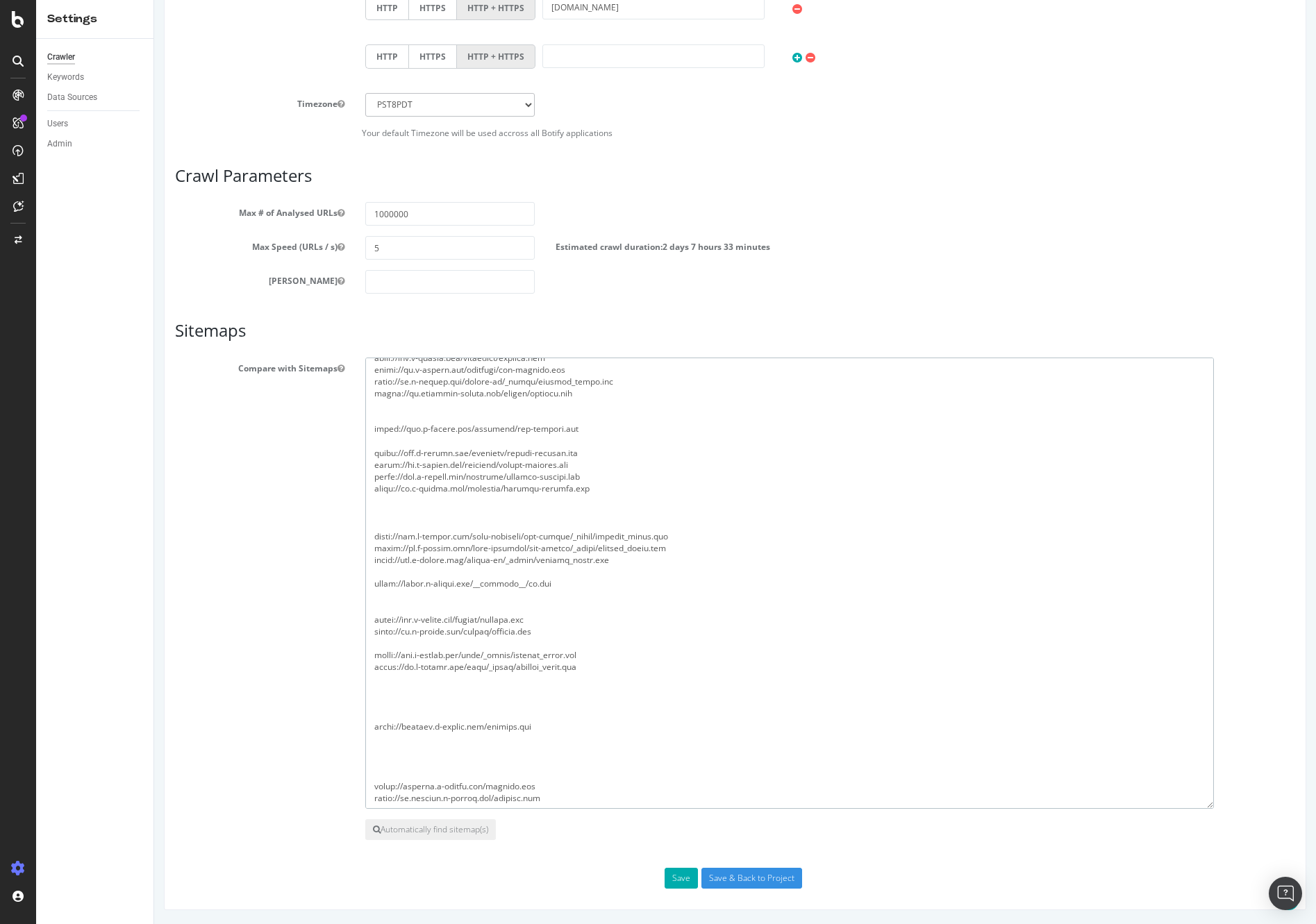
paste textarea "[URL][DOMAIN_NAME]"
click at [606, 584] on textarea at bounding box center [790, 583] width 849 height 452
click at [547, 601] on textarea at bounding box center [790, 583] width 849 height 452
click at [541, 702] on textarea at bounding box center [790, 583] width 849 height 452
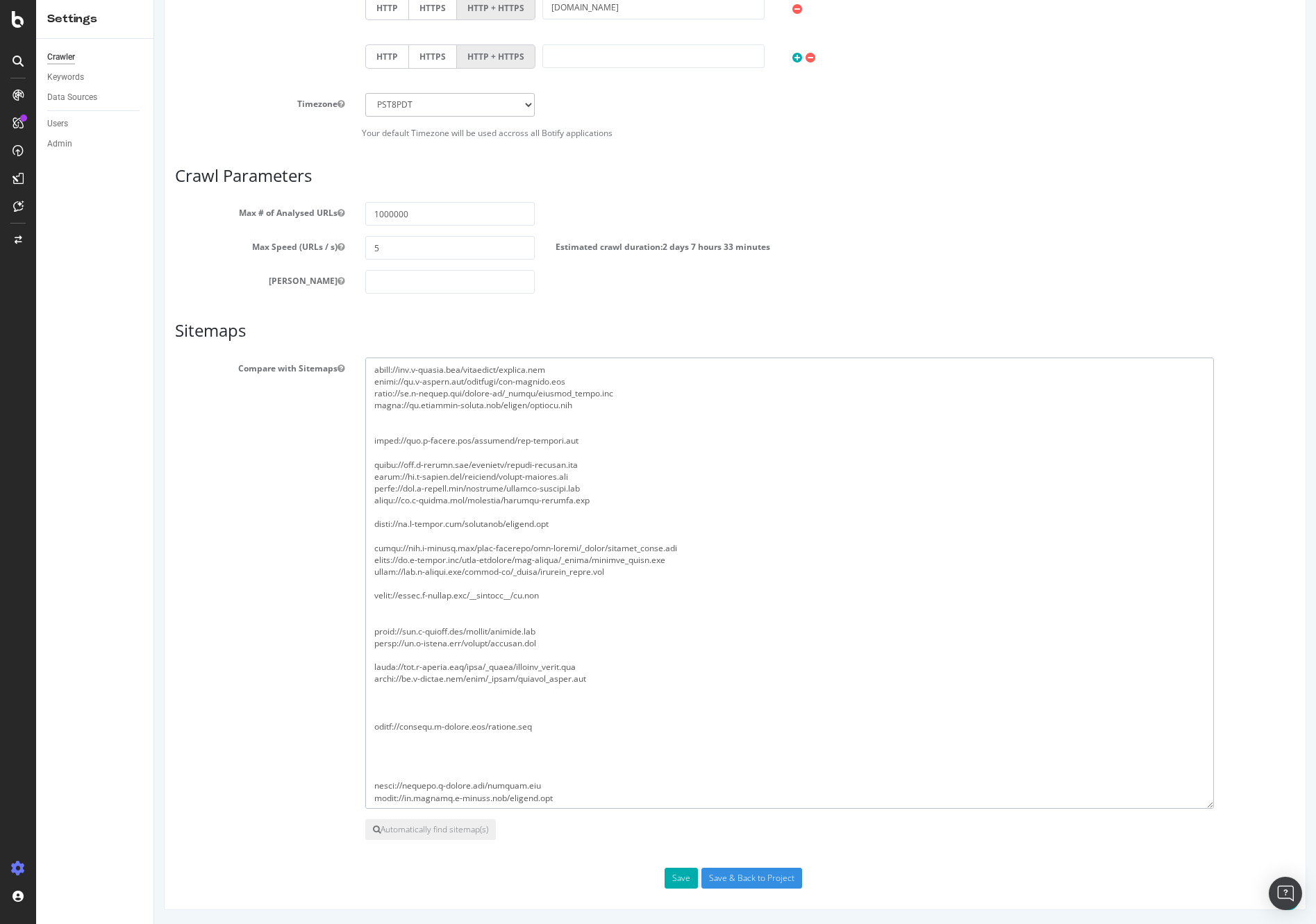
drag, startPoint x: 555, startPoint y: 713, endPoint x: 357, endPoint y: 714, distance: 198.0
click at [357, 714] on div at bounding box center [830, 583] width 951 height 452
click at [425, 700] on textarea at bounding box center [790, 583] width 849 height 452
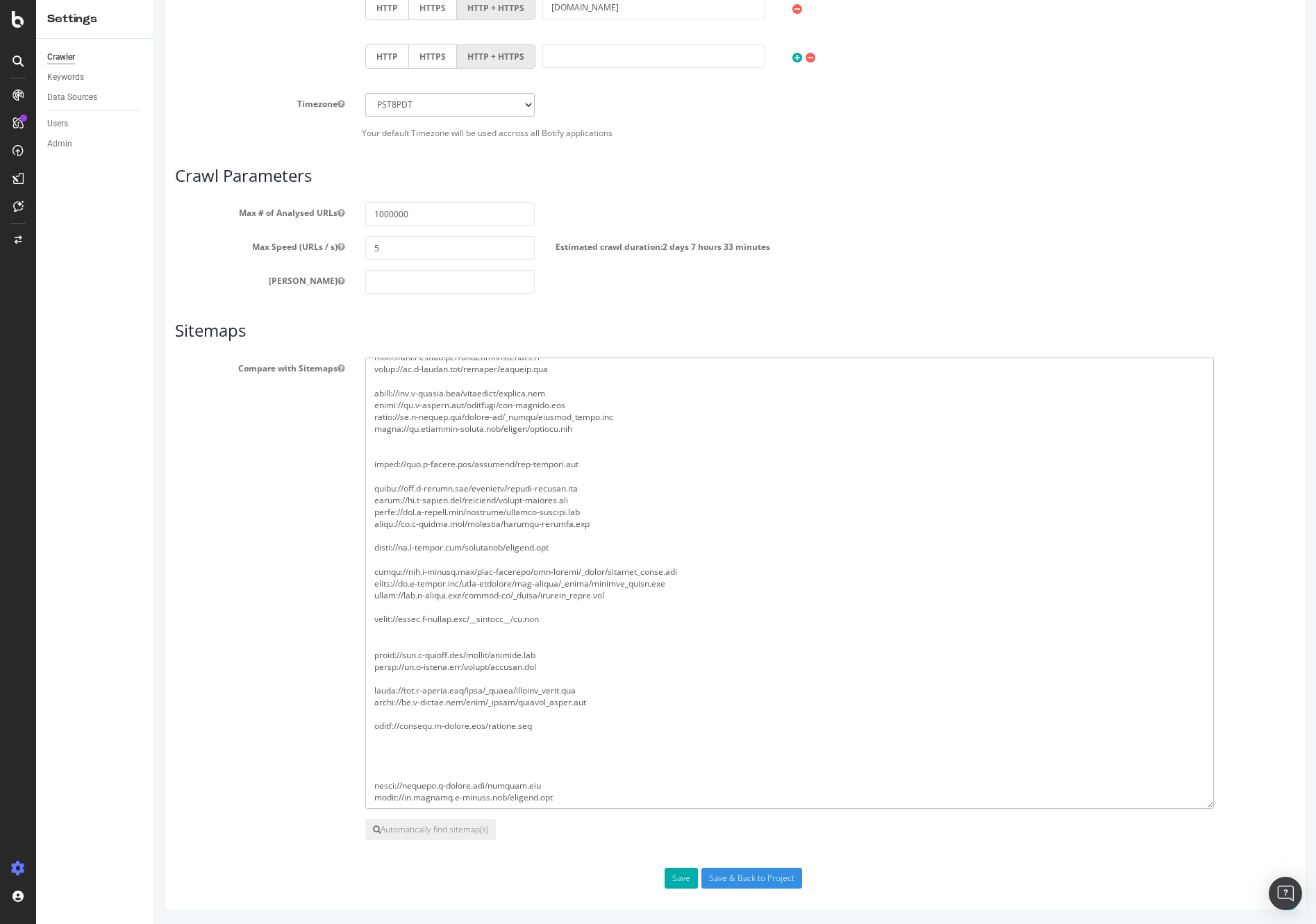
click at [443, 741] on textarea at bounding box center [790, 583] width 849 height 452
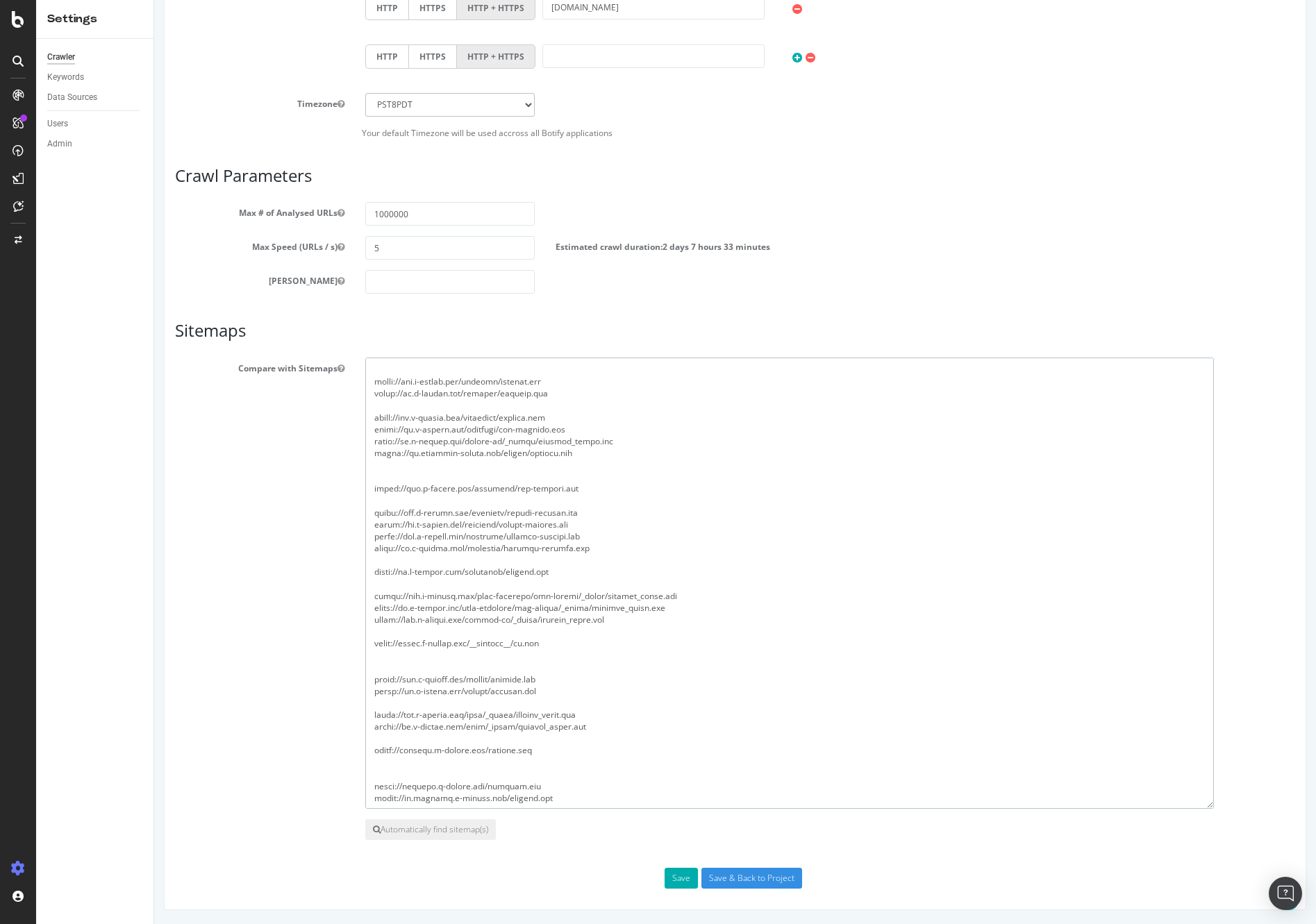
click at [521, 745] on textarea at bounding box center [790, 583] width 849 height 452
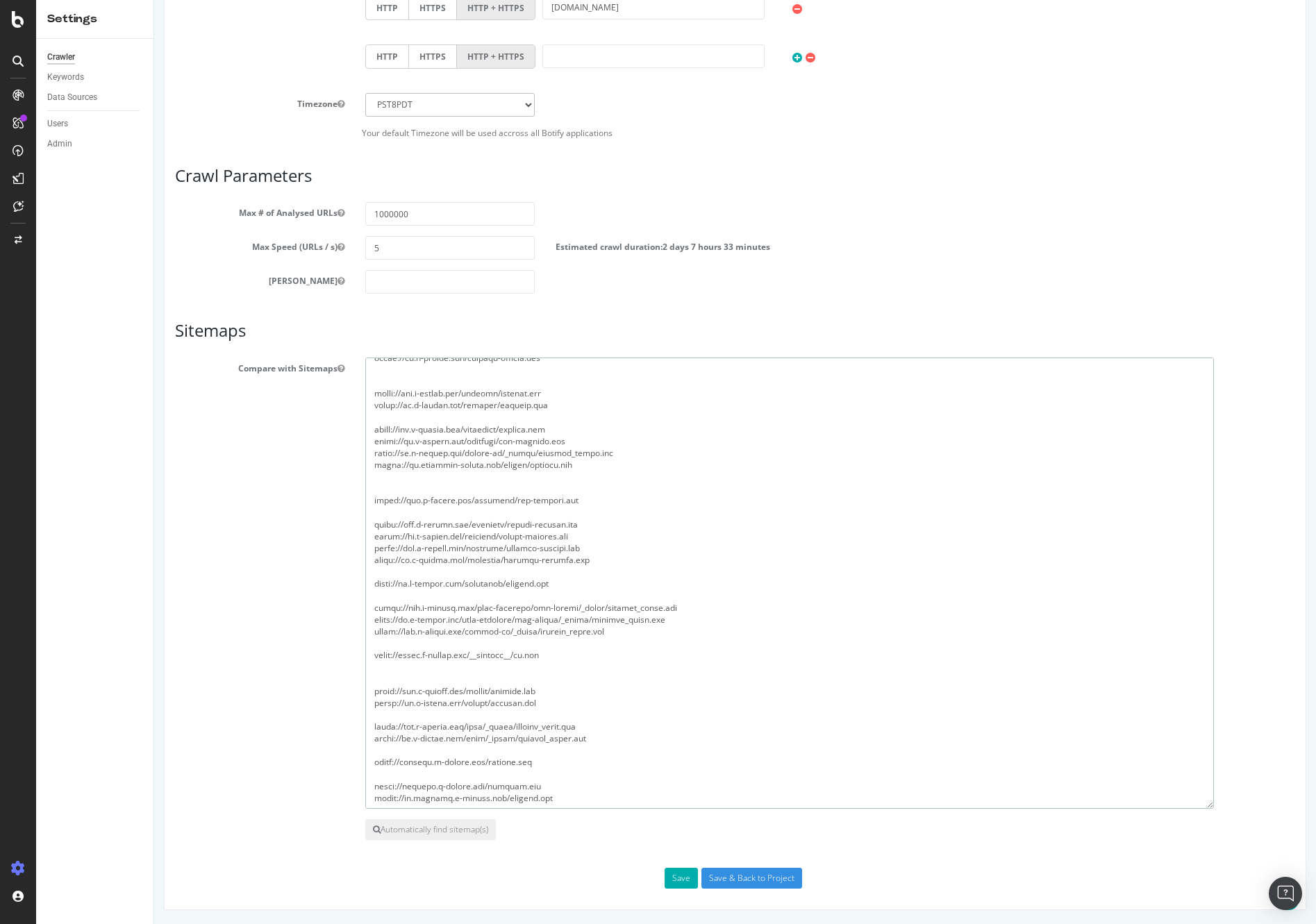
scroll to position [106, 0]
click at [552, 792] on textarea at bounding box center [790, 583] width 849 height 452
click at [536, 664] on textarea at bounding box center [790, 583] width 849 height 452
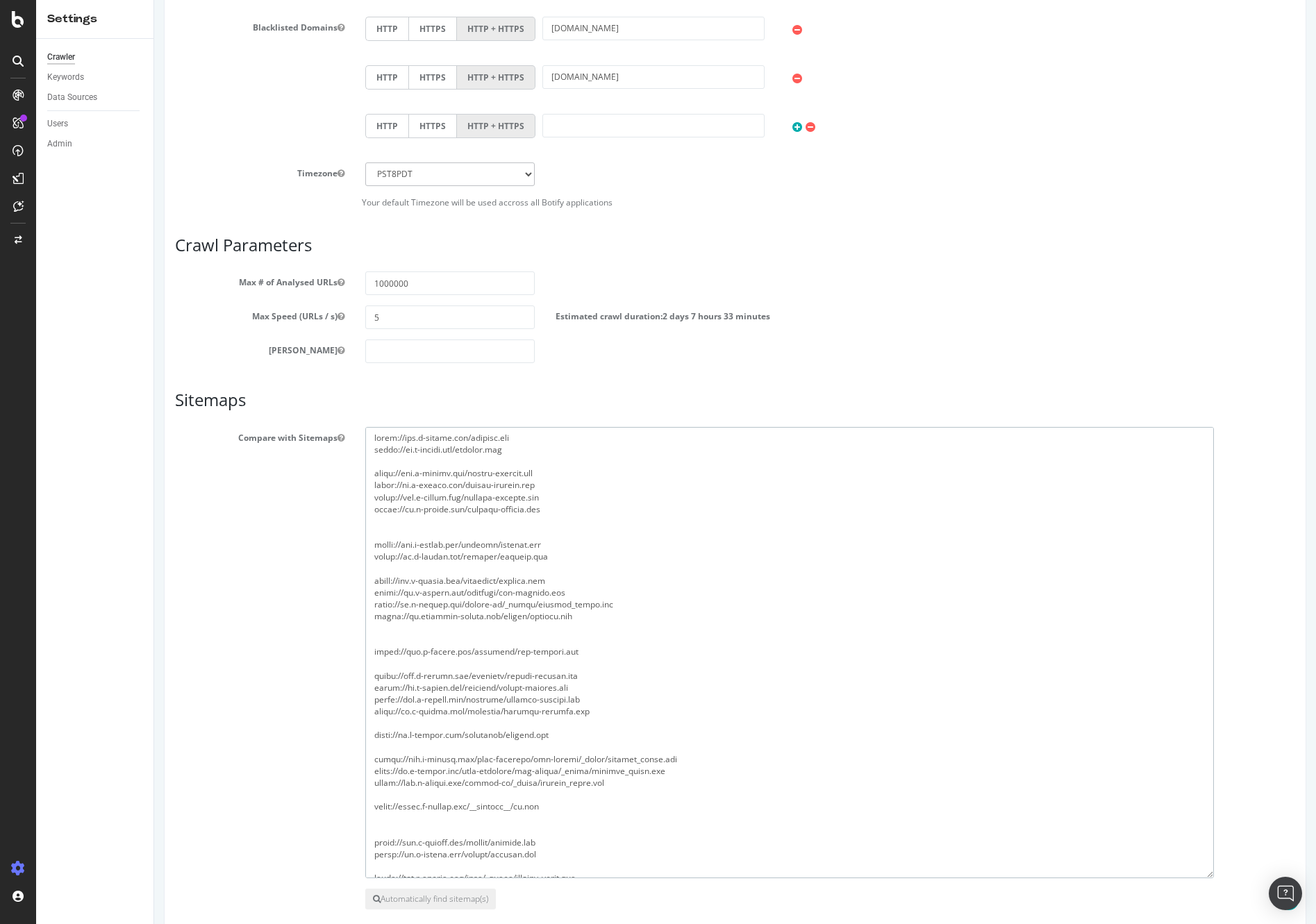
scroll to position [897, 0]
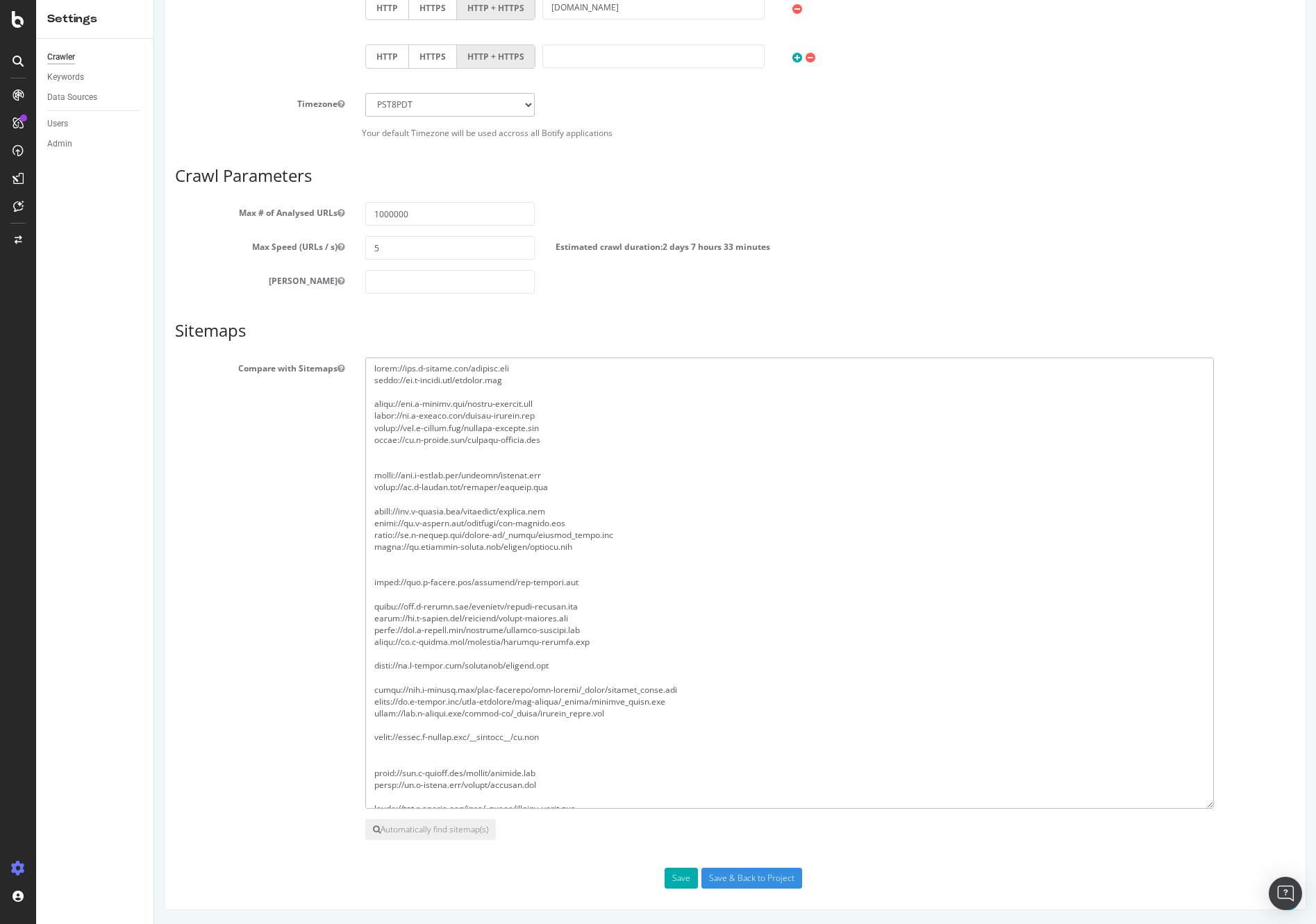
click at [552, 452] on textarea at bounding box center [790, 583] width 849 height 452
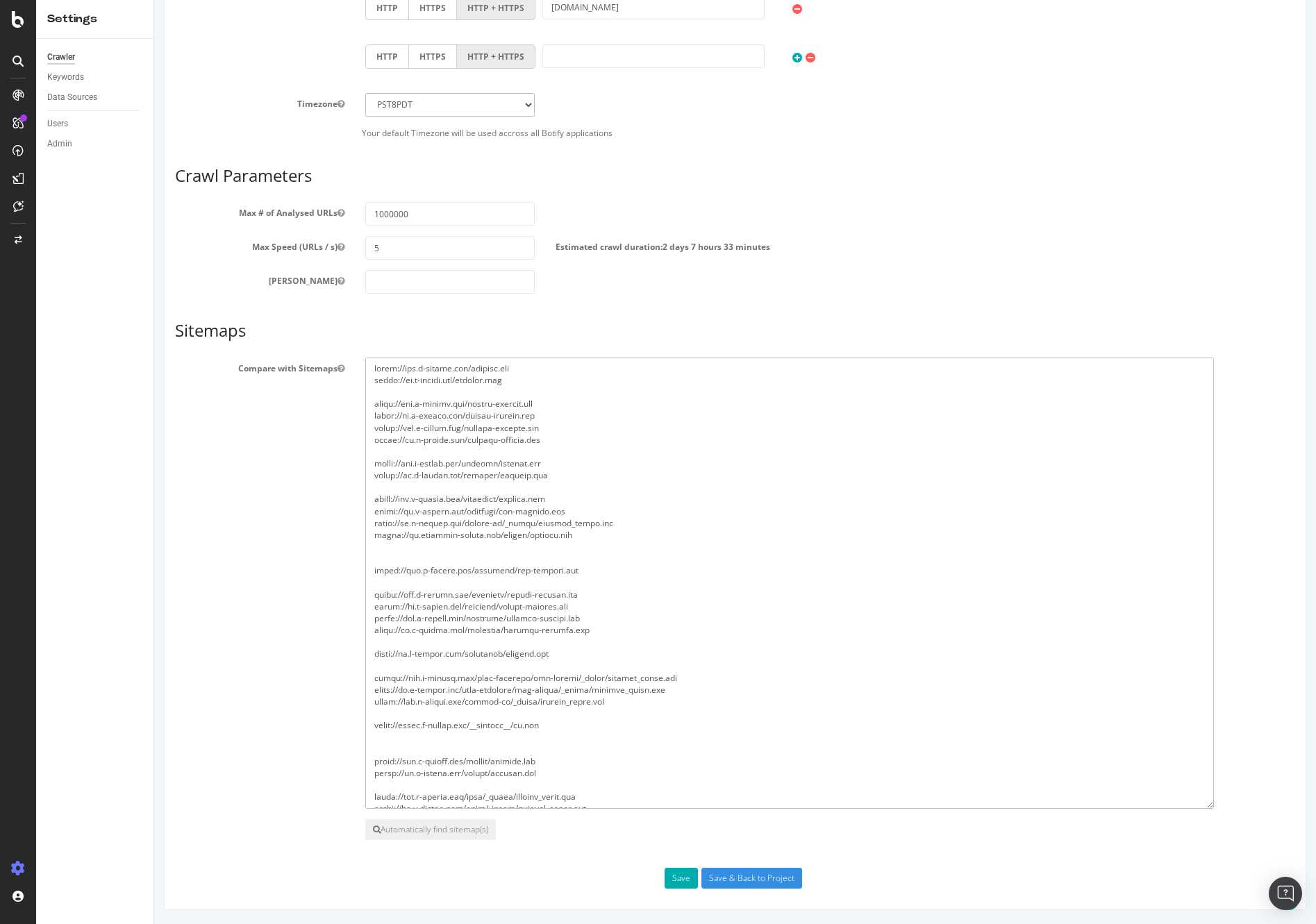
drag, startPoint x: 596, startPoint y: 495, endPoint x: 370, endPoint y: 500, distance: 226.1
click at [370, 500] on textarea at bounding box center [790, 583] width 849 height 452
click at [543, 640] on textarea at bounding box center [790, 583] width 849 height 452
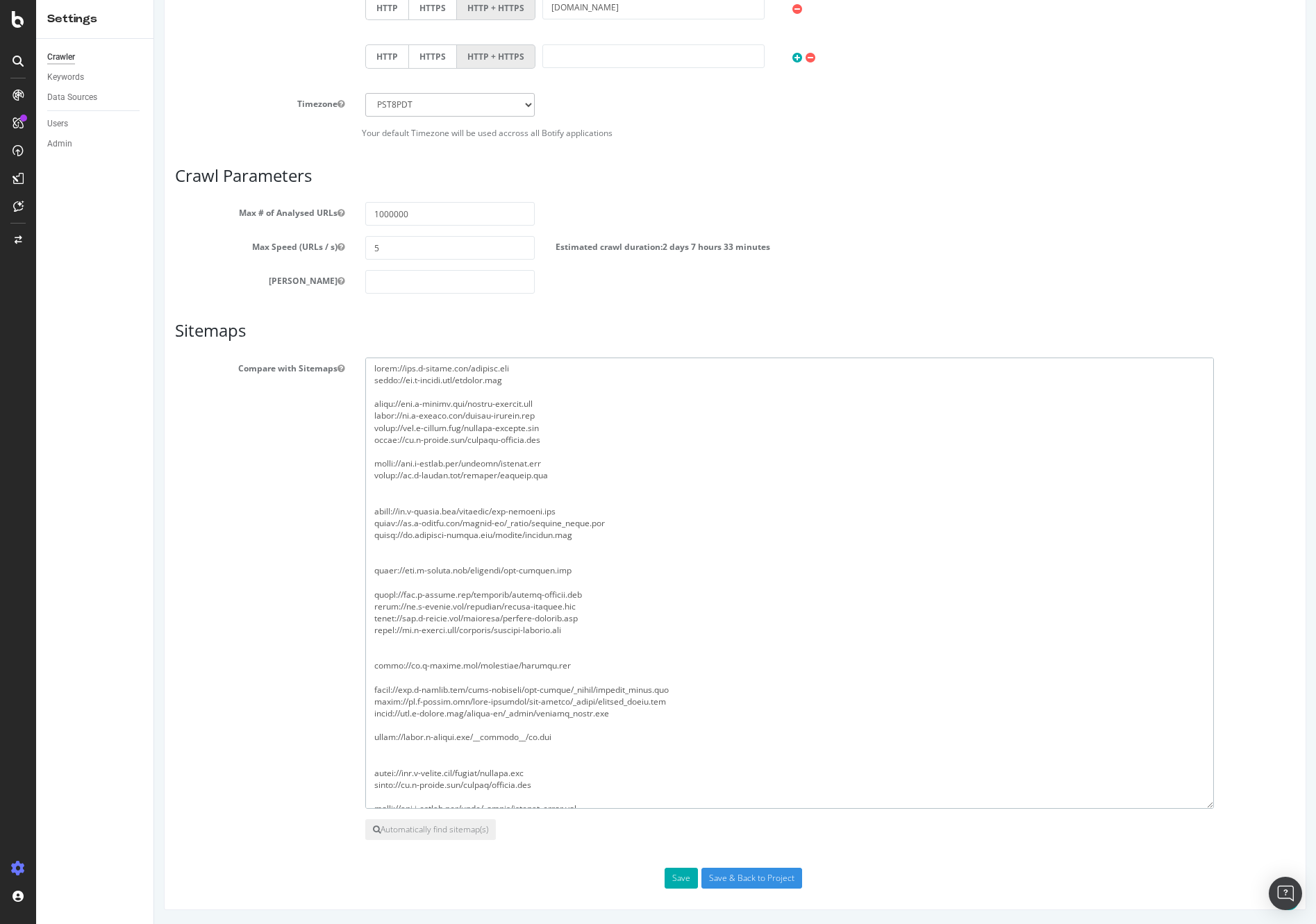
paste textarea "[URL][DOMAIN_NAME]"
drag, startPoint x: 562, startPoint y: 670, endPoint x: 557, endPoint y: 515, distance: 155.1
click at [362, 670] on div at bounding box center [830, 583] width 951 height 452
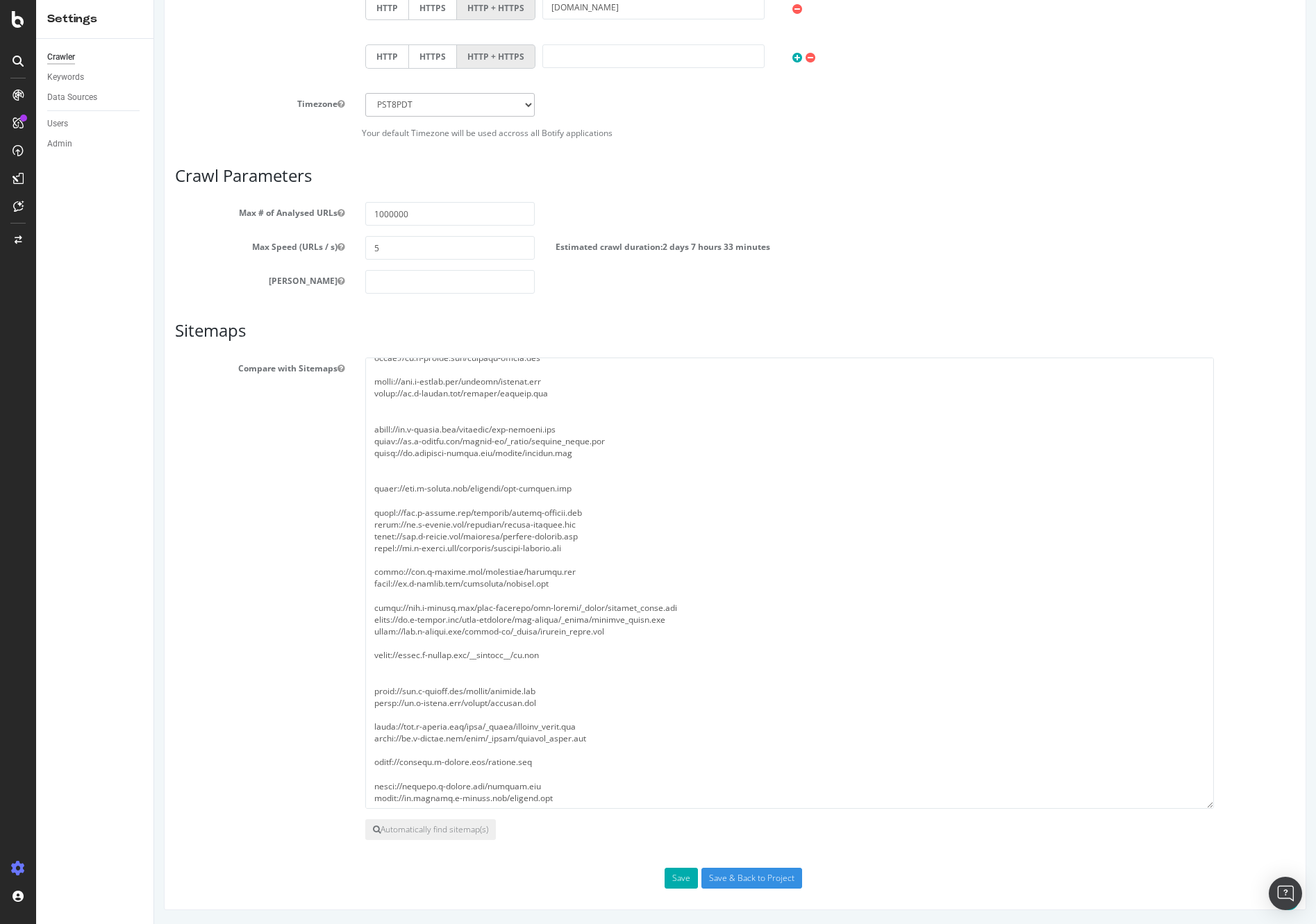
scroll to position [0, 0]
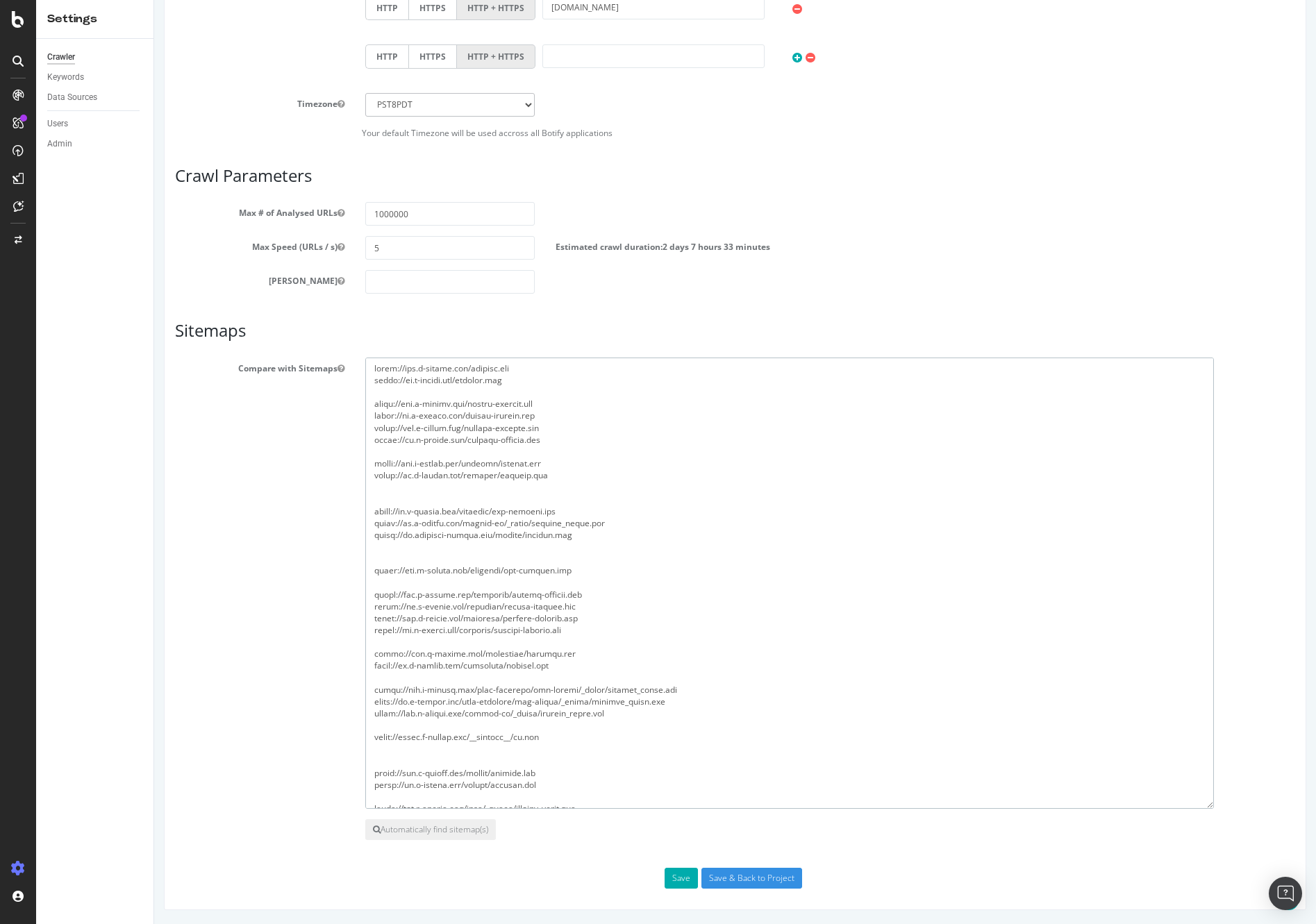
click at [562, 488] on textarea at bounding box center [790, 583] width 849 height 452
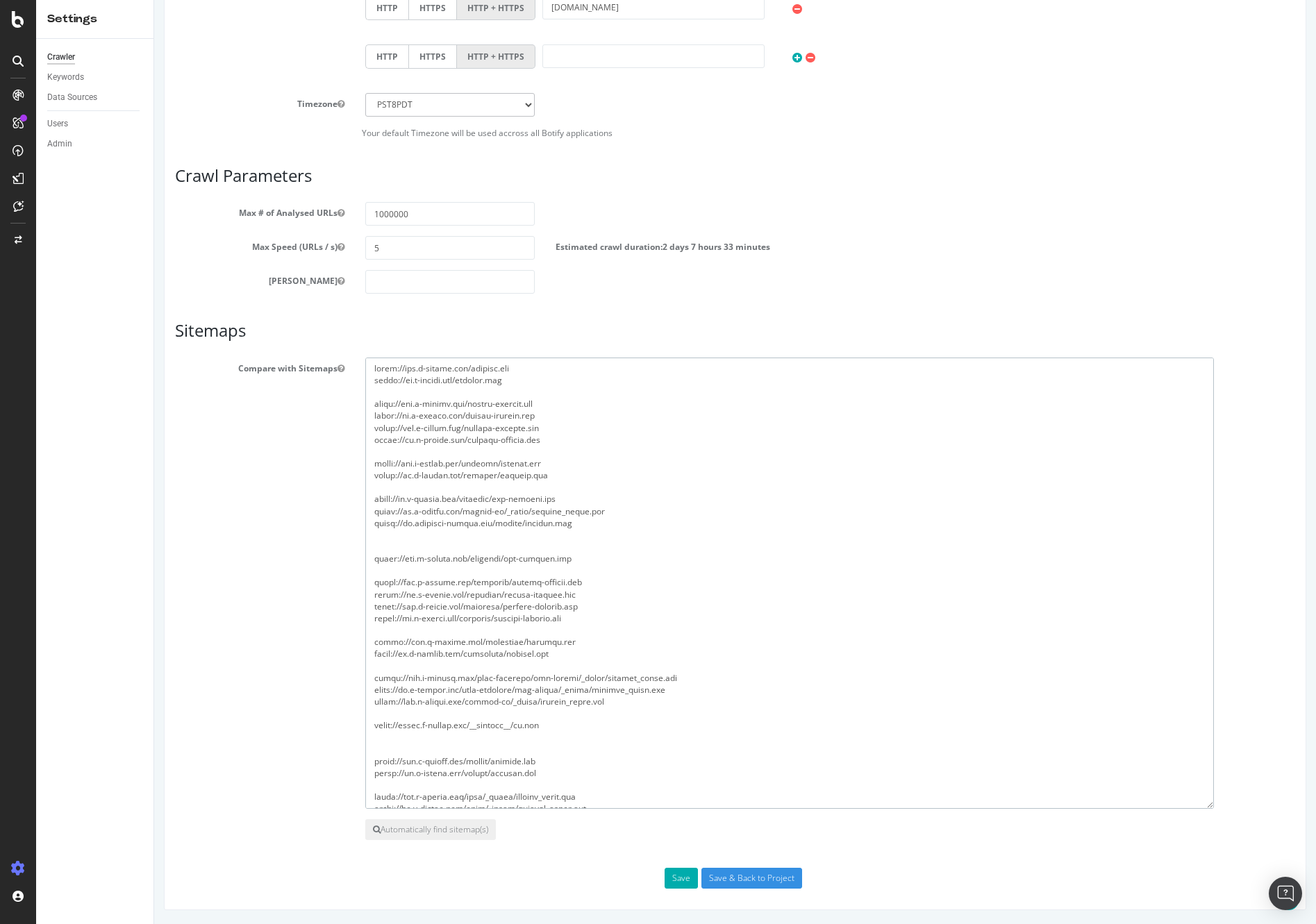
click at [580, 537] on textarea at bounding box center [790, 583] width 849 height 452
drag, startPoint x: 613, startPoint y: 508, endPoint x: 360, endPoint y: 509, distance: 253.0
click at [360, 509] on div at bounding box center [830, 583] width 951 height 452
click at [675, 705] on textarea at bounding box center [790, 583] width 849 height 452
paste textarea "[URL][DOMAIN_NAME]"
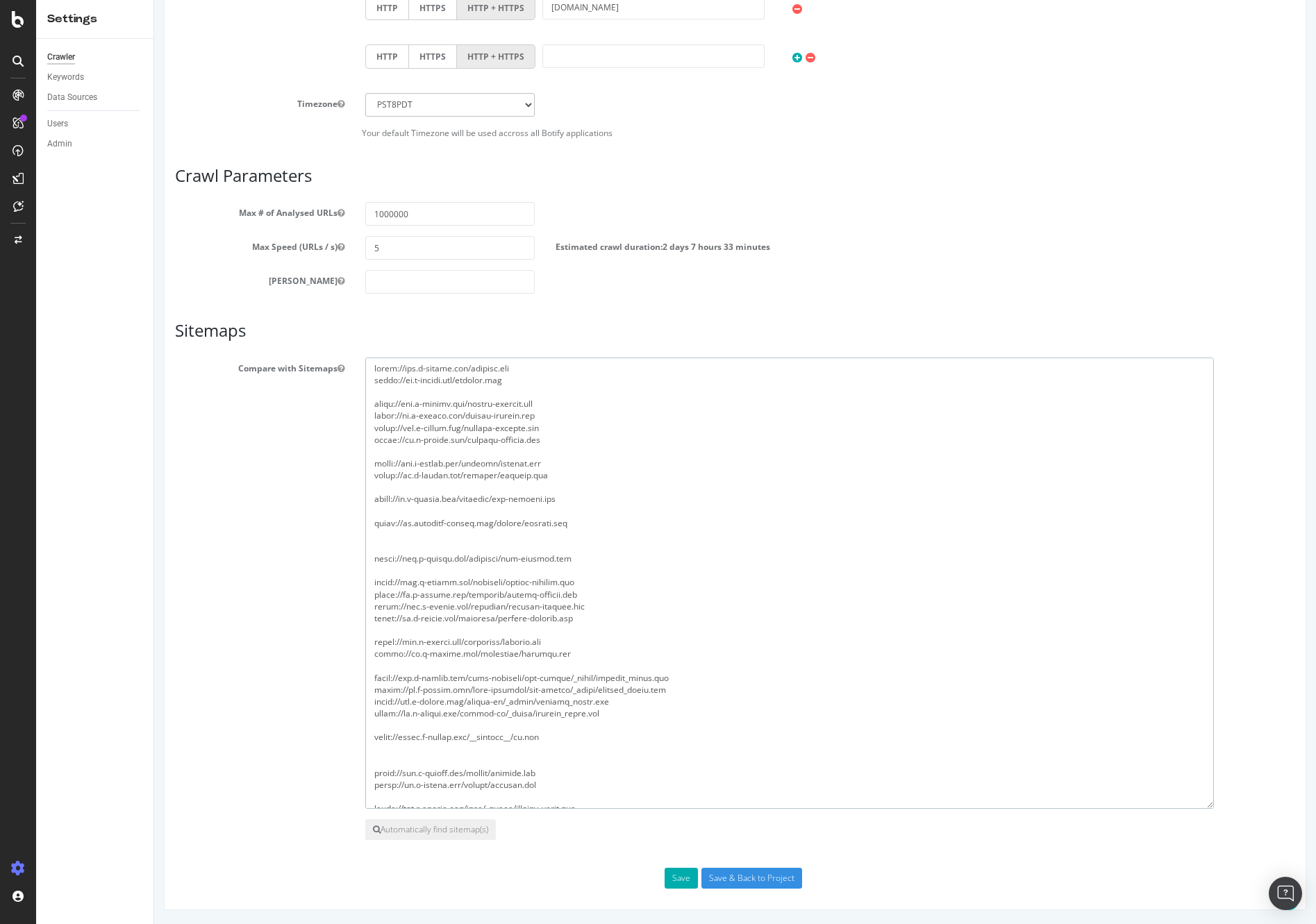
click at [582, 493] on textarea at bounding box center [790, 583] width 849 height 452
drag, startPoint x: 579, startPoint y: 477, endPoint x: 353, endPoint y: 463, distance: 226.4
click at [355, 463] on div at bounding box center [830, 583] width 951 height 452
click at [495, 527] on textarea at bounding box center [790, 583] width 849 height 452
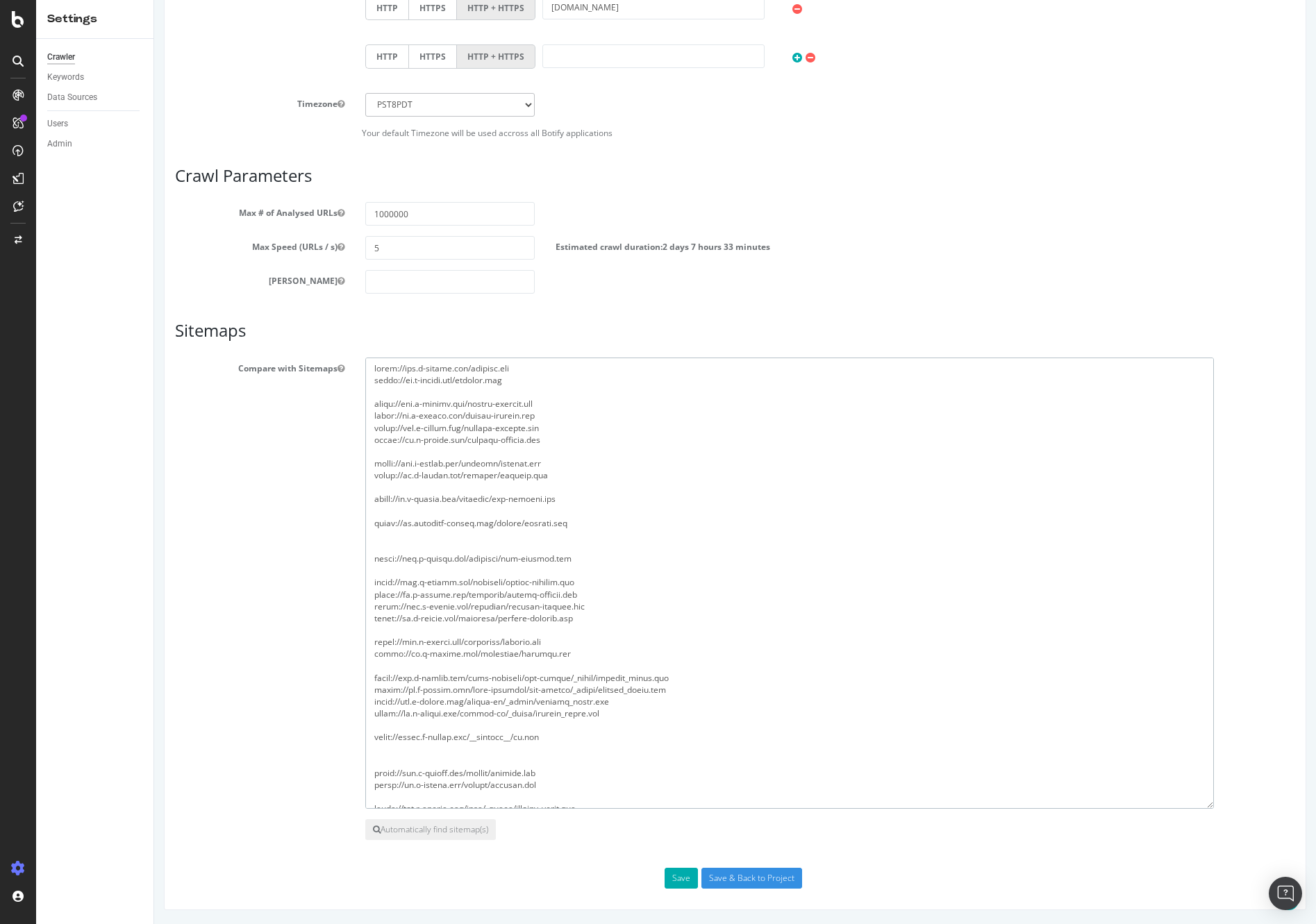
click at [495, 527] on textarea at bounding box center [790, 583] width 849 height 452
click at [494, 550] on textarea at bounding box center [790, 583] width 849 height 452
drag, startPoint x: 590, startPoint y: 557, endPoint x: 329, endPoint y: 558, distance: 261.0
click at [329, 558] on div "Compare with Sitemaps" at bounding box center [735, 583] width 1141 height 452
click at [593, 564] on textarea at bounding box center [790, 583] width 849 height 452
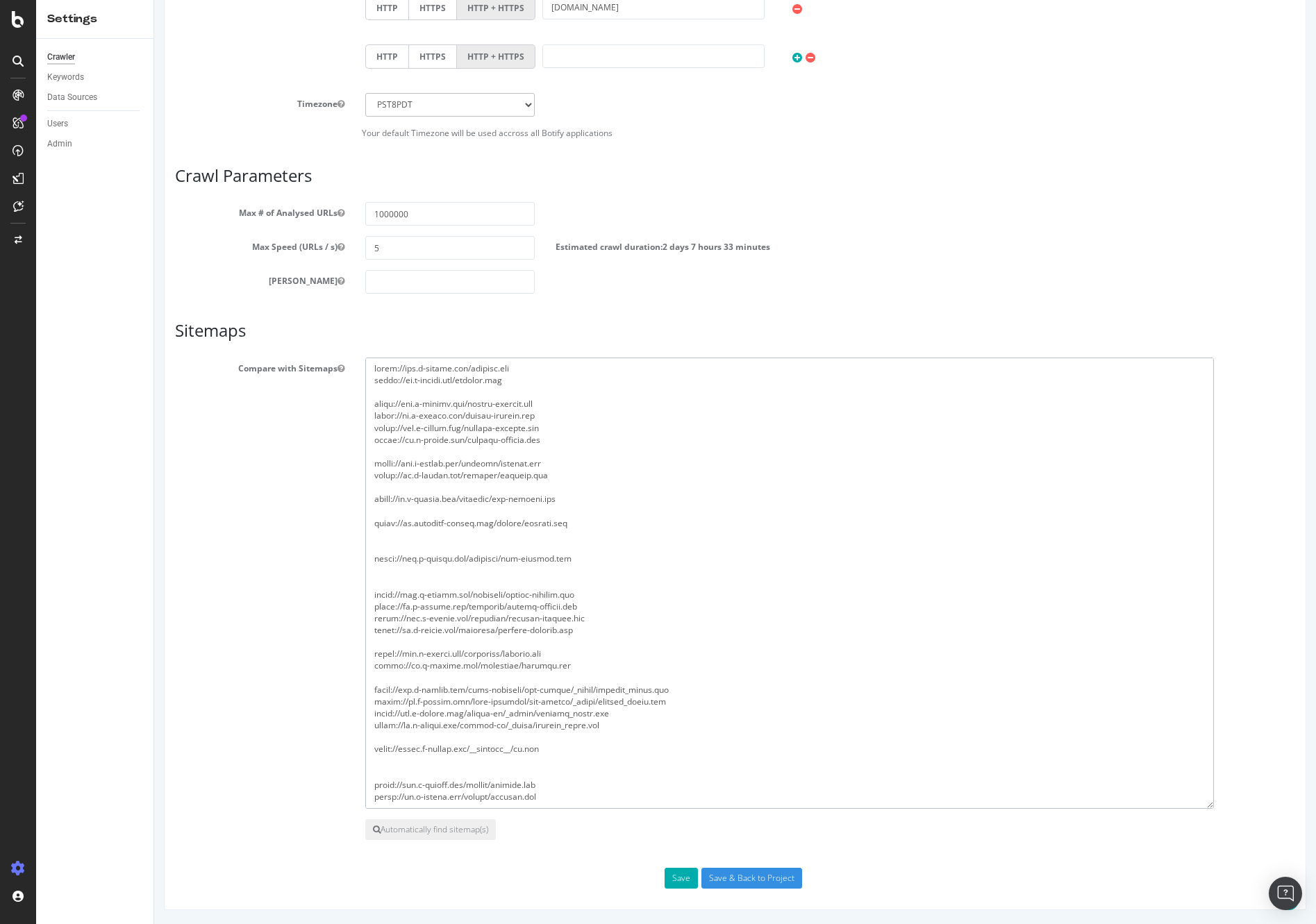
click at [537, 559] on textarea at bounding box center [790, 583] width 849 height 452
click at [499, 537] on textarea at bounding box center [790, 583] width 849 height 452
click at [552, 552] on textarea at bounding box center [790, 583] width 849 height 452
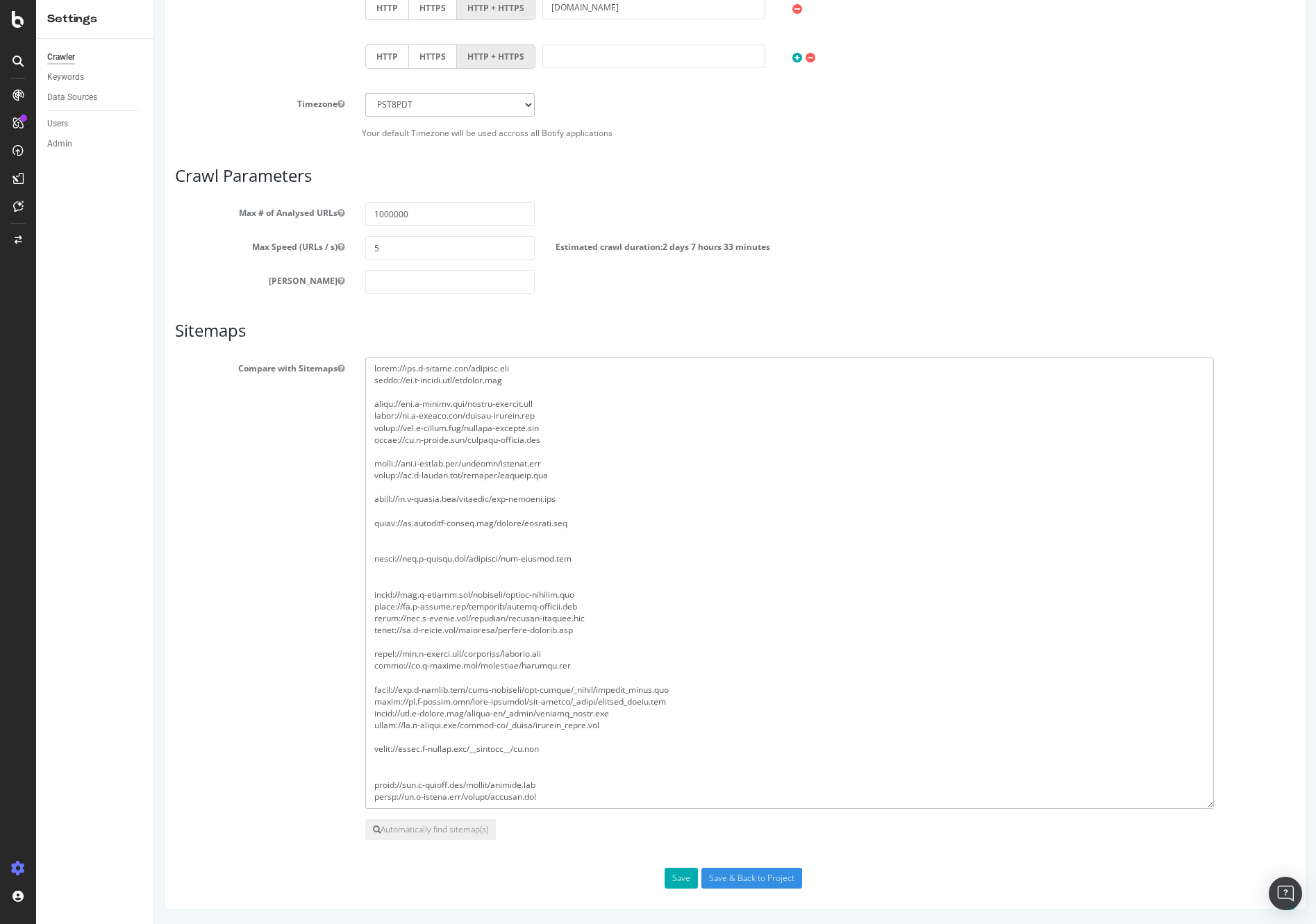
click at [566, 566] on textarea at bounding box center [790, 583] width 849 height 452
paste textarea "[URL][DOMAIN_NAME]"
click at [565, 513] on textarea at bounding box center [790, 583] width 849 height 452
click at [554, 525] on textarea at bounding box center [790, 583] width 849 height 452
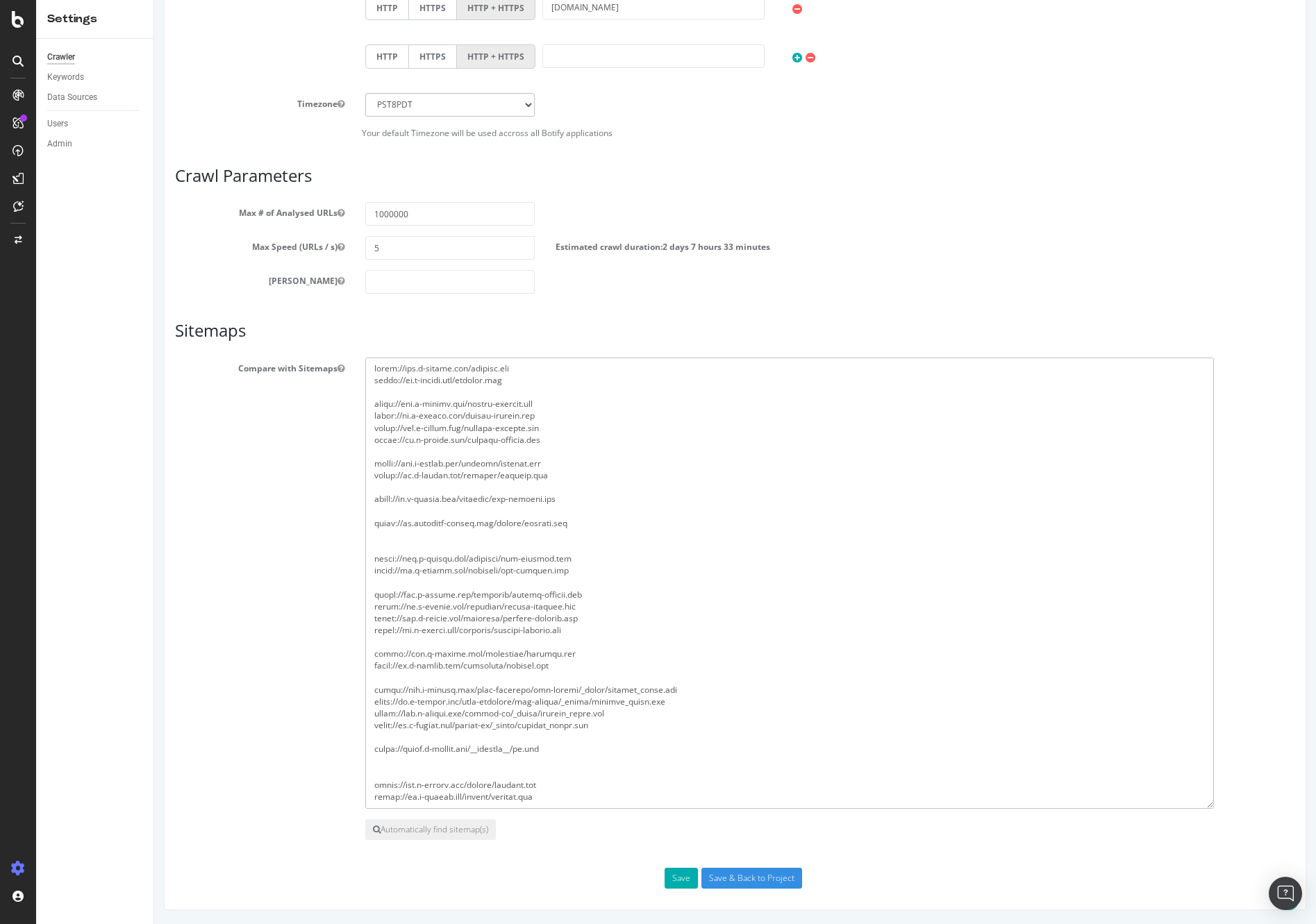
click at [554, 525] on textarea at bounding box center [790, 583] width 849 height 452
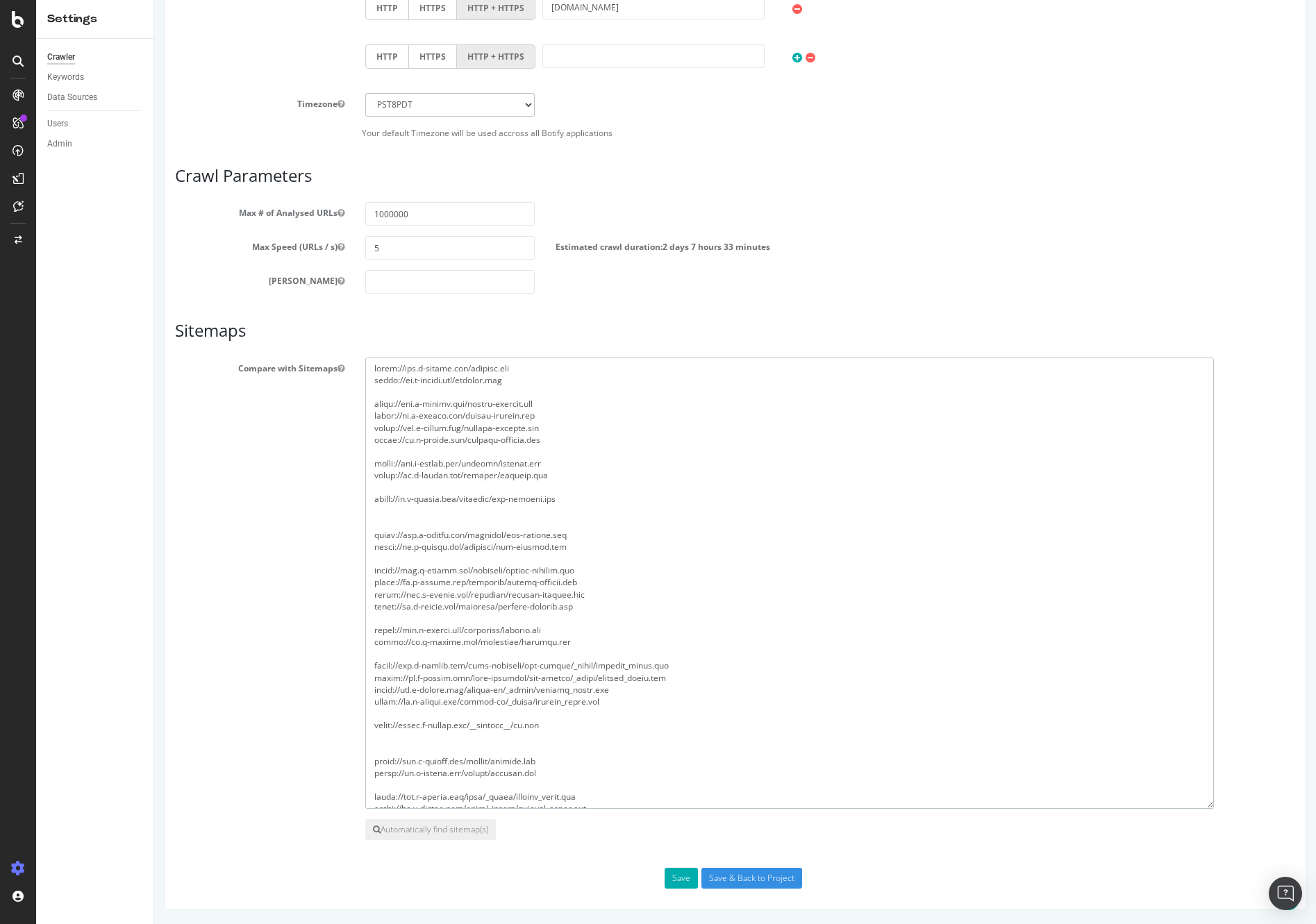
click at [495, 506] on textarea at bounding box center [790, 583] width 849 height 452
paste textarea "[URL][DOMAIN_NAME]"
click at [404, 510] on textarea at bounding box center [790, 583] width 849 height 452
drag, startPoint x: 595, startPoint y: 510, endPoint x: 370, endPoint y: 514, distance: 225.0
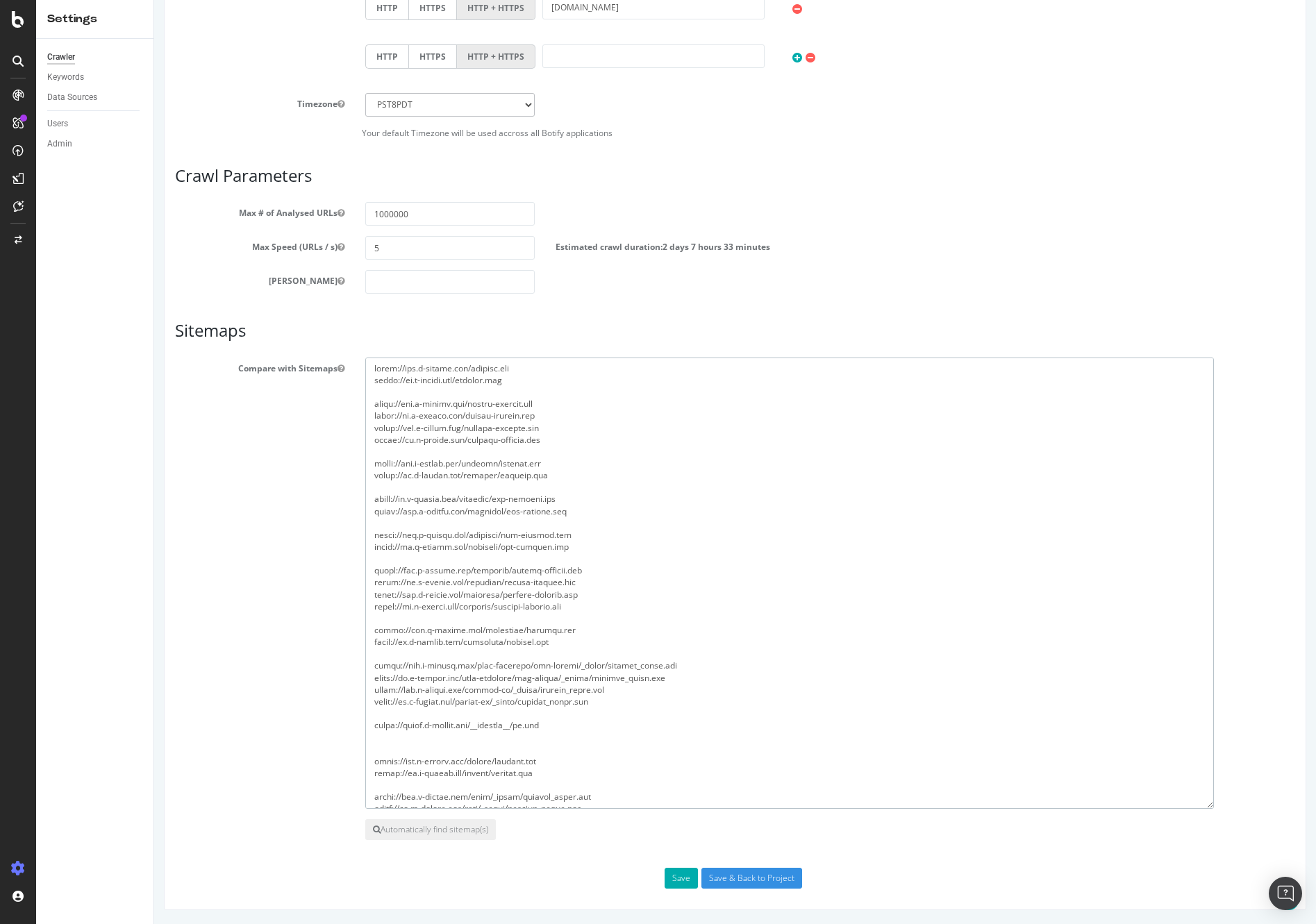
click at [370, 514] on textarea at bounding box center [790, 583] width 849 height 452
click at [429, 488] on textarea at bounding box center [790, 583] width 849 height 452
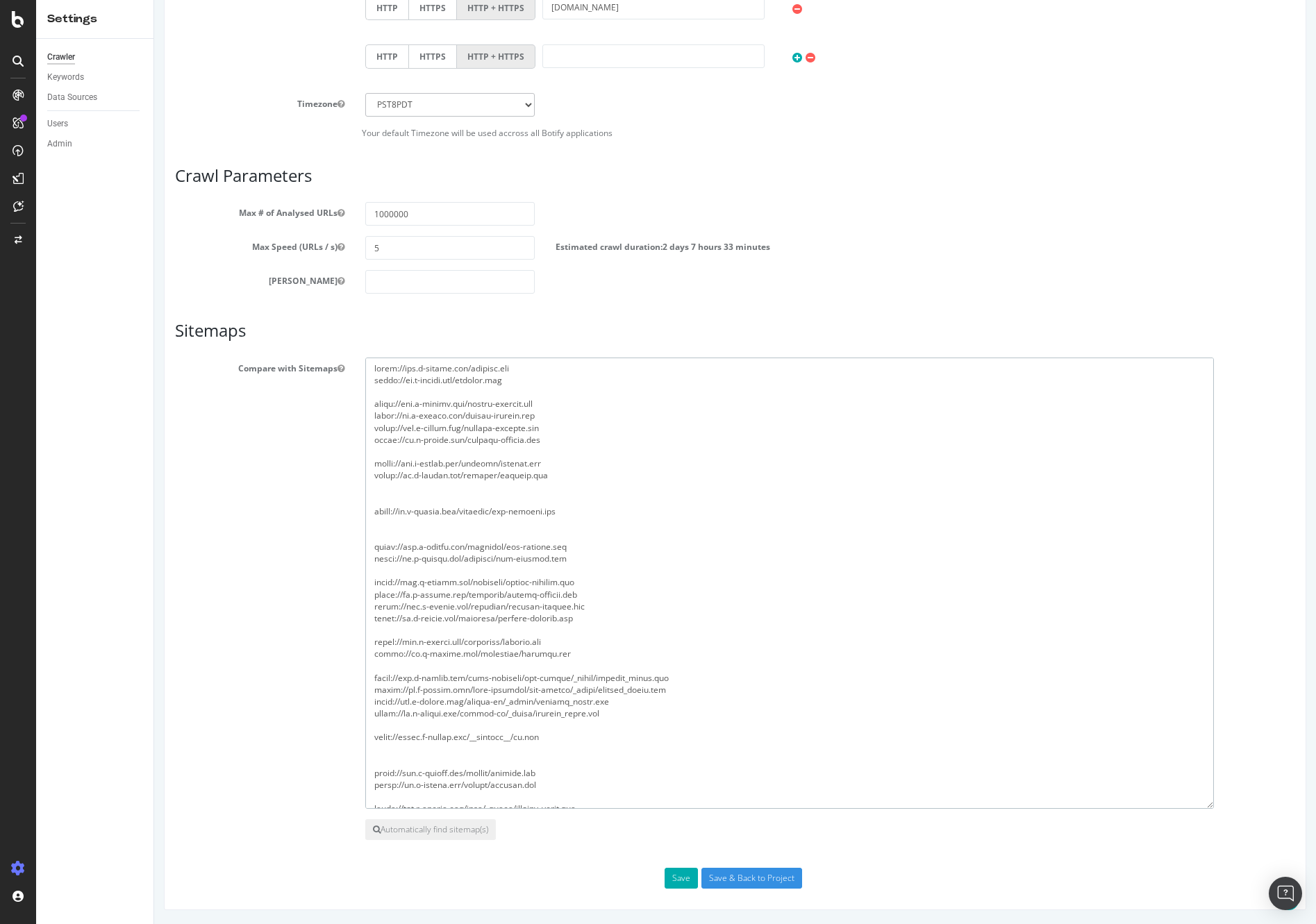
paste textarea "[URL][DOMAIN_NAME]"
click at [557, 526] on textarea at bounding box center [790, 583] width 849 height 452
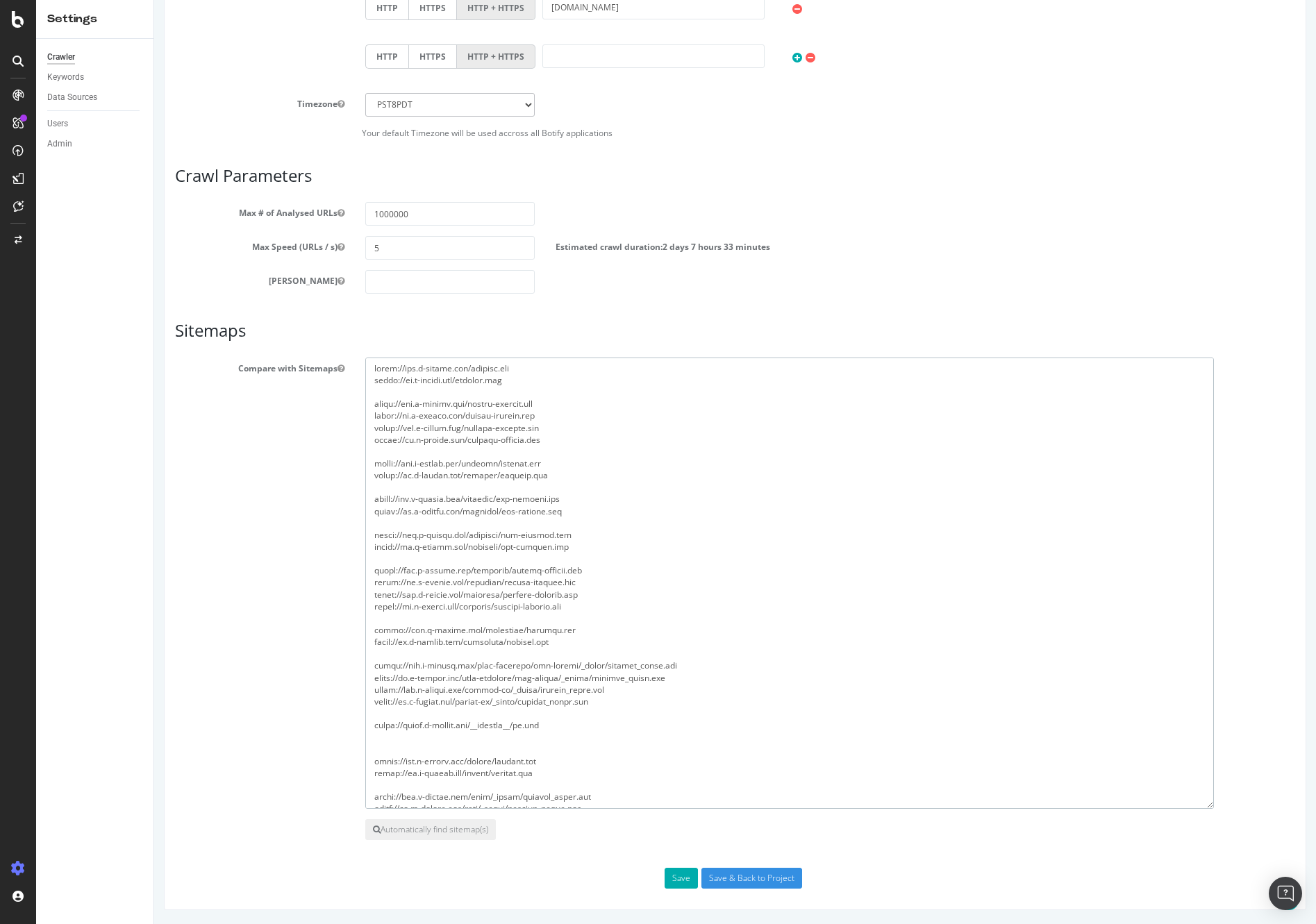
drag, startPoint x: 593, startPoint y: 512, endPoint x: 356, endPoint y: 498, distance: 237.4
click at [356, 498] on div at bounding box center [830, 583] width 951 height 452
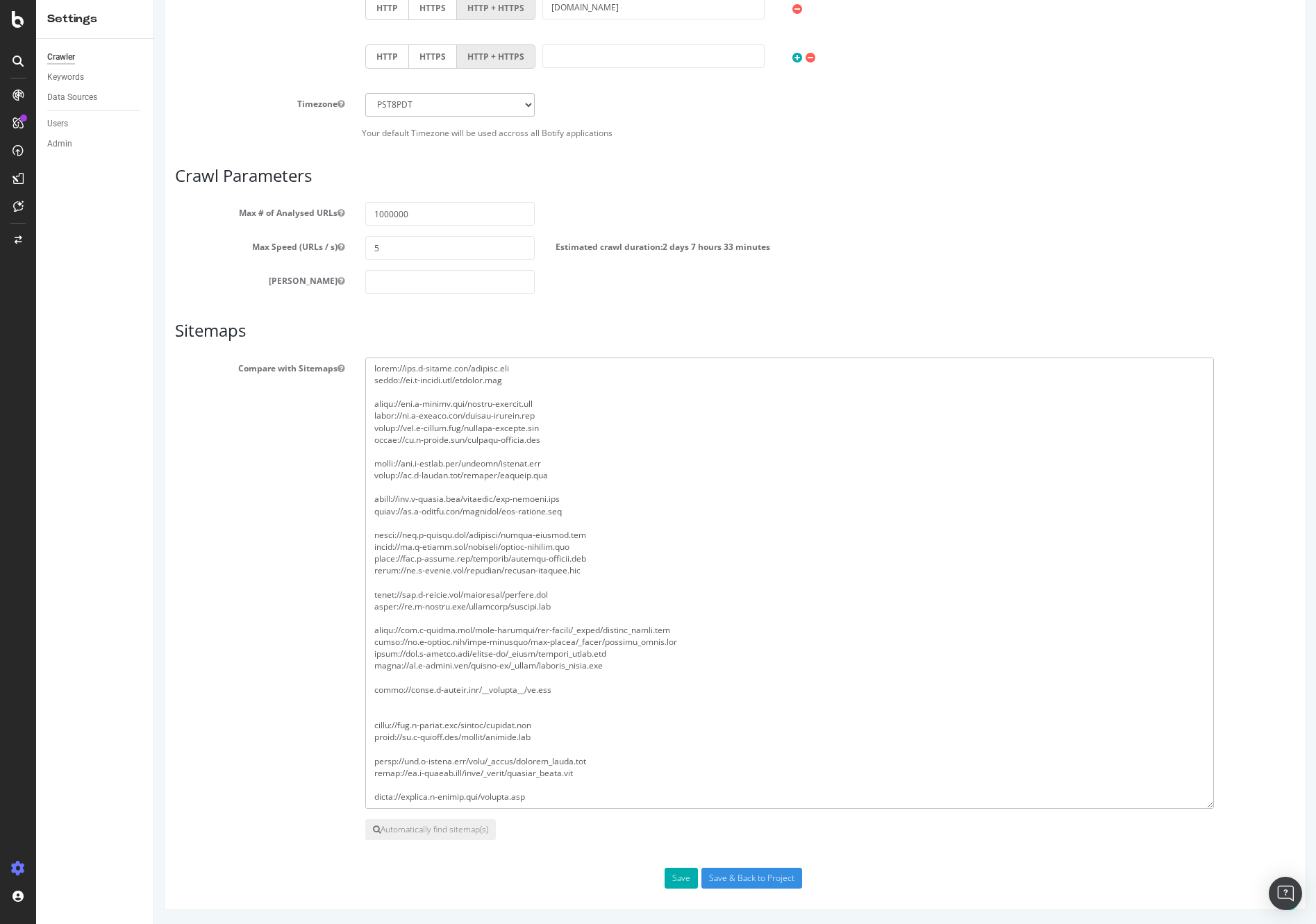
drag, startPoint x: 620, startPoint y: 477, endPoint x: 705, endPoint y: 688, distance: 227.5
click at [705, 688] on textarea at bounding box center [790, 583] width 849 height 452
drag, startPoint x: 705, startPoint y: 688, endPoint x: 700, endPoint y: 693, distance: 7.1
click at [704, 688] on textarea at bounding box center [790, 583] width 849 height 452
click at [695, 705] on textarea at bounding box center [790, 583] width 849 height 452
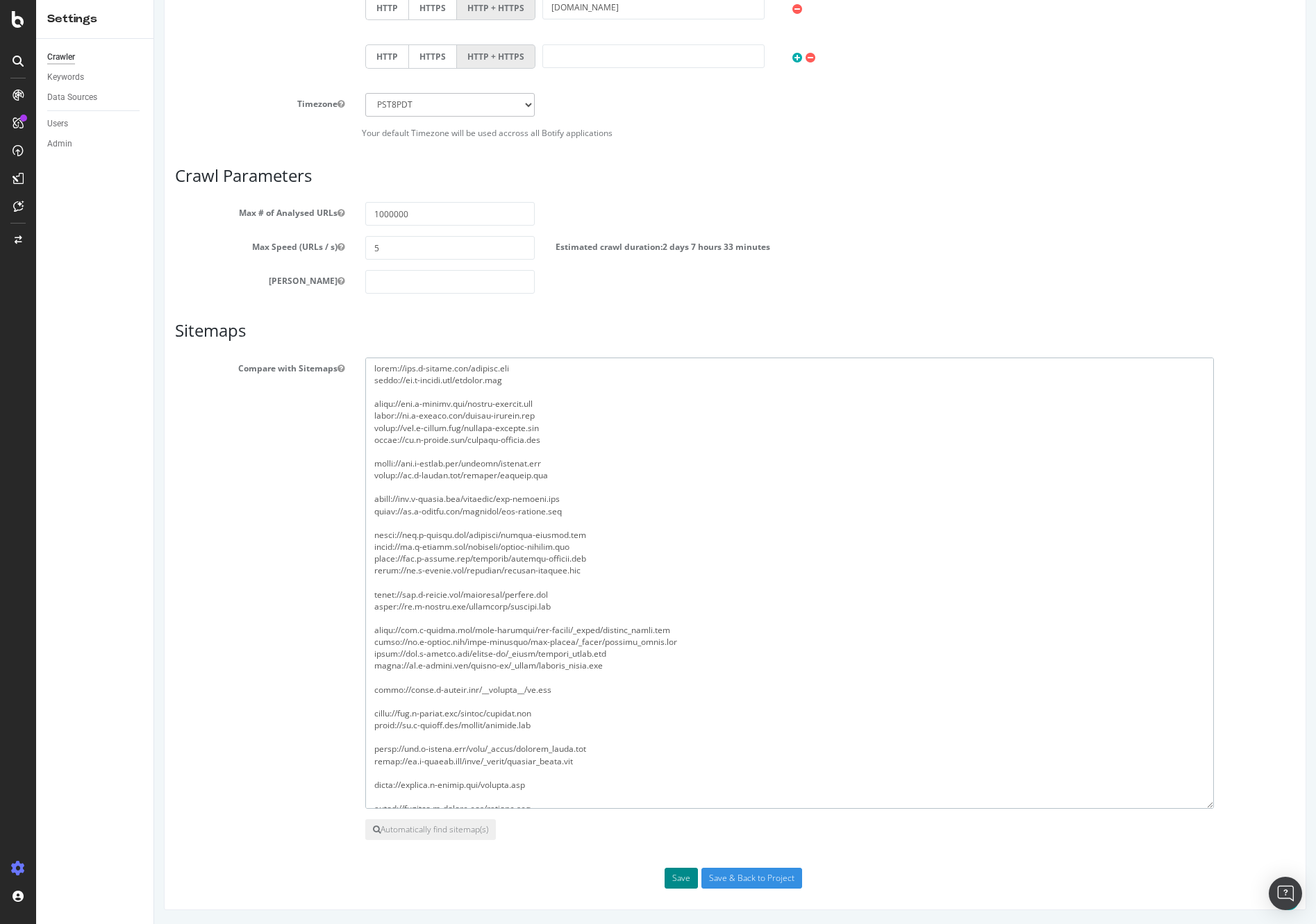
type textarea "[URL][DOMAIN_NAME] [URL][DOMAIN_NAME] [URL][DOMAIN_NAME] [URL][DOMAIN_NAME] [UR…"
click at [681, 879] on button "Save" at bounding box center [681, 878] width 33 height 21
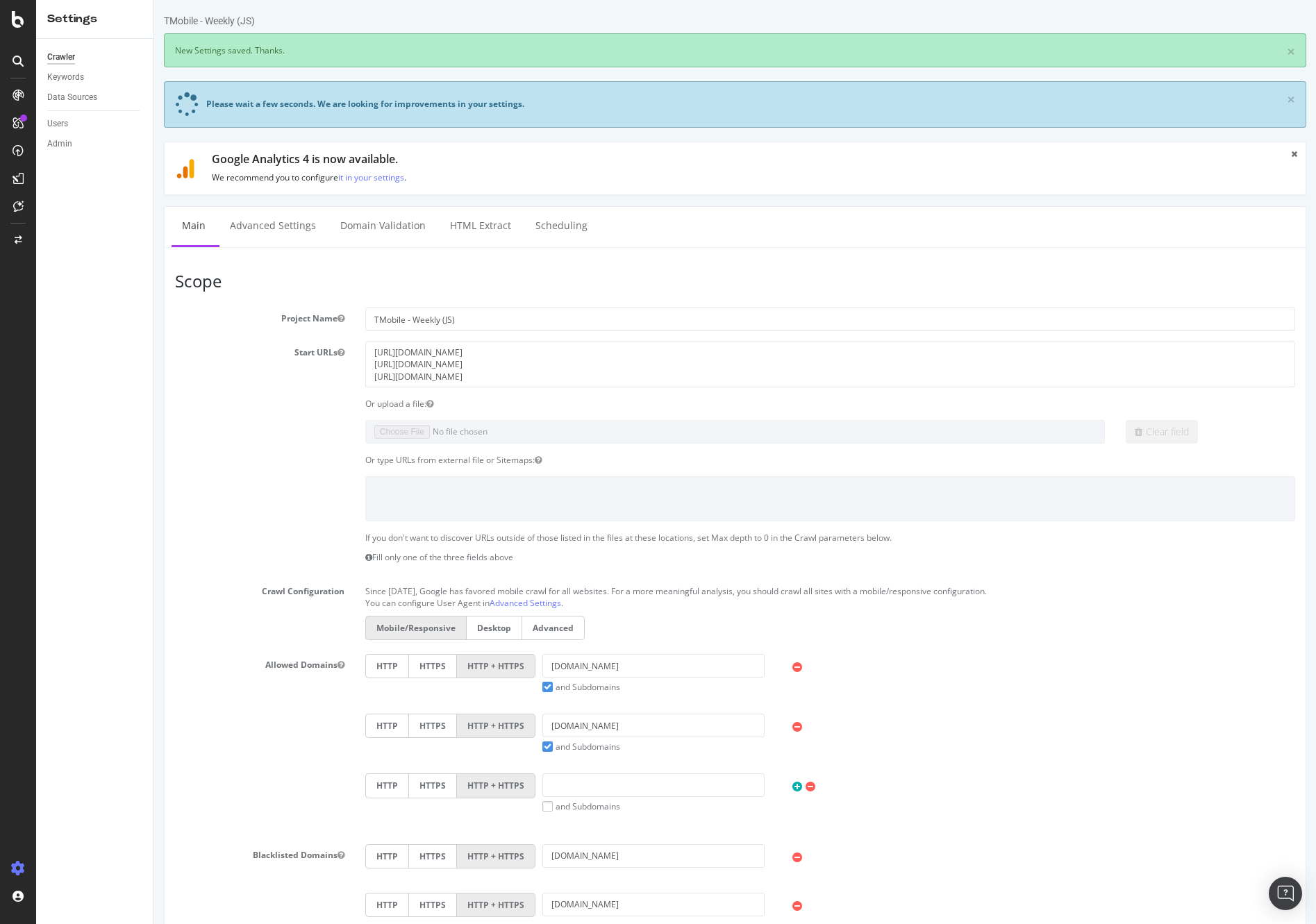
scroll to position [515, 0]
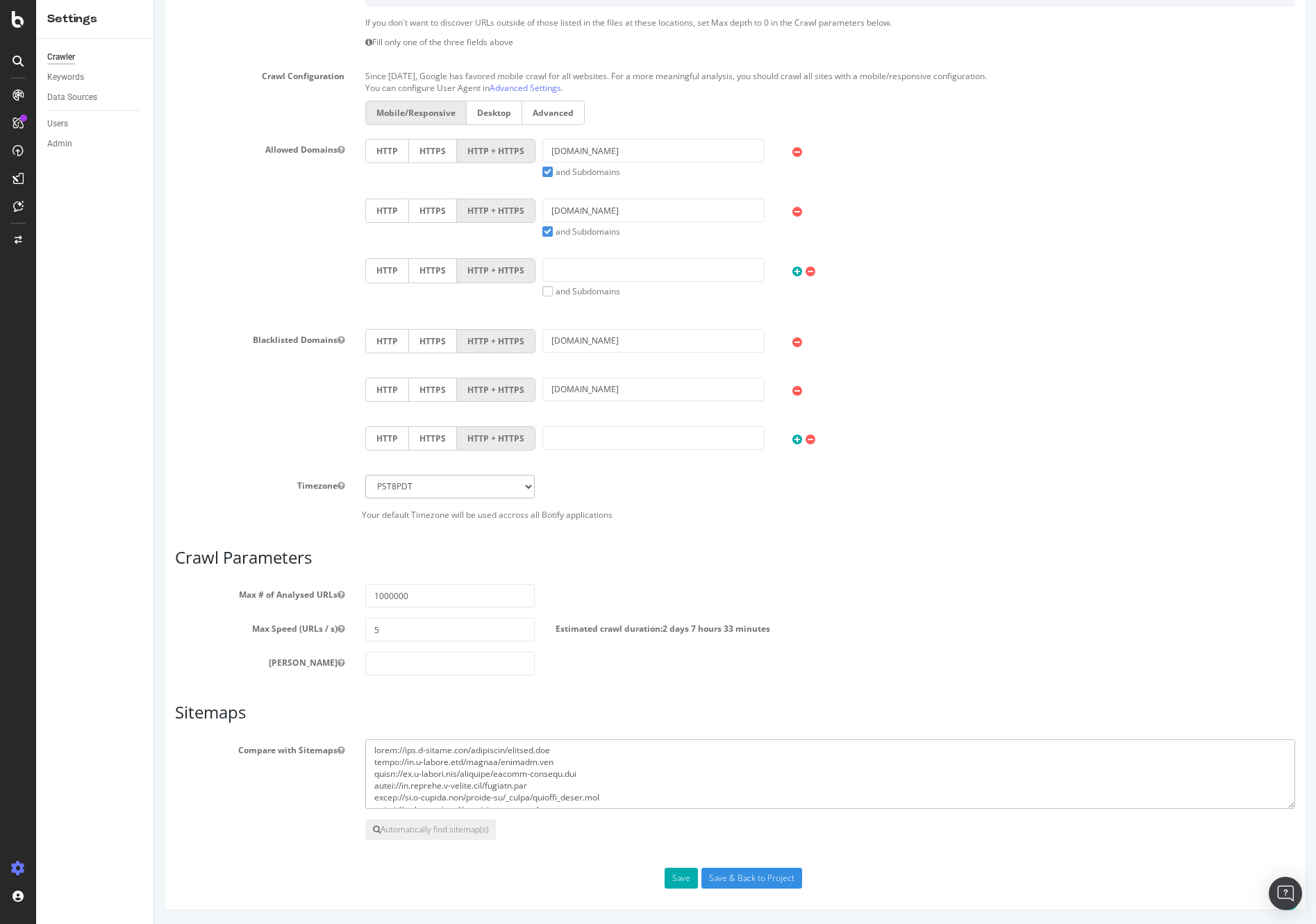
drag, startPoint x: 631, startPoint y: 772, endPoint x: 654, endPoint y: 772, distance: 23.0
click at [631, 772] on textarea at bounding box center [830, 774] width 930 height 70
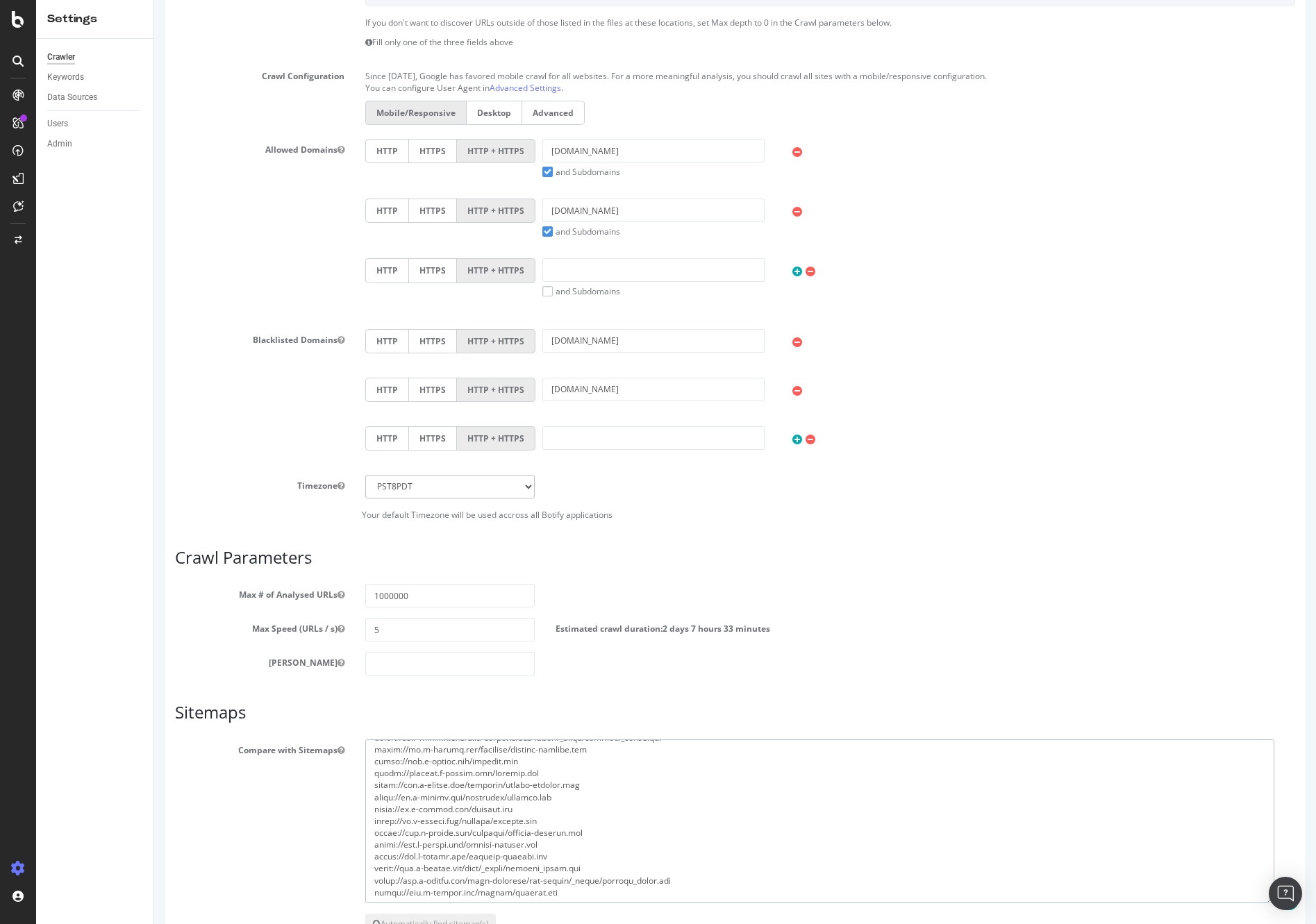
scroll to position [179, 0]
drag, startPoint x: 1281, startPoint y: 804, endPoint x: 1246, endPoint y: 840, distance: 50.2
click at [1267, 892] on textarea at bounding box center [820, 821] width 909 height 164
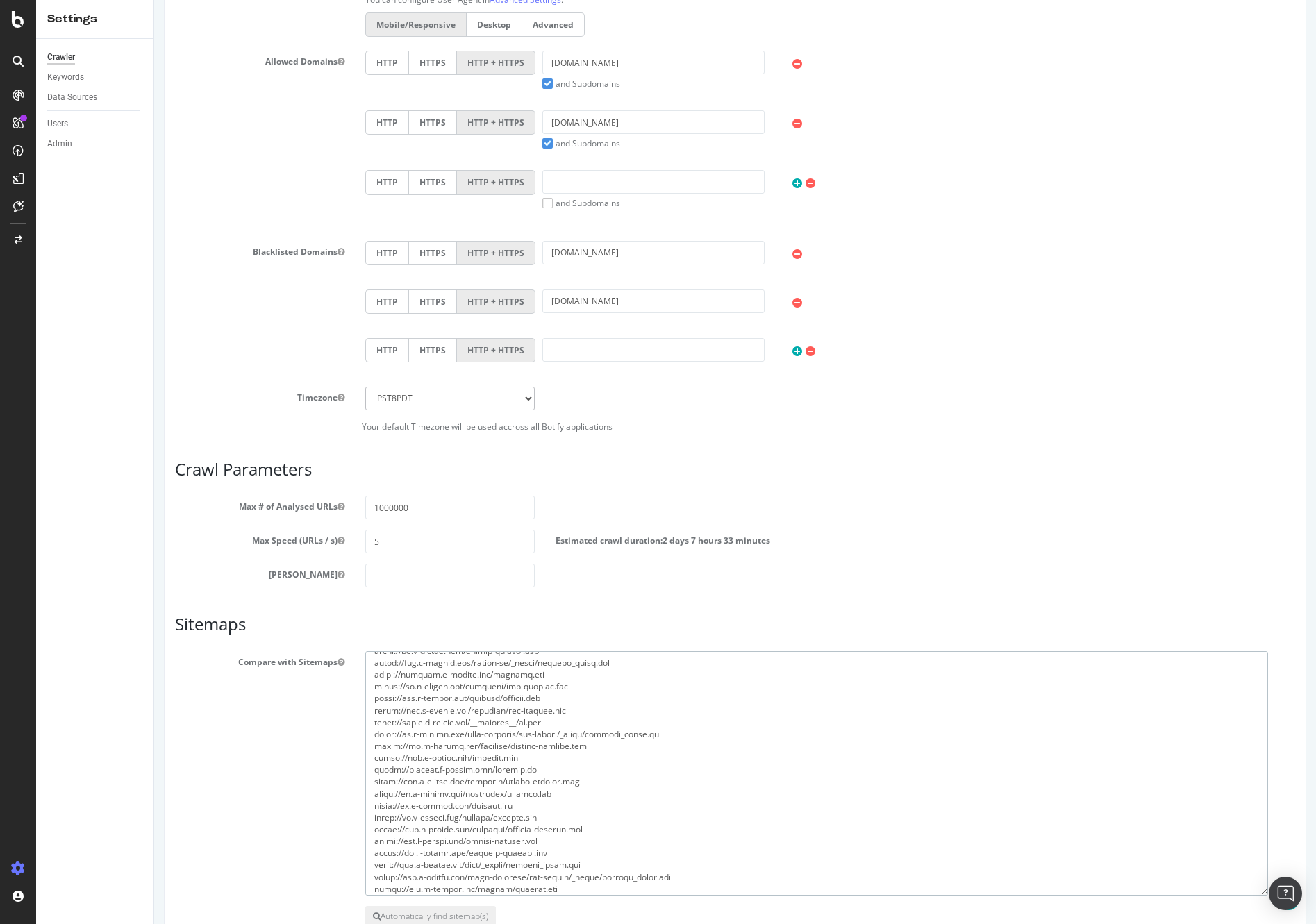
scroll to position [85, 0]
drag, startPoint x: 1264, startPoint y: 805, endPoint x: 1242, endPoint y: 869, distance: 67.7
click at [1253, 889] on textarea at bounding box center [814, 774] width 897 height 244
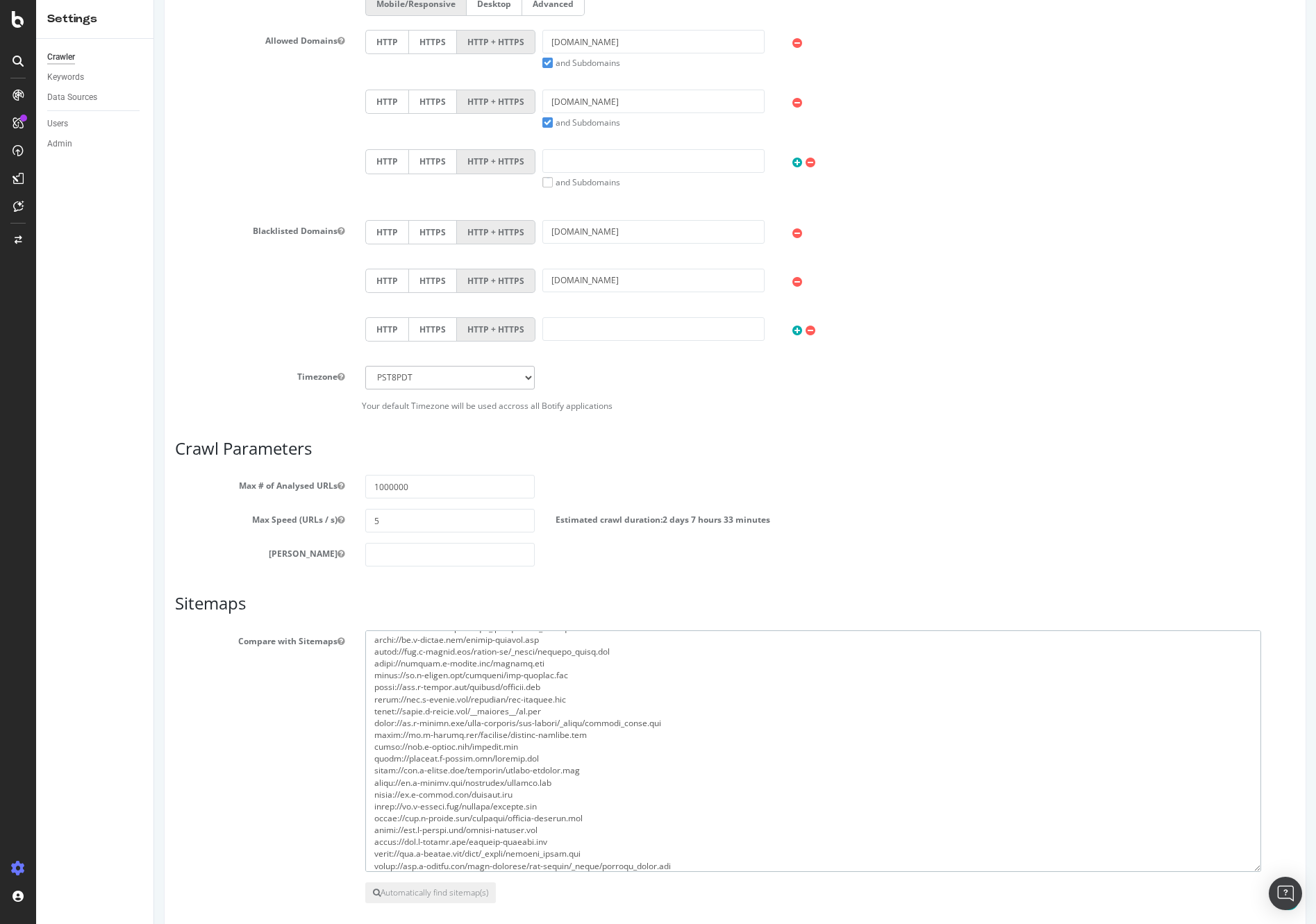
scroll to position [748, 0]
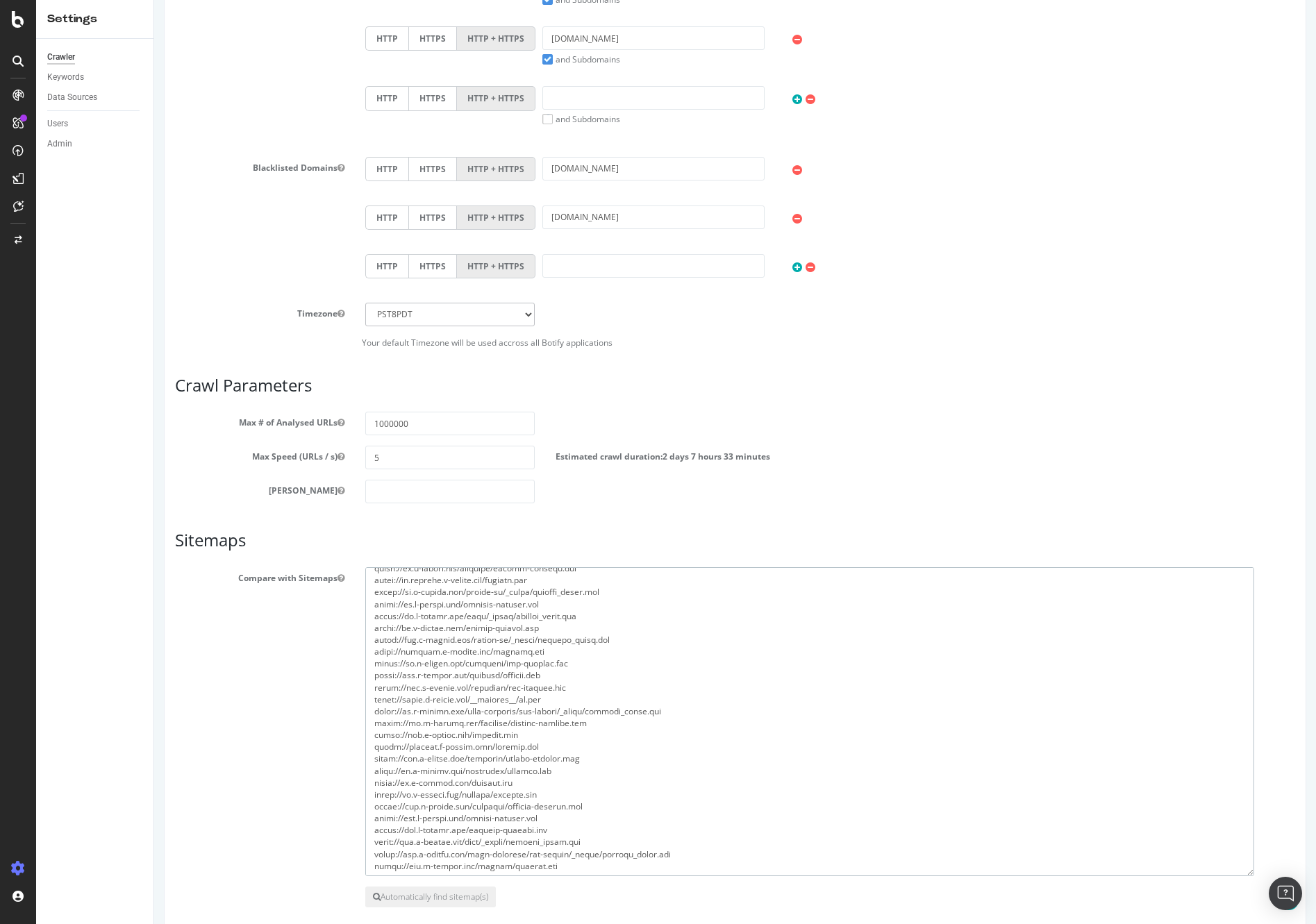
drag, startPoint x: 1252, startPoint y: 806, endPoint x: 1197, endPoint y: 790, distance: 57.3
click at [1244, 866] on textarea at bounding box center [810, 722] width 889 height 309
click at [1250, 869] on textarea at bounding box center [809, 718] width 888 height 302
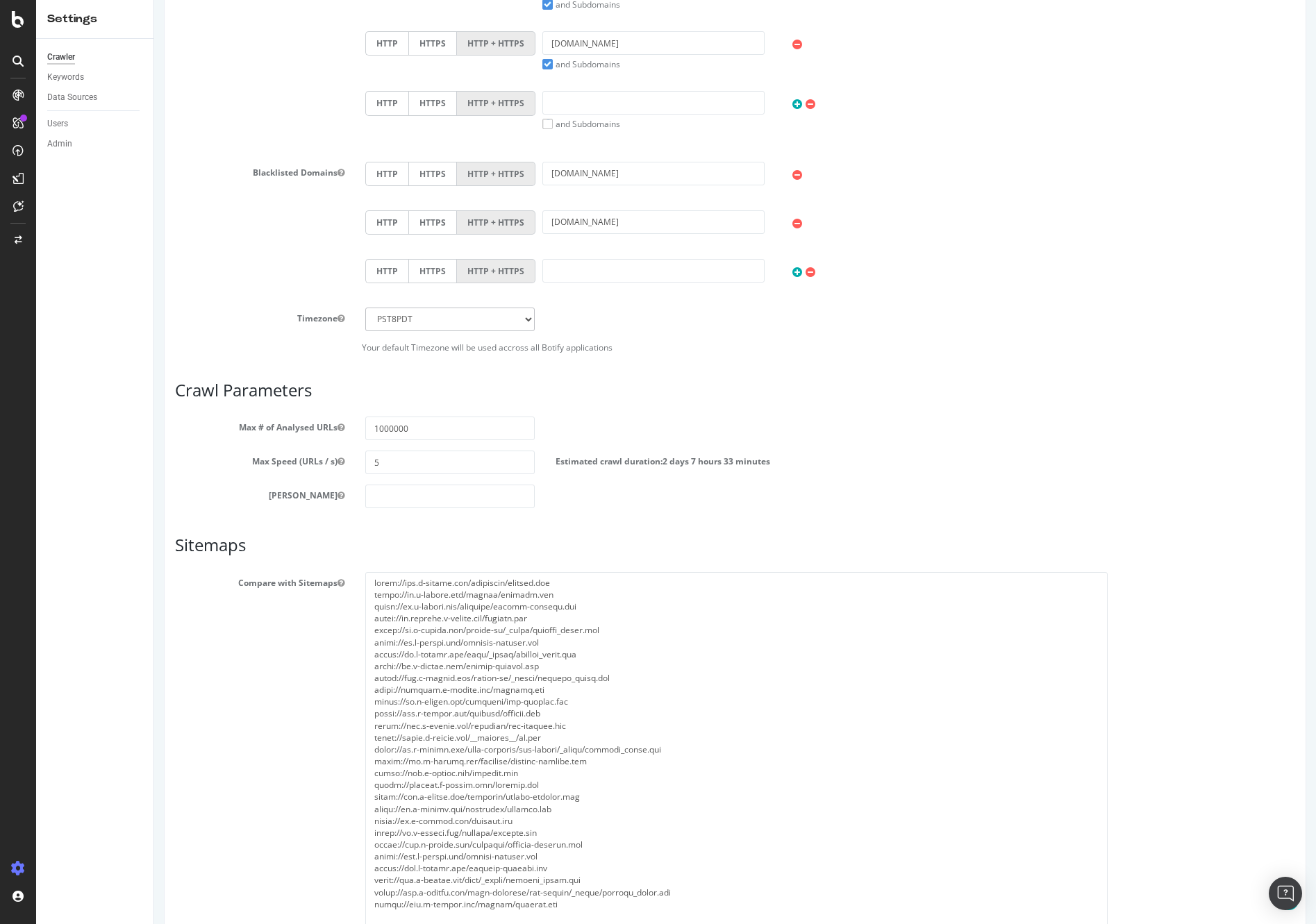
scroll to position [905, 0]
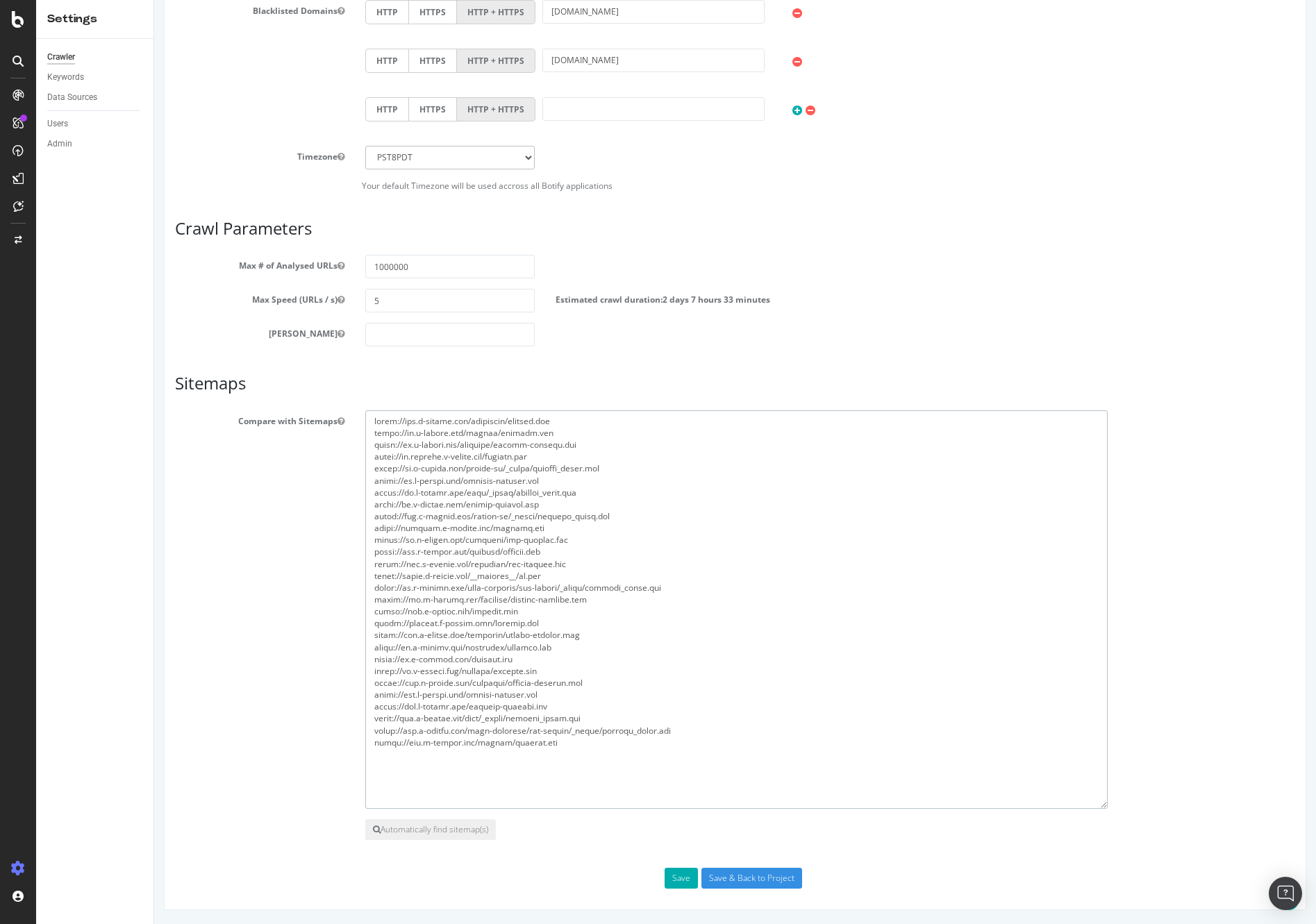
click at [470, 426] on textarea at bounding box center [736, 610] width 742 height 398
click at [513, 429] on textarea at bounding box center [736, 610] width 742 height 398
click at [461, 772] on textarea at bounding box center [736, 610] width 742 height 398
drag, startPoint x: 485, startPoint y: 782, endPoint x: 584, endPoint y: 794, distance: 99.7
click at [491, 785] on textarea at bounding box center [736, 610] width 742 height 398
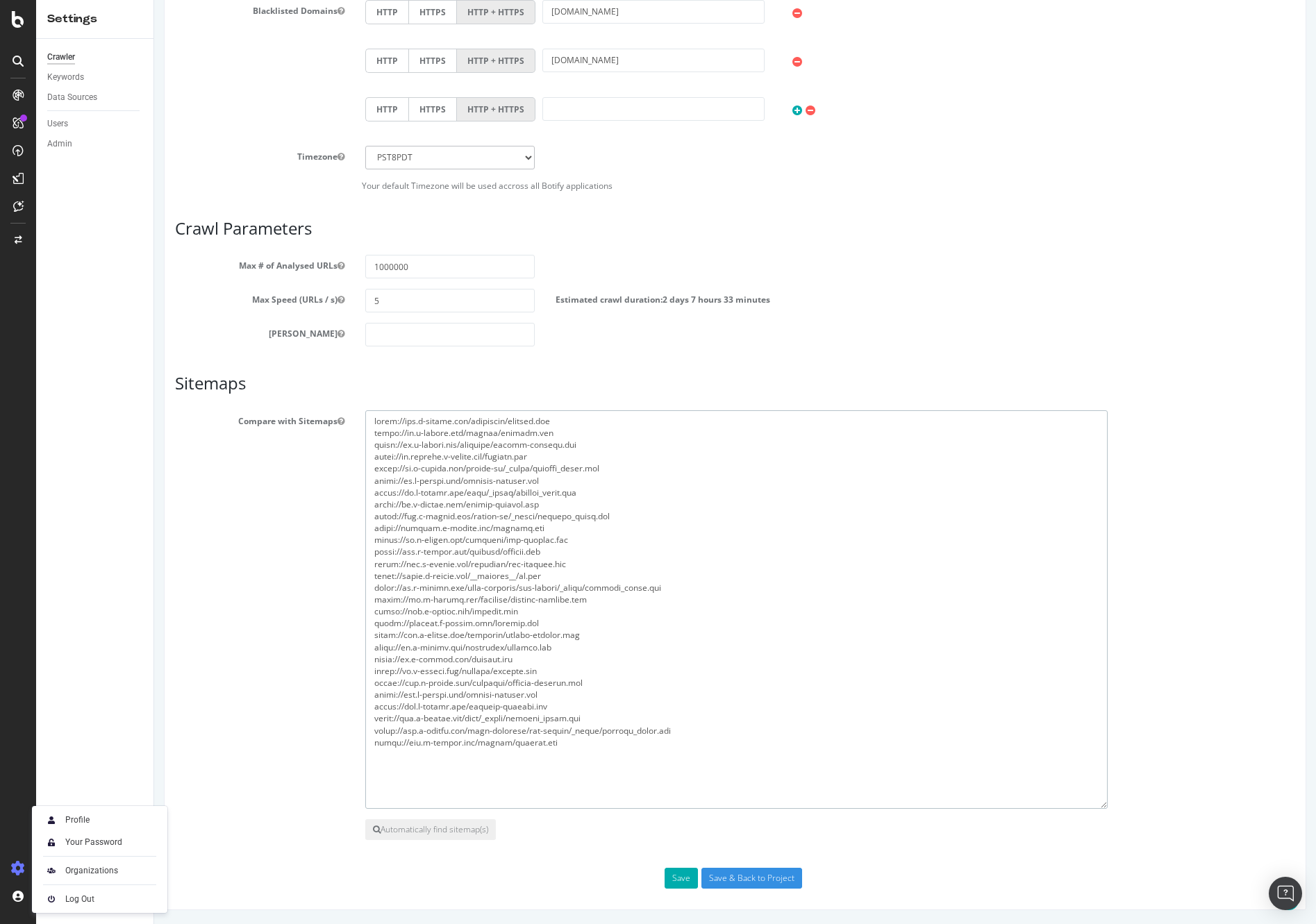
click at [584, 794] on textarea at bounding box center [736, 610] width 742 height 398
drag, startPoint x: 645, startPoint y: 755, endPoint x: 369, endPoint y: 394, distance: 454.4
click at [369, 395] on article "Sitemaps Compare with Sitemaps Automatically find sitemap(s)" at bounding box center [734, 606] width 1120 height 465
